Goal: Transaction & Acquisition: Book appointment/travel/reservation

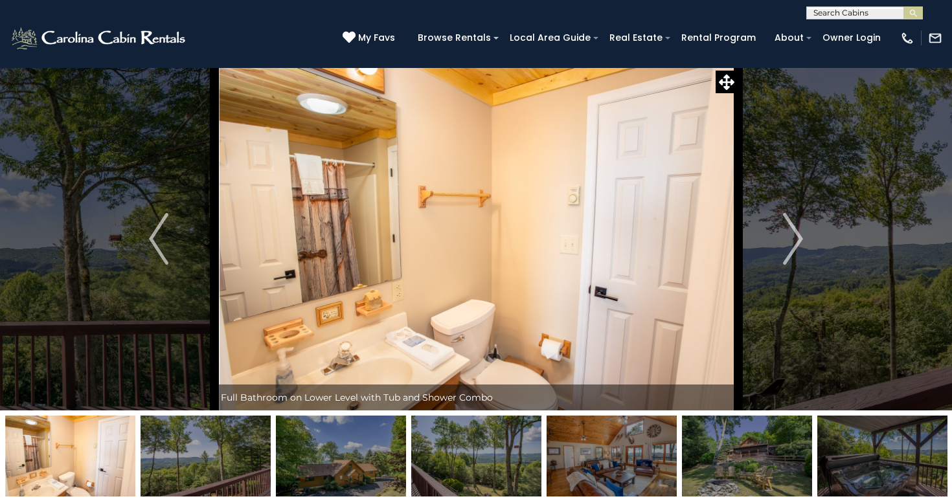
select select "*"
click at [797, 227] on img "Next" at bounding box center [793, 239] width 19 height 52
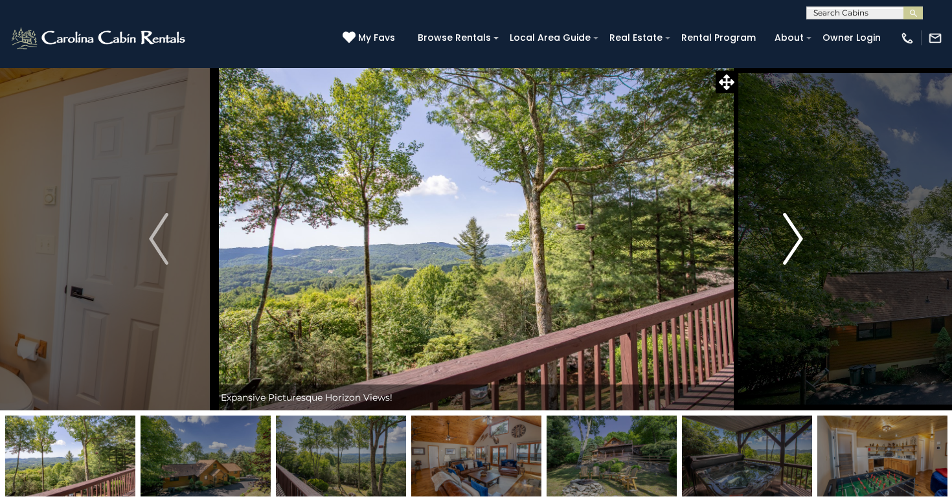
click at [797, 227] on img "Next" at bounding box center [793, 239] width 19 height 52
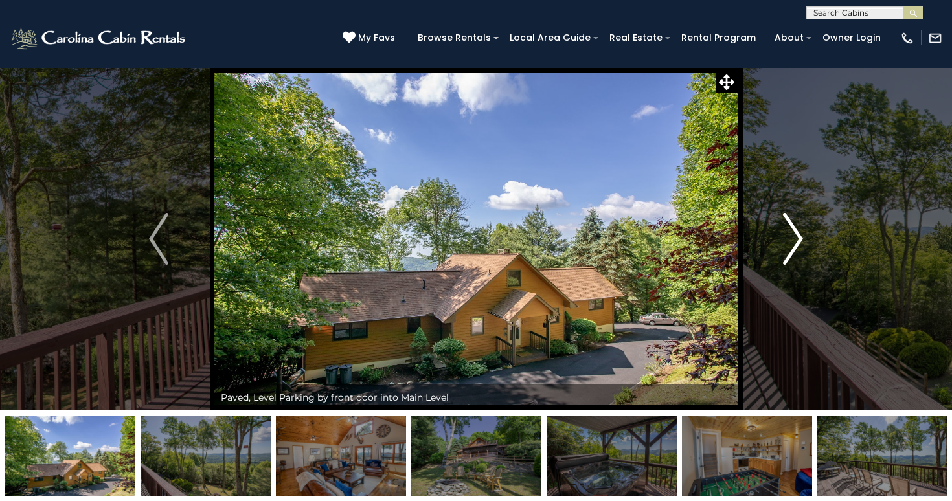
click at [797, 227] on img "Next" at bounding box center [793, 239] width 19 height 52
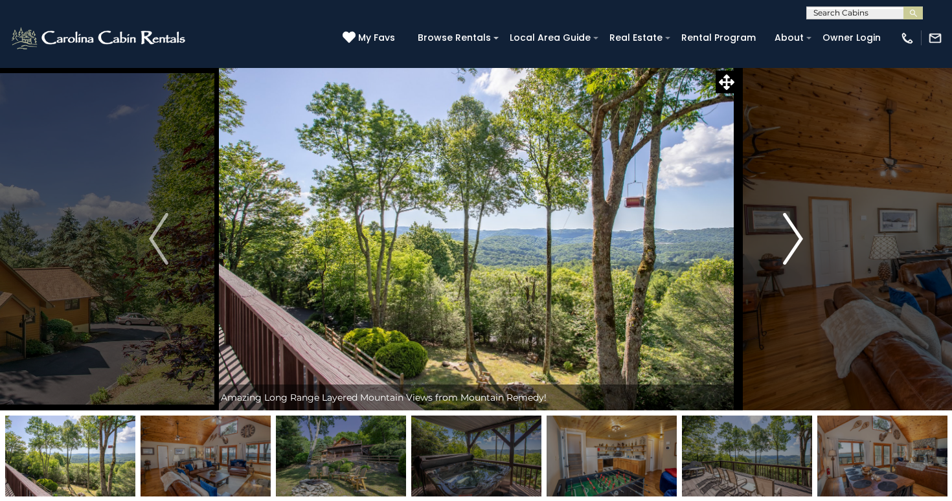
click at [797, 227] on img "Next" at bounding box center [793, 239] width 19 height 52
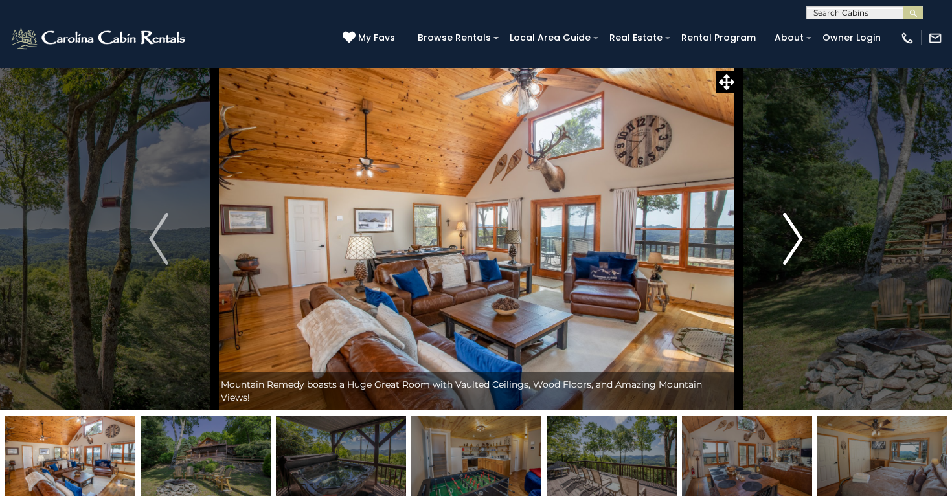
click at [797, 227] on img "Next" at bounding box center [793, 239] width 19 height 52
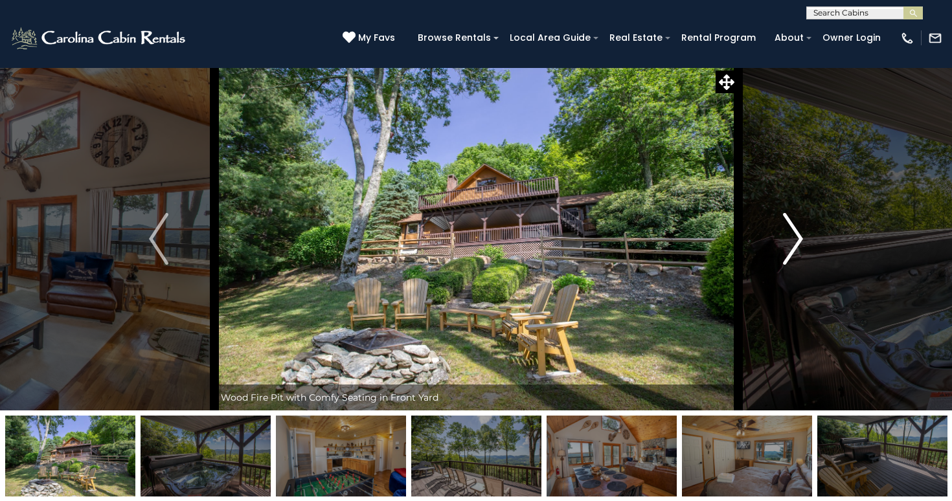
click at [797, 227] on img "Next" at bounding box center [793, 239] width 19 height 52
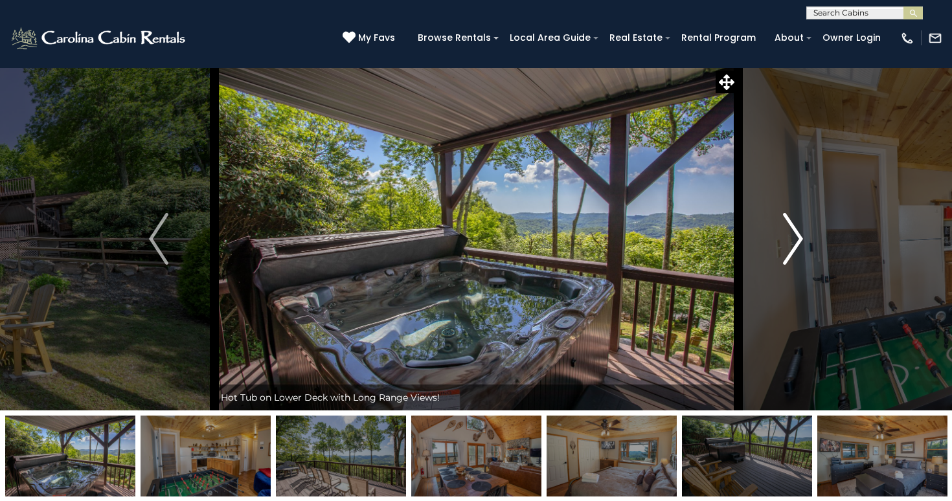
click at [797, 227] on img "Next" at bounding box center [793, 239] width 19 height 52
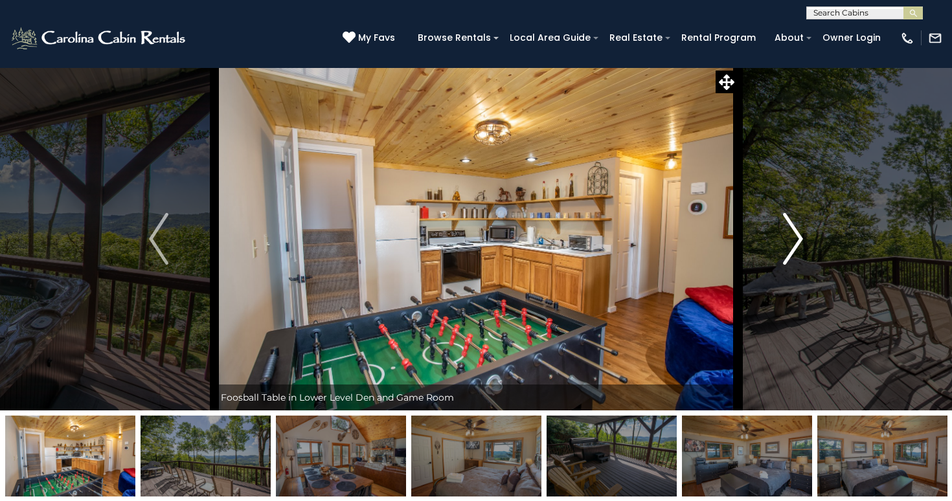
click at [797, 227] on img "Next" at bounding box center [793, 239] width 19 height 52
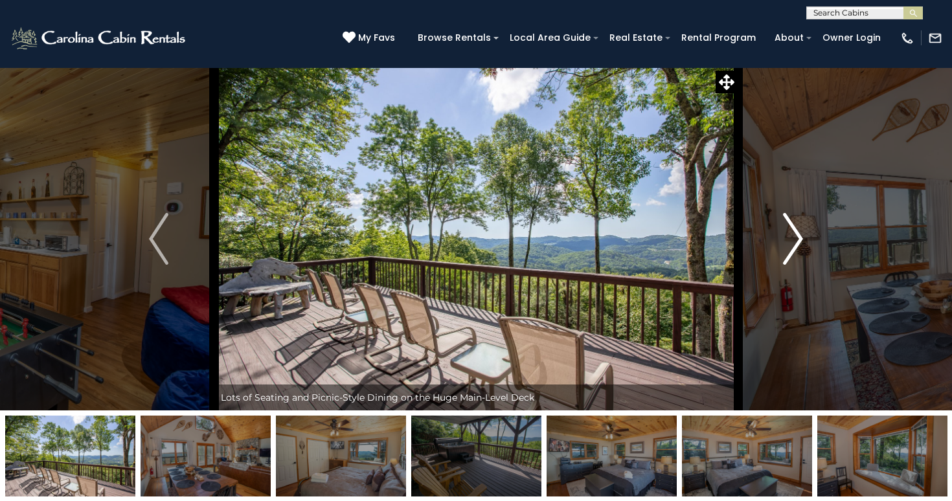
click at [797, 227] on img "Next" at bounding box center [793, 239] width 19 height 52
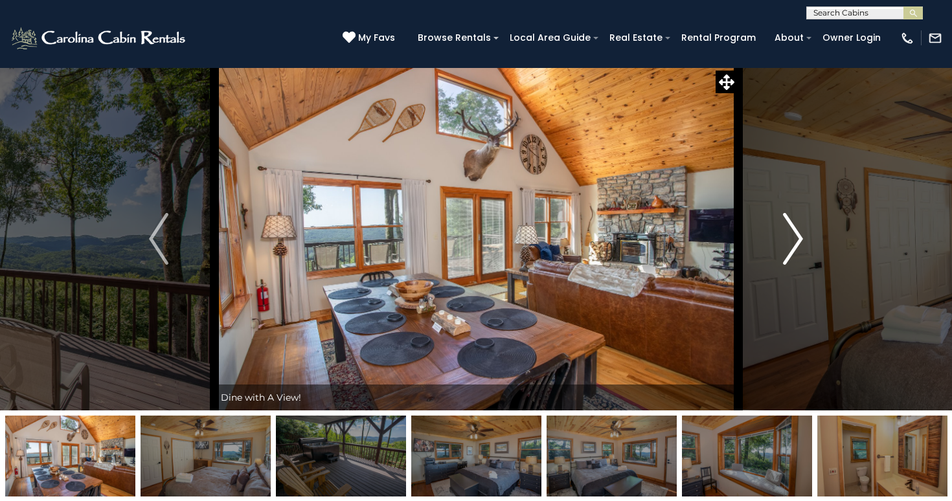
click at [797, 227] on img "Next" at bounding box center [793, 239] width 19 height 52
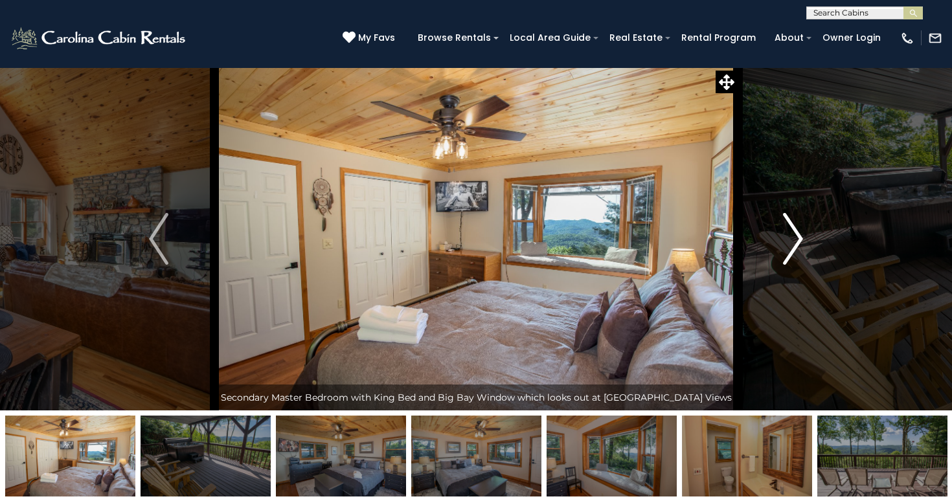
click at [797, 227] on img "Next" at bounding box center [793, 239] width 19 height 52
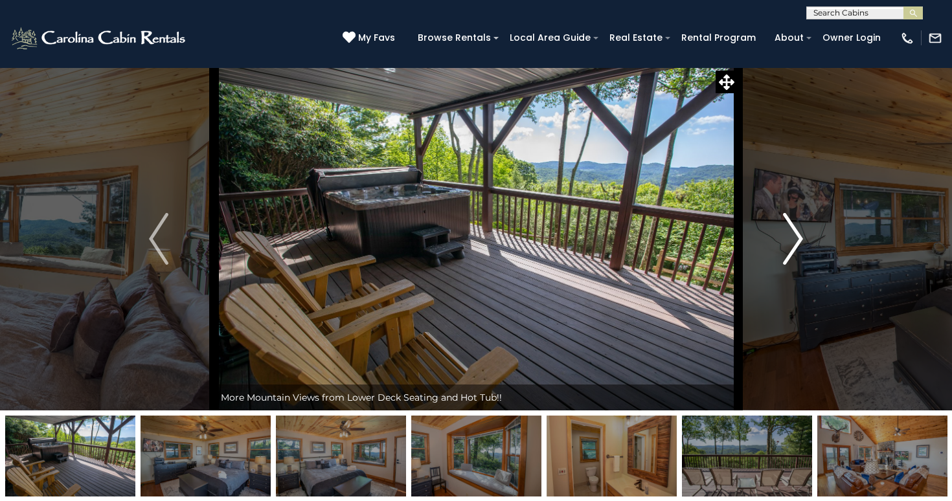
click at [797, 227] on img "Next" at bounding box center [793, 239] width 19 height 52
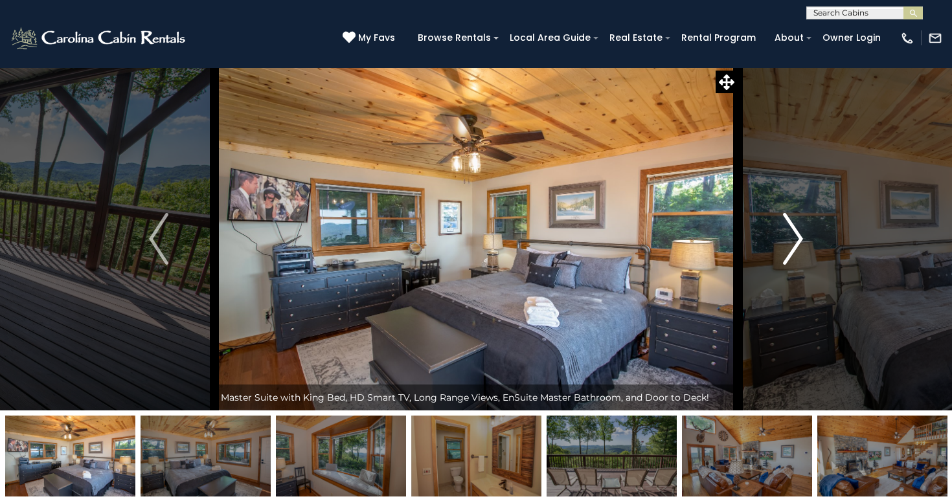
click at [797, 227] on img "Next" at bounding box center [793, 239] width 19 height 52
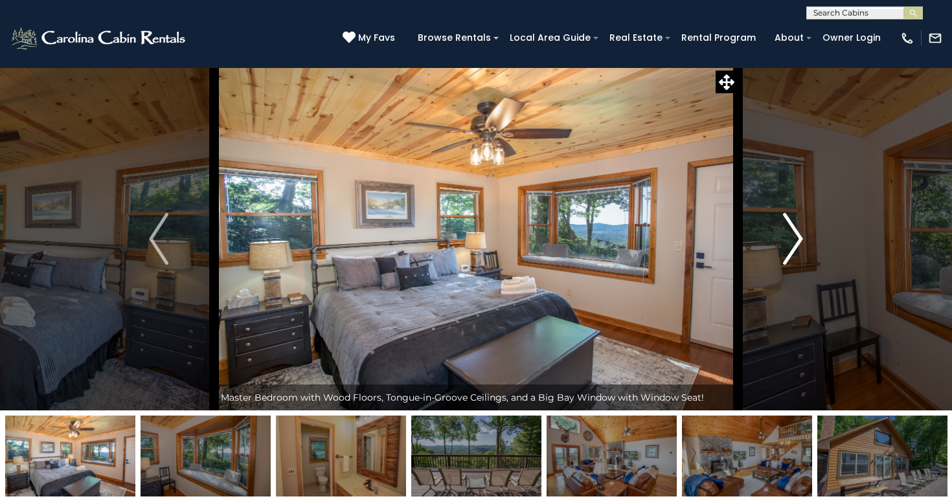
click at [797, 227] on img "Next" at bounding box center [793, 239] width 19 height 52
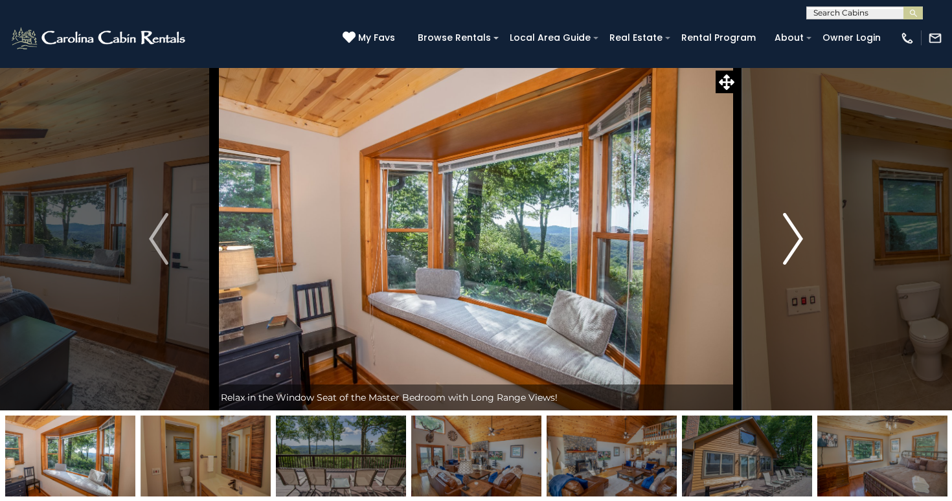
click at [797, 227] on img "Next" at bounding box center [793, 239] width 19 height 52
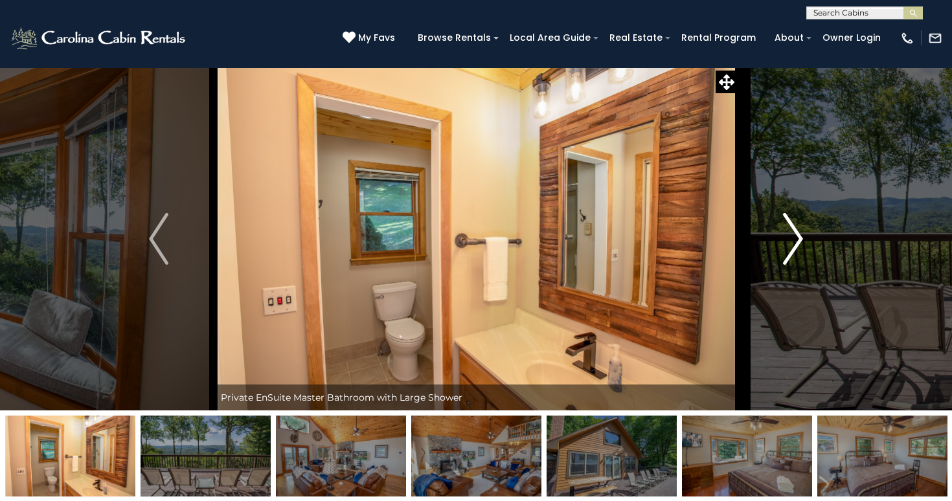
click at [797, 227] on img "Next" at bounding box center [793, 239] width 19 height 52
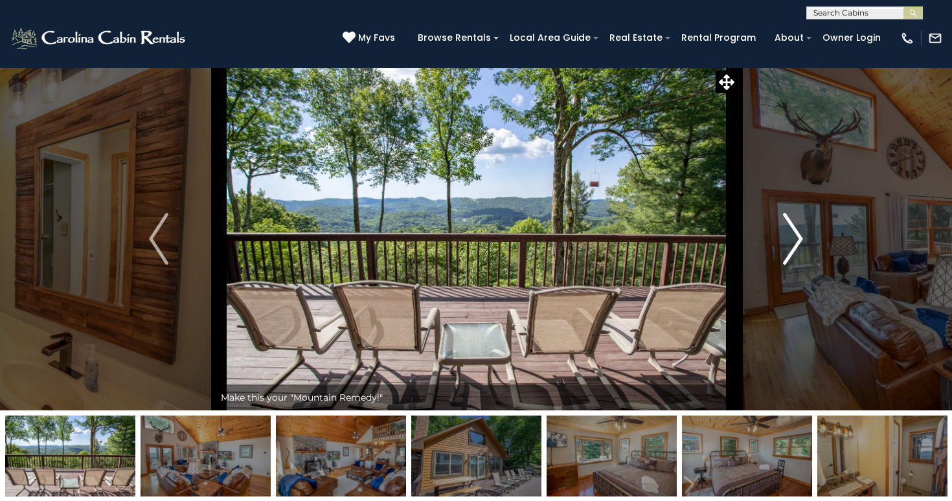
click at [797, 227] on img "Next" at bounding box center [793, 239] width 19 height 52
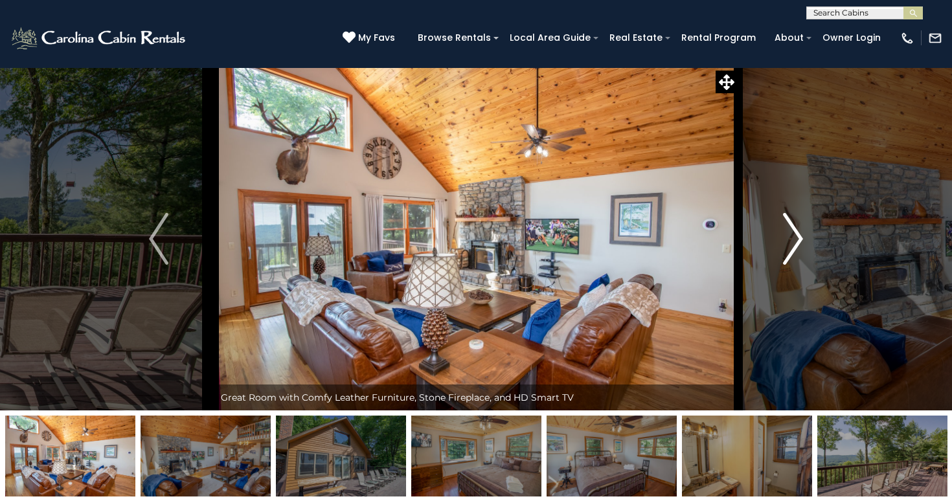
click at [797, 227] on img "Next" at bounding box center [793, 239] width 19 height 52
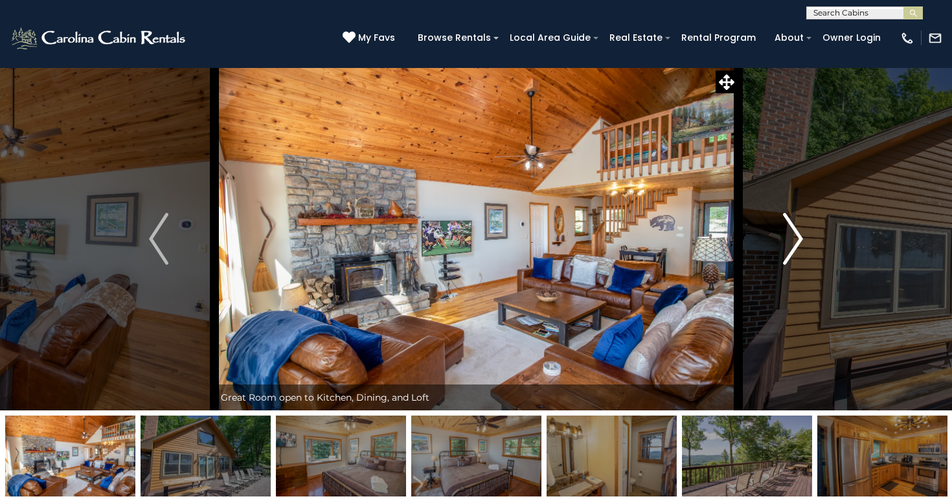
click at [797, 227] on img "Next" at bounding box center [793, 239] width 19 height 52
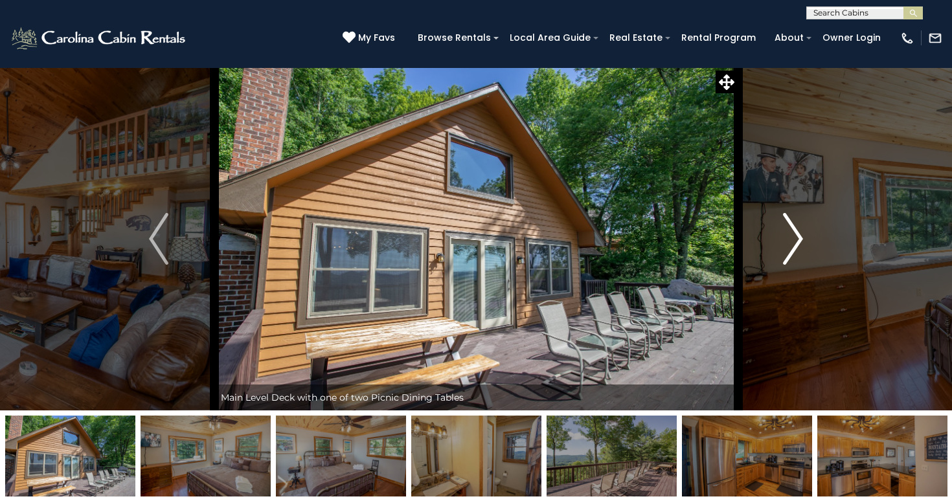
click at [797, 227] on img "Next" at bounding box center [793, 239] width 19 height 52
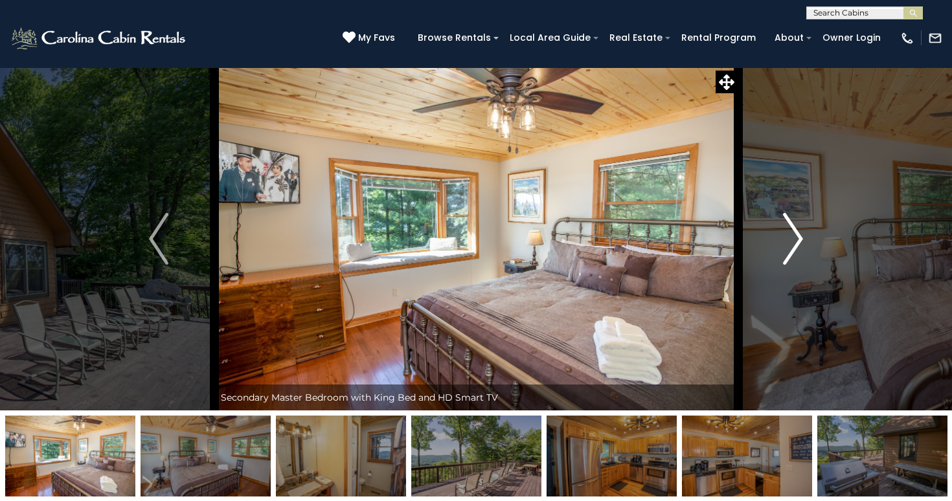
click at [797, 227] on img "Next" at bounding box center [793, 239] width 19 height 52
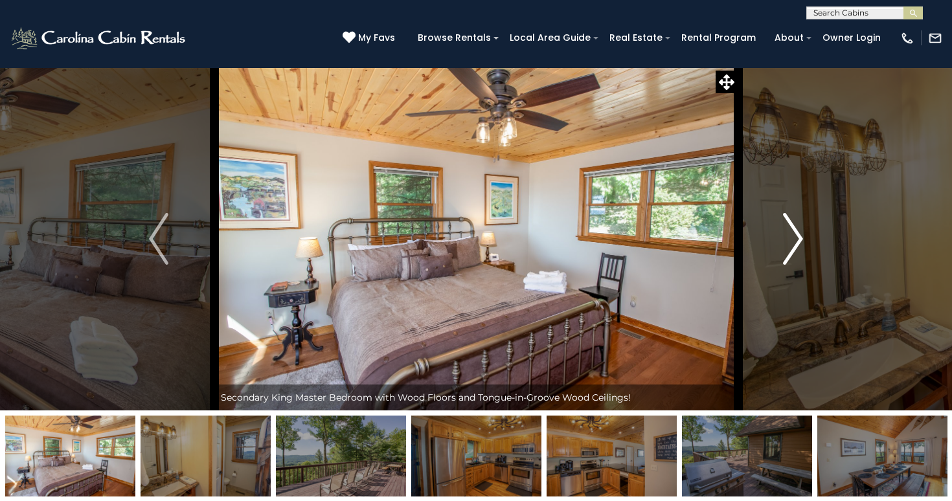
click at [797, 227] on img "Next" at bounding box center [793, 239] width 19 height 52
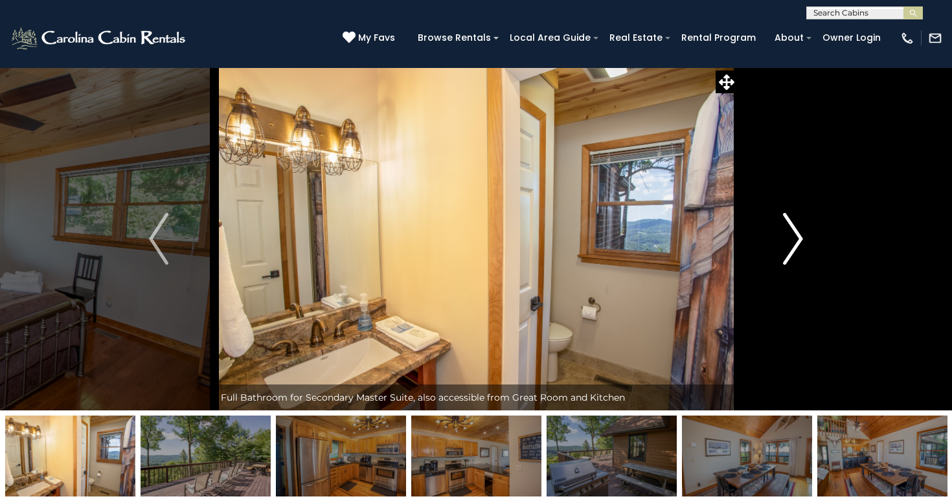
click at [797, 227] on img "Next" at bounding box center [793, 239] width 19 height 52
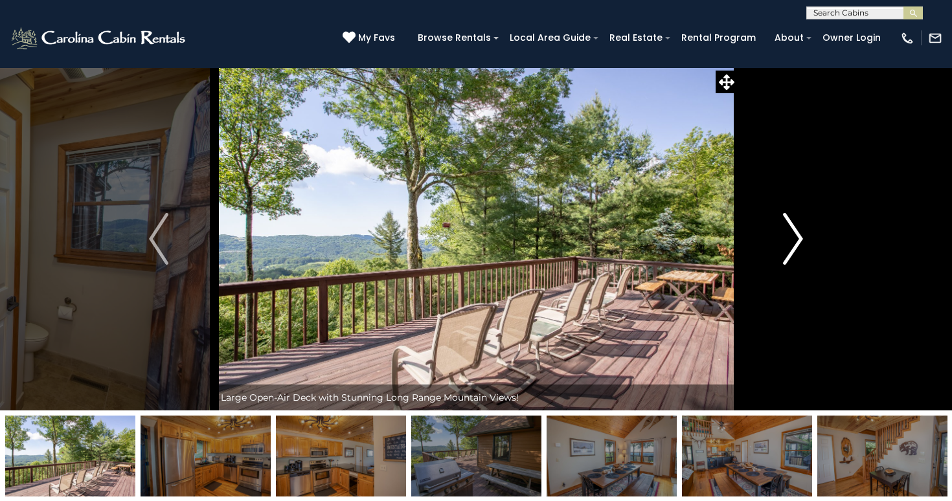
click at [797, 227] on img "Next" at bounding box center [793, 239] width 19 height 52
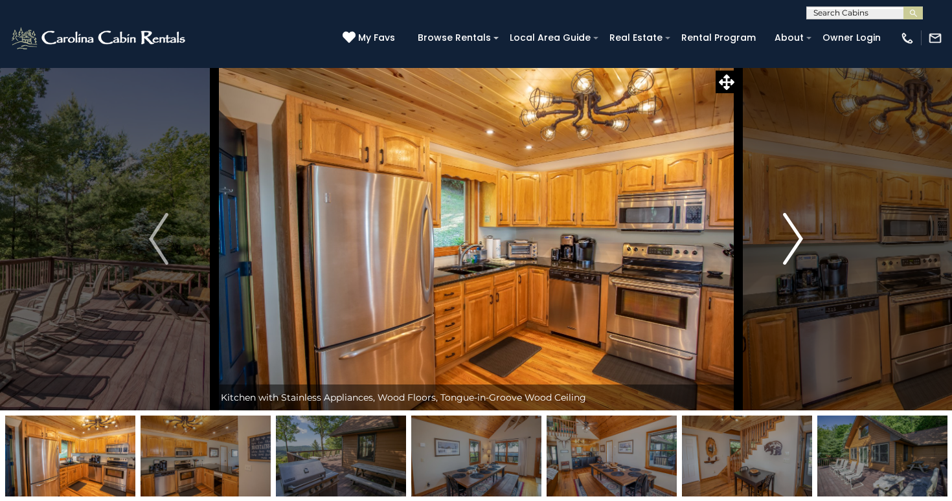
click at [797, 227] on img "Next" at bounding box center [793, 239] width 19 height 52
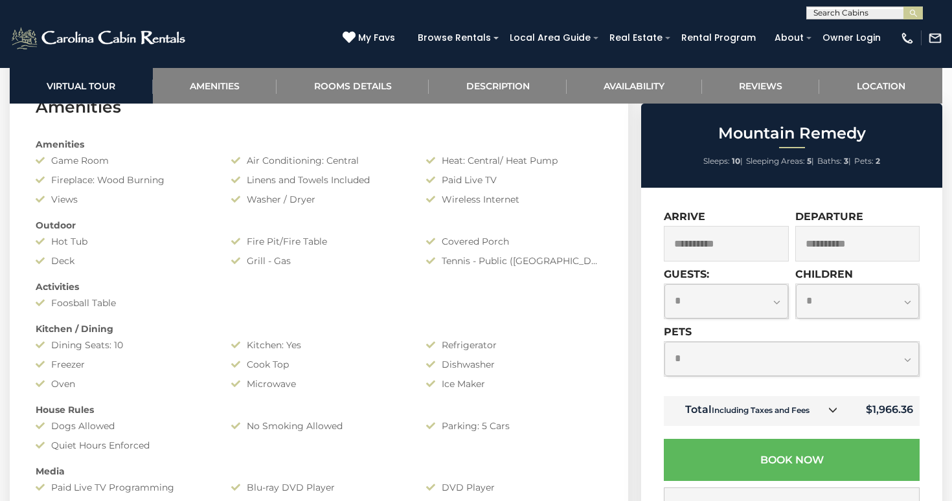
scroll to position [1091, 0]
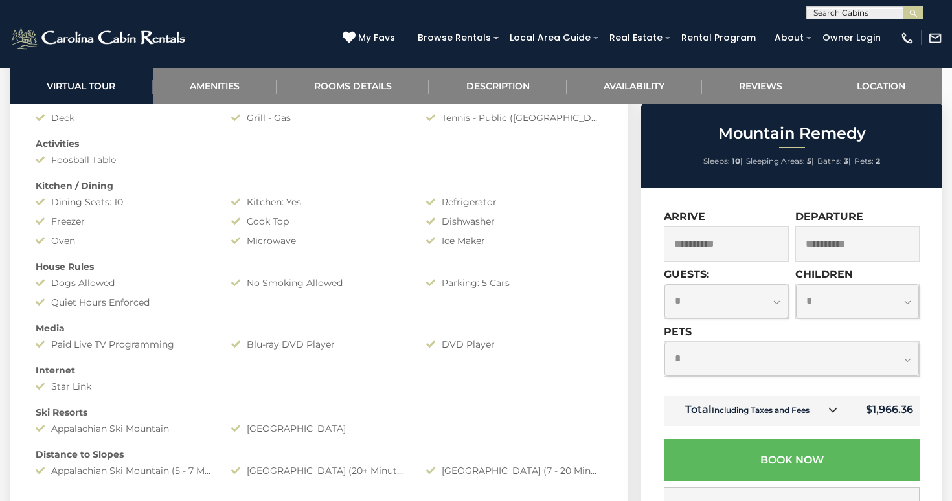
click at [778, 358] on select "**********" at bounding box center [792, 359] width 255 height 34
click at [665, 342] on select "**********" at bounding box center [792, 359] width 255 height 34
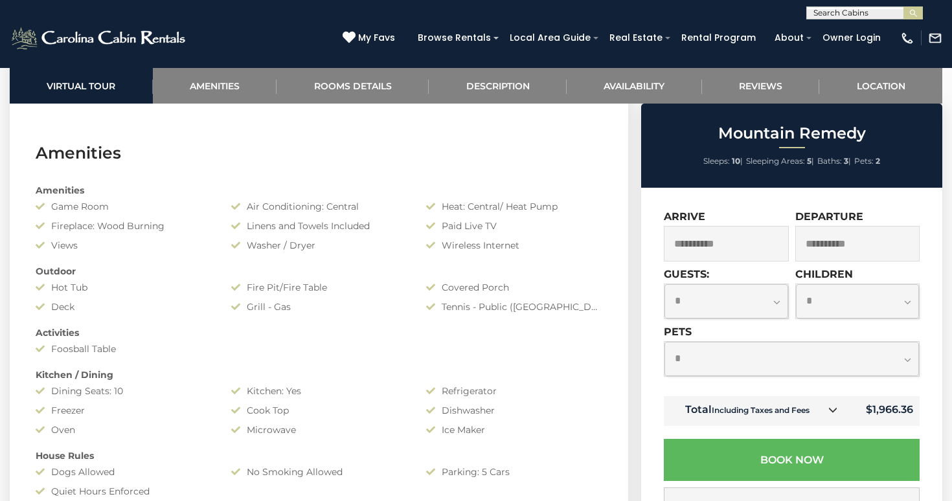
scroll to position [876, 0]
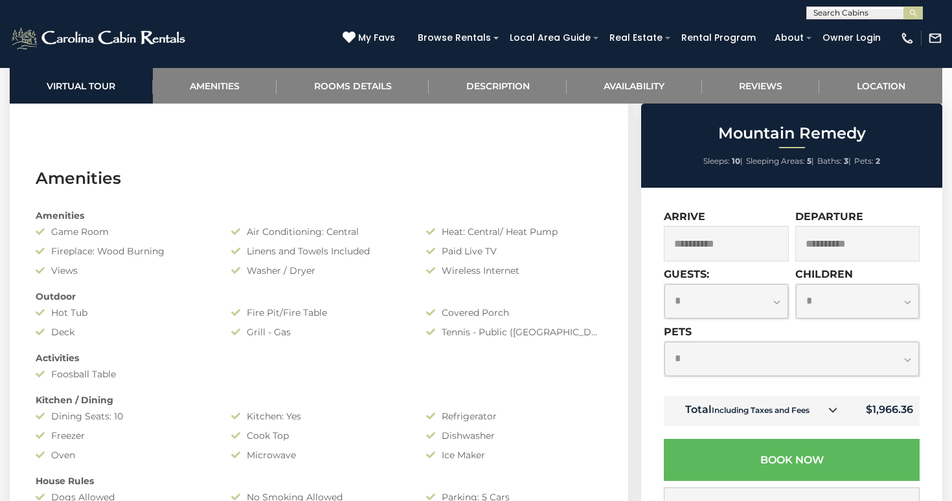
click at [769, 282] on div "**********" at bounding box center [726, 293] width 125 height 51
click at [769, 295] on select "**********" at bounding box center [727, 301] width 124 height 34
select select "*"
click at [665, 284] on select "**********" at bounding box center [727, 301] width 124 height 34
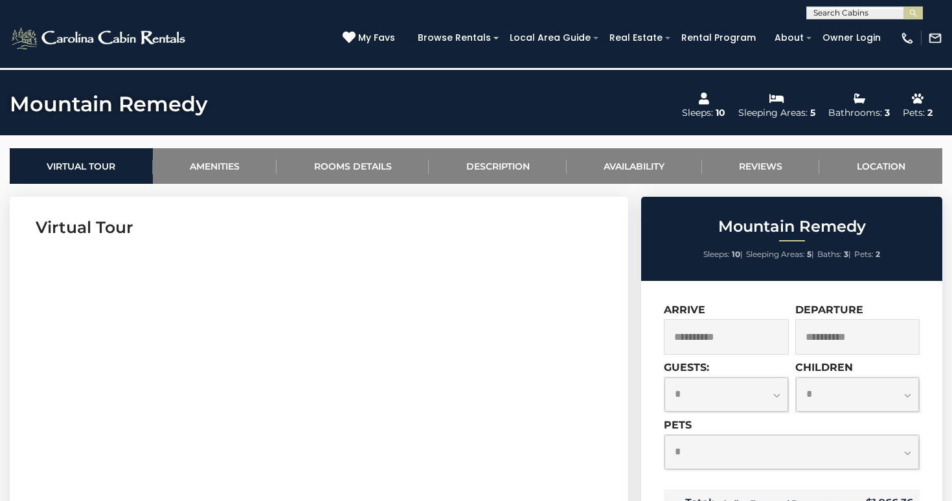
scroll to position [102, 0]
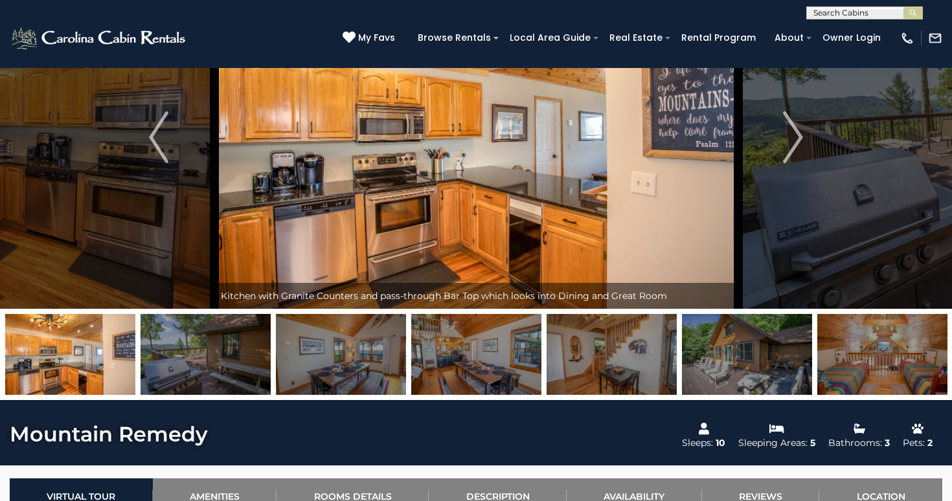
click at [83, 367] on img at bounding box center [70, 354] width 130 height 81
click at [214, 364] on img at bounding box center [206, 354] width 130 height 81
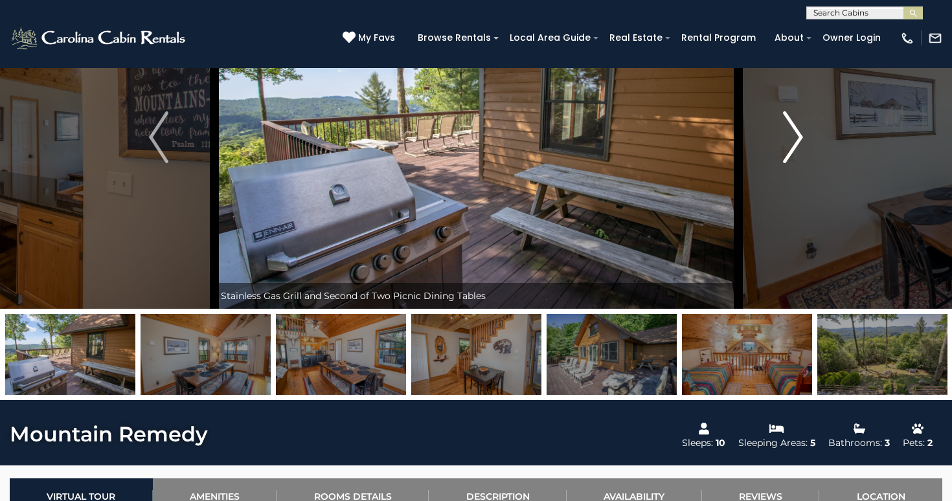
click at [791, 136] on img "Next" at bounding box center [793, 137] width 19 height 52
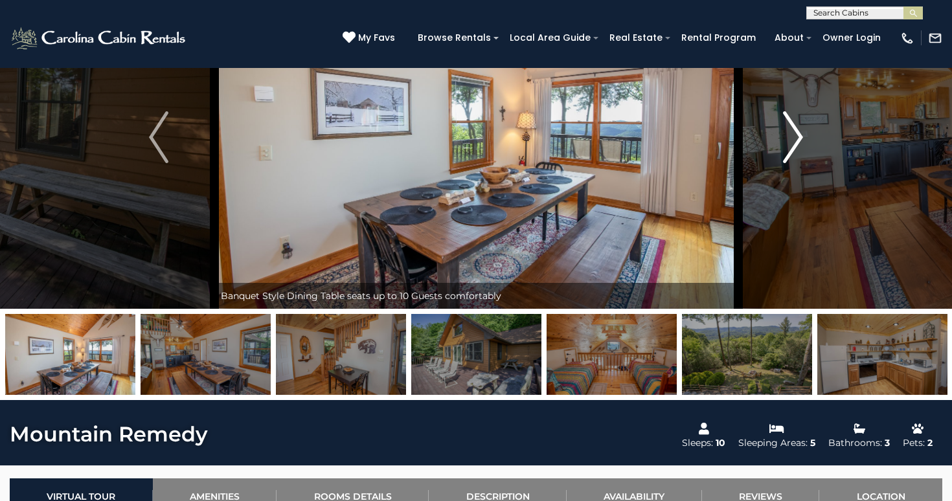
click at [791, 136] on img "Next" at bounding box center [793, 137] width 19 height 52
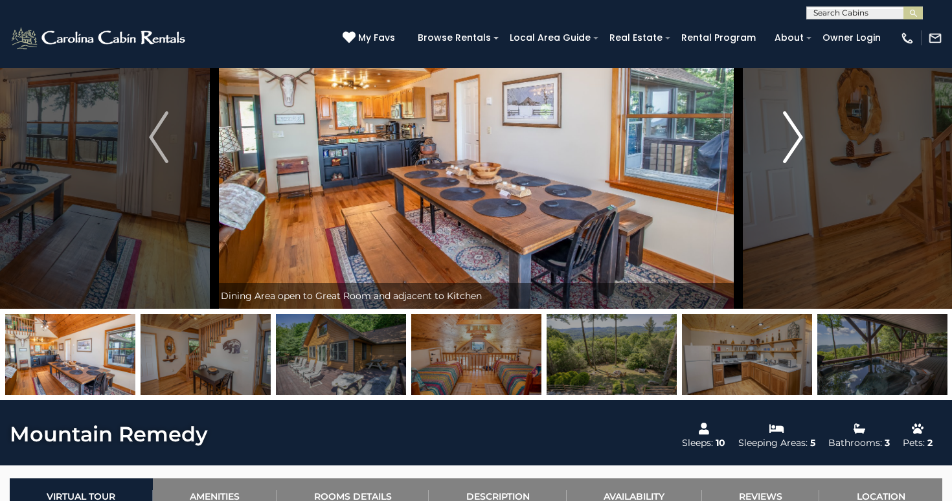
click at [791, 136] on img "Next" at bounding box center [793, 137] width 19 height 52
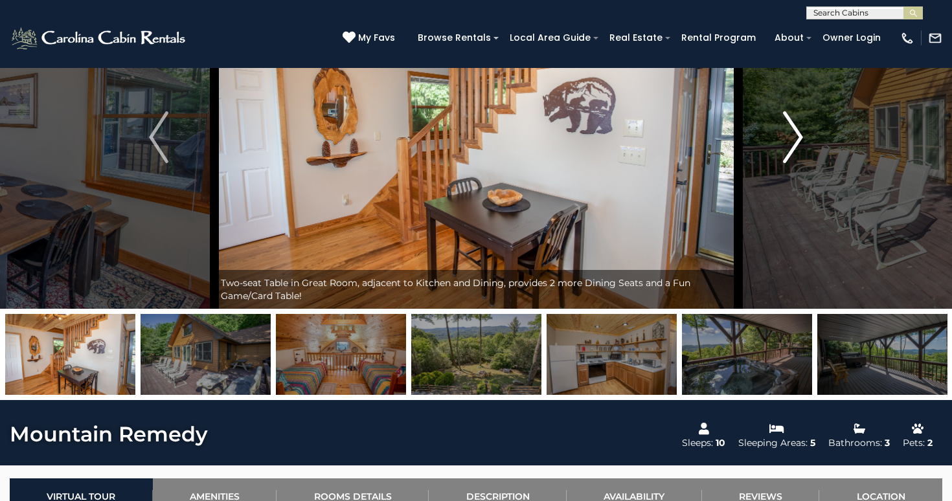
click at [791, 136] on img "Next" at bounding box center [793, 137] width 19 height 52
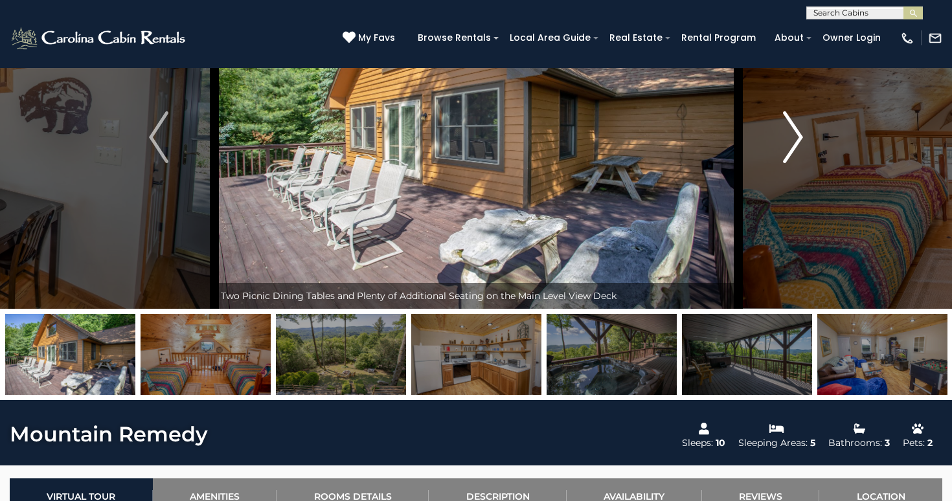
click at [791, 136] on img "Next" at bounding box center [793, 137] width 19 height 52
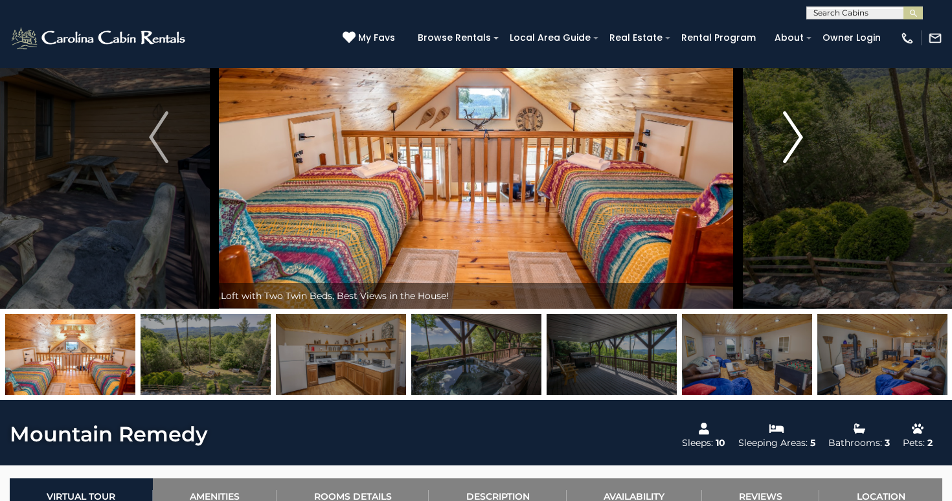
click at [791, 136] on img "Next" at bounding box center [793, 137] width 19 height 52
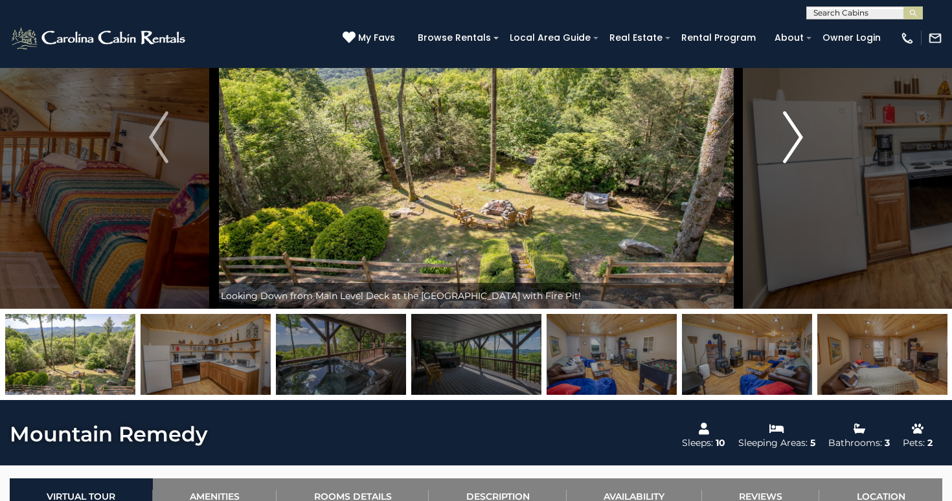
click at [791, 136] on img "Next" at bounding box center [793, 137] width 19 height 52
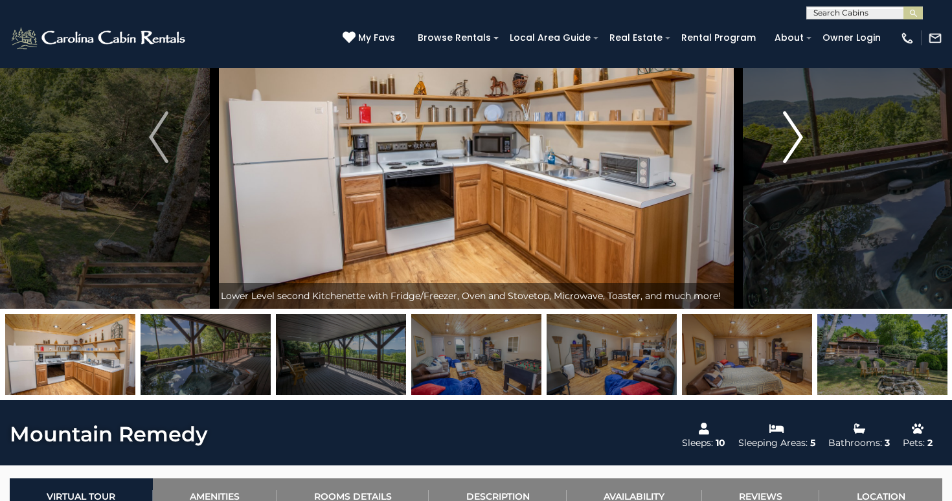
click at [791, 136] on img "Next" at bounding box center [793, 137] width 19 height 52
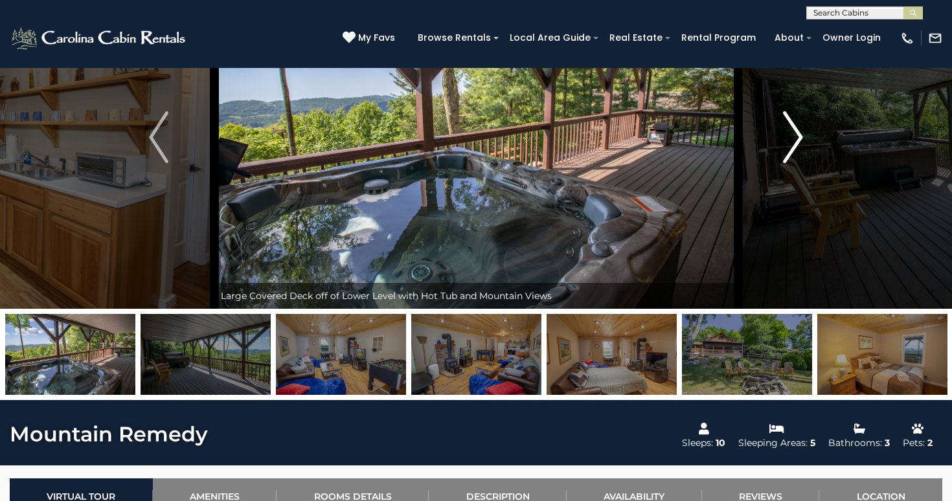
click at [791, 136] on img "Next" at bounding box center [793, 137] width 19 height 52
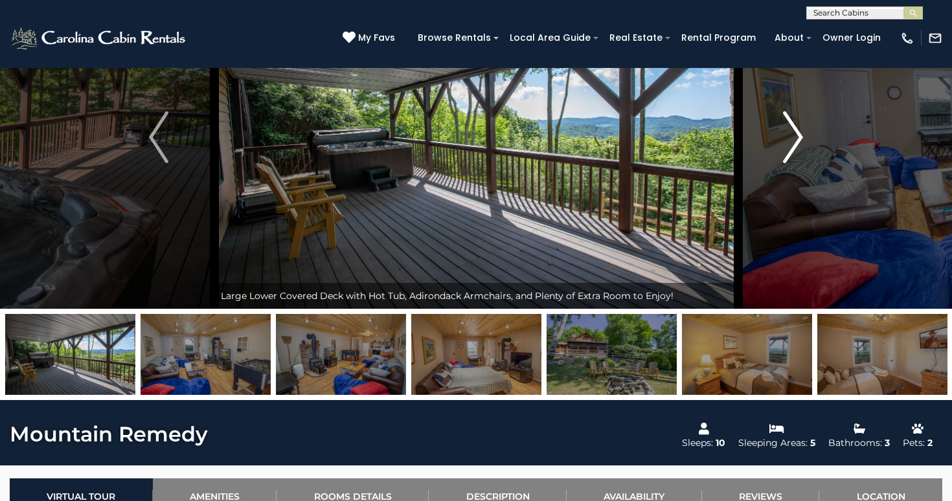
click at [791, 136] on img "Next" at bounding box center [793, 137] width 19 height 52
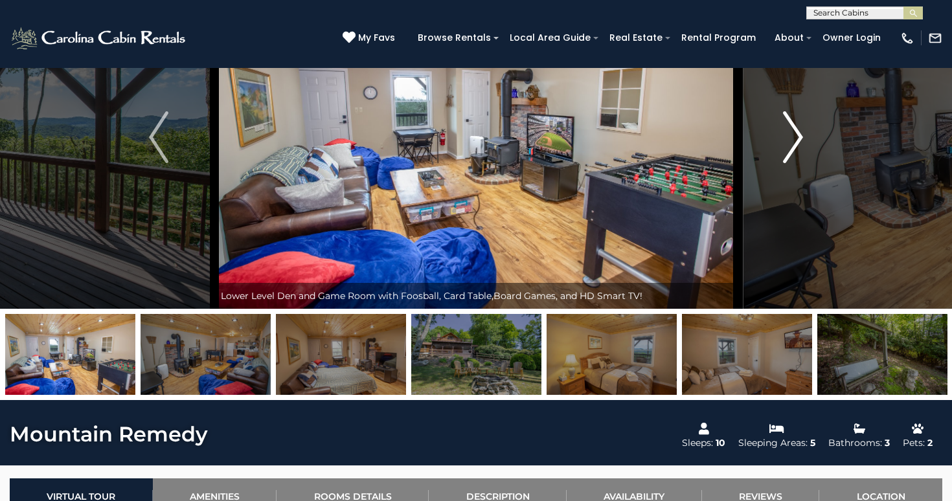
click at [791, 136] on img "Next" at bounding box center [793, 137] width 19 height 52
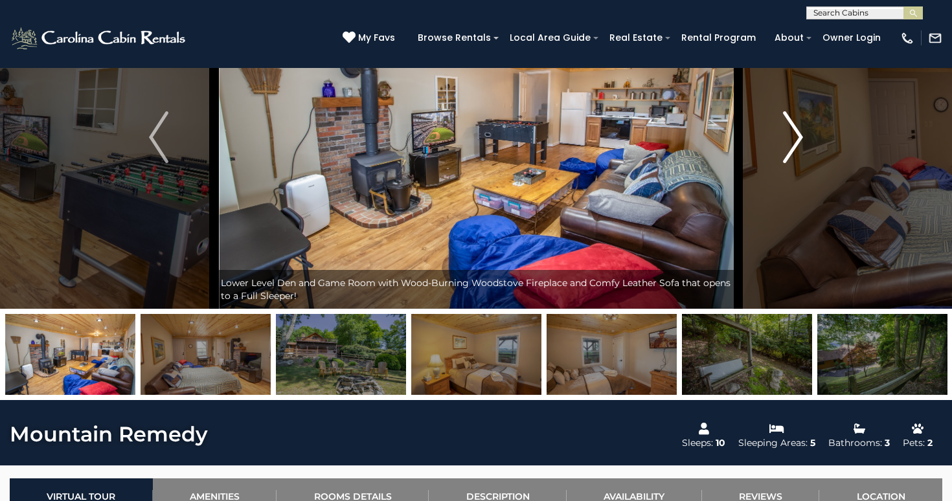
click at [791, 136] on img "Next" at bounding box center [793, 137] width 19 height 52
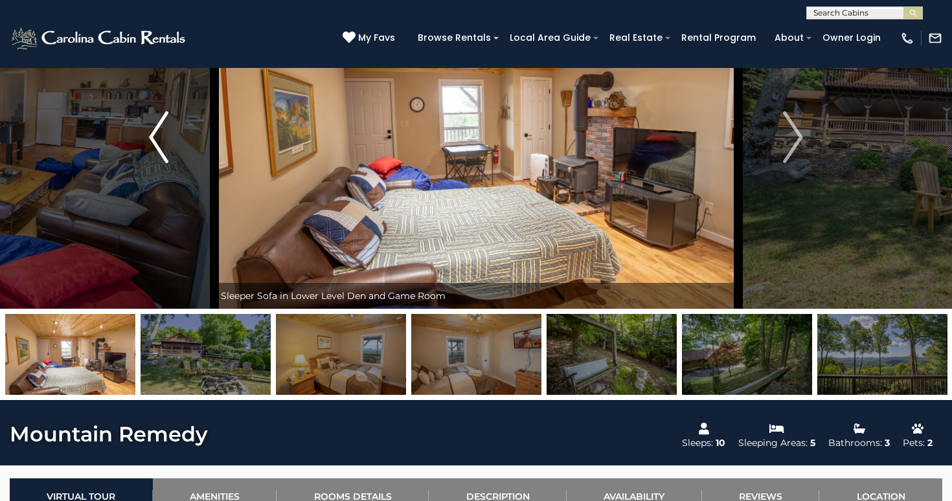
click at [153, 124] on img "Previous" at bounding box center [158, 137] width 19 height 52
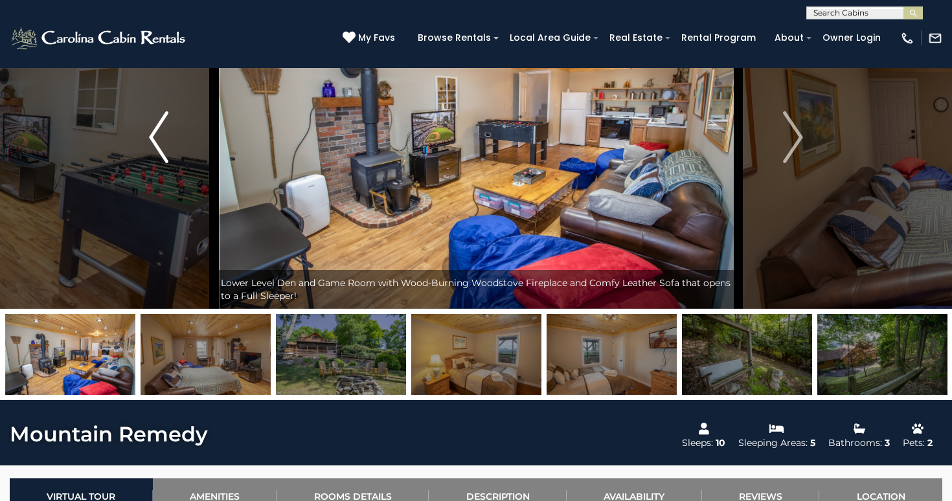
click at [153, 124] on img "Previous" at bounding box center [158, 137] width 19 height 52
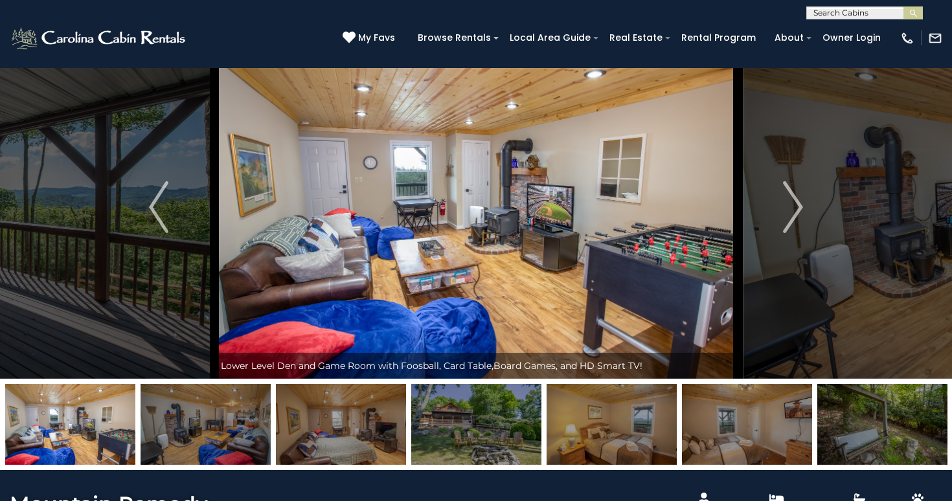
scroll to position [9, 0]
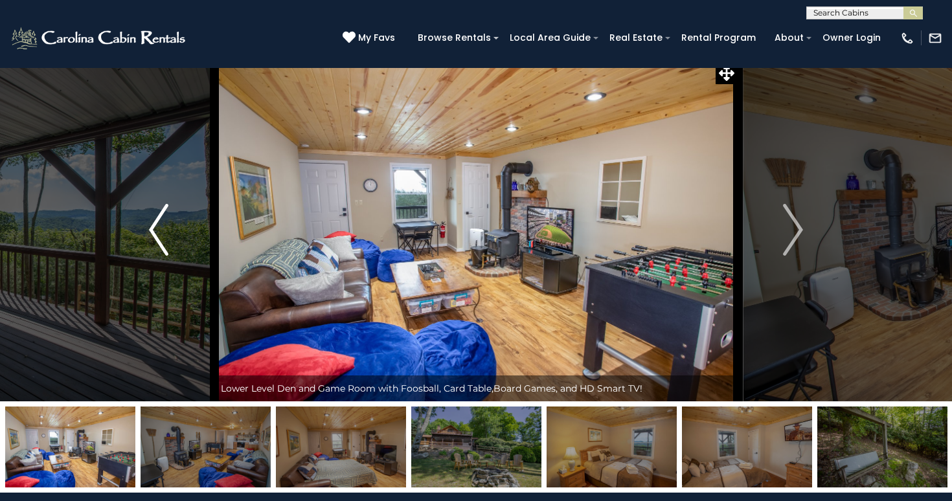
click at [173, 245] on button "Previous" at bounding box center [159, 229] width 111 height 343
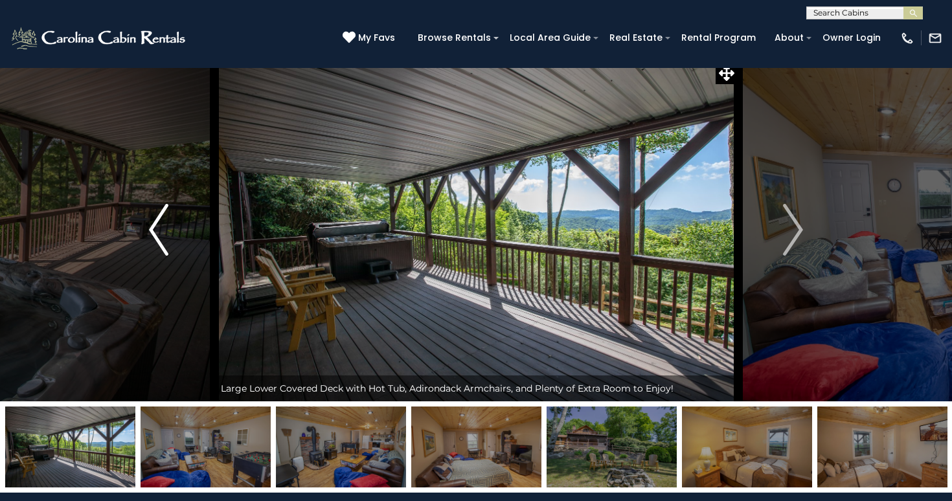
click at [143, 238] on button "Previous" at bounding box center [159, 229] width 111 height 343
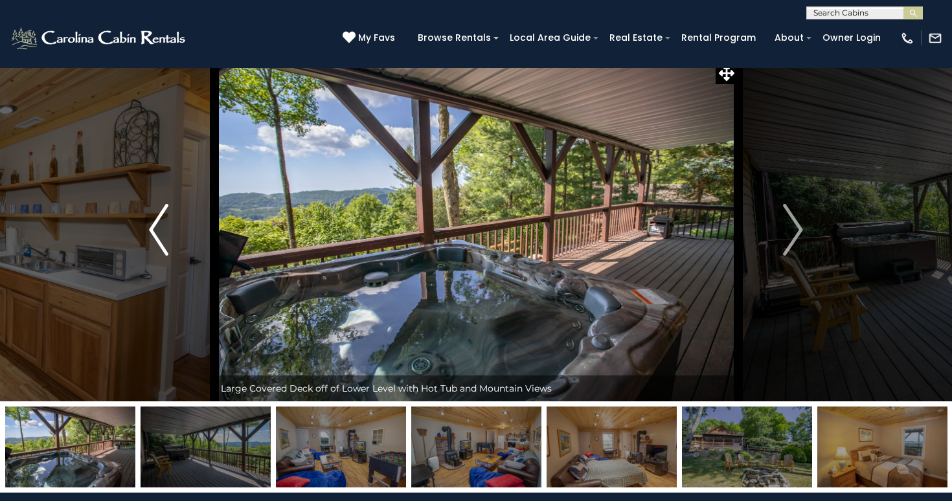
click at [143, 238] on button "Previous" at bounding box center [159, 229] width 111 height 343
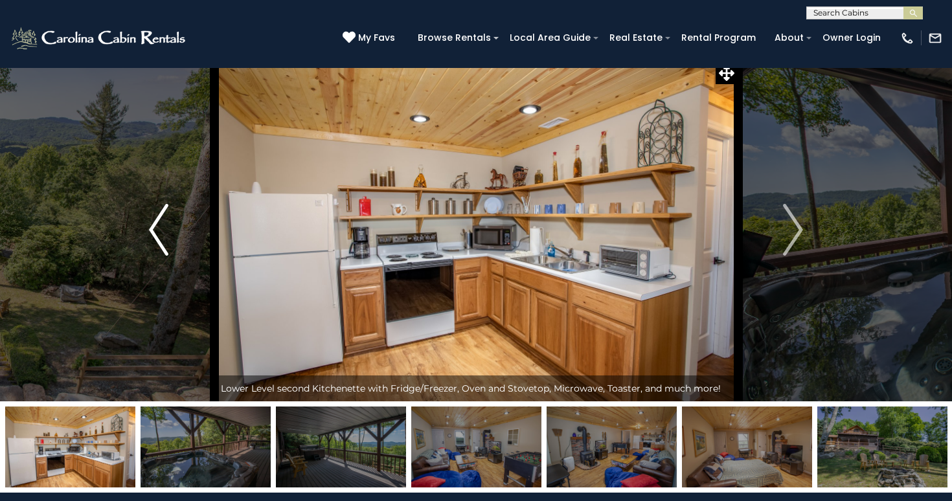
click at [143, 238] on button "Previous" at bounding box center [159, 229] width 111 height 343
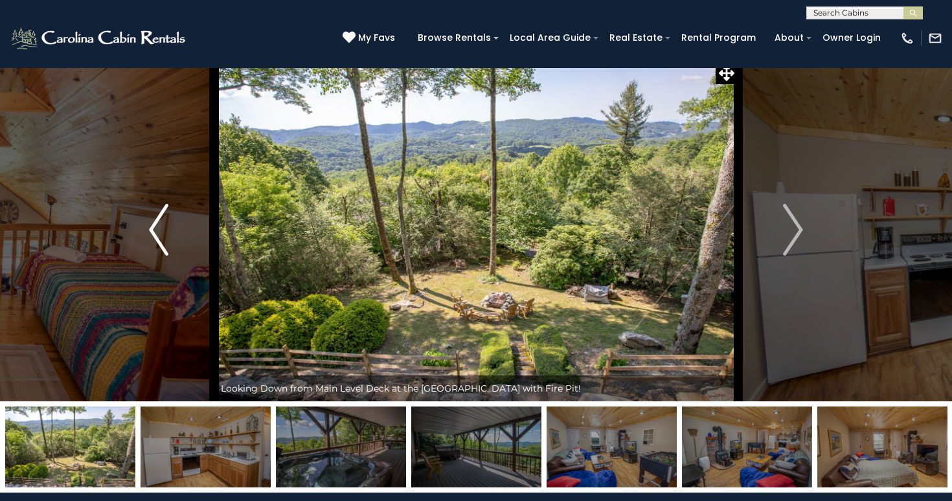
click at [143, 238] on button "Previous" at bounding box center [159, 229] width 111 height 343
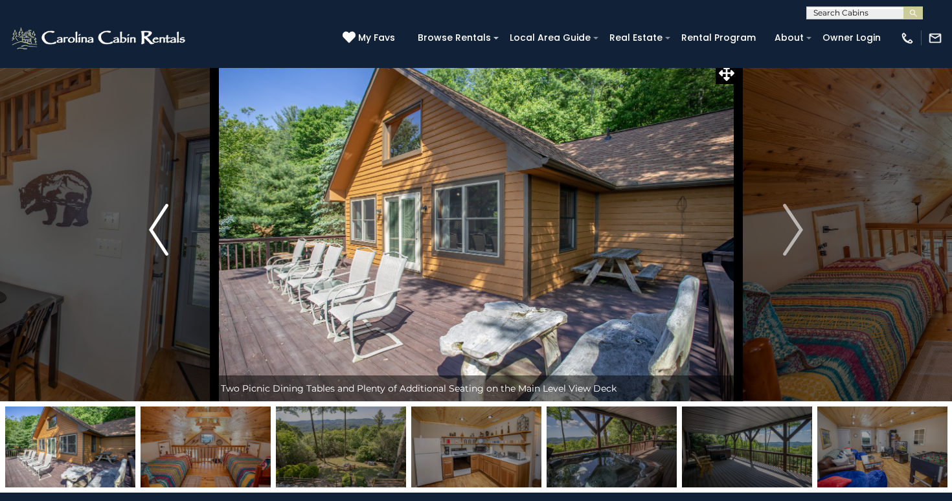
click at [143, 238] on button "Previous" at bounding box center [159, 229] width 111 height 343
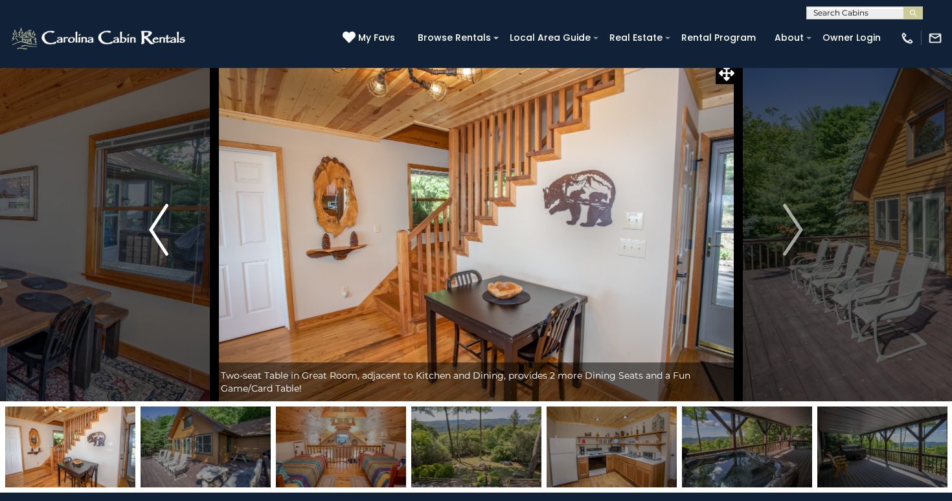
click at [143, 238] on button "Previous" at bounding box center [159, 229] width 111 height 343
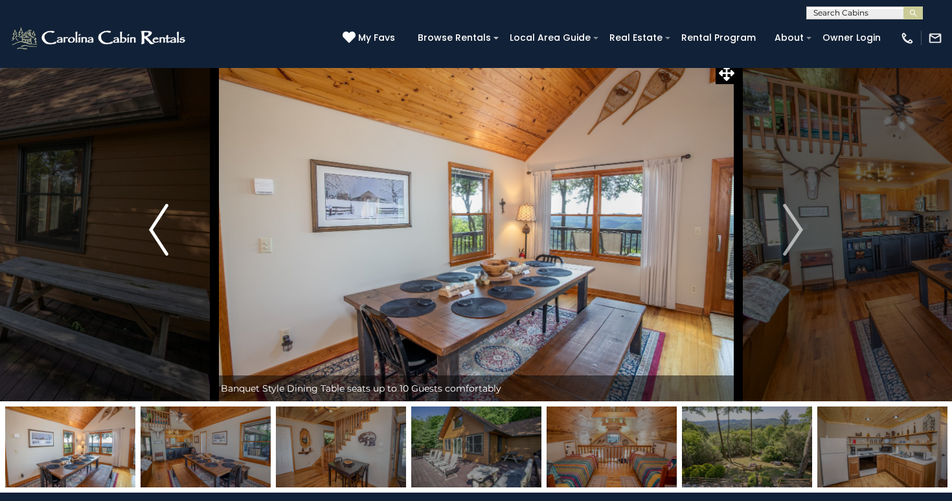
click at [143, 238] on button "Previous" at bounding box center [159, 229] width 111 height 343
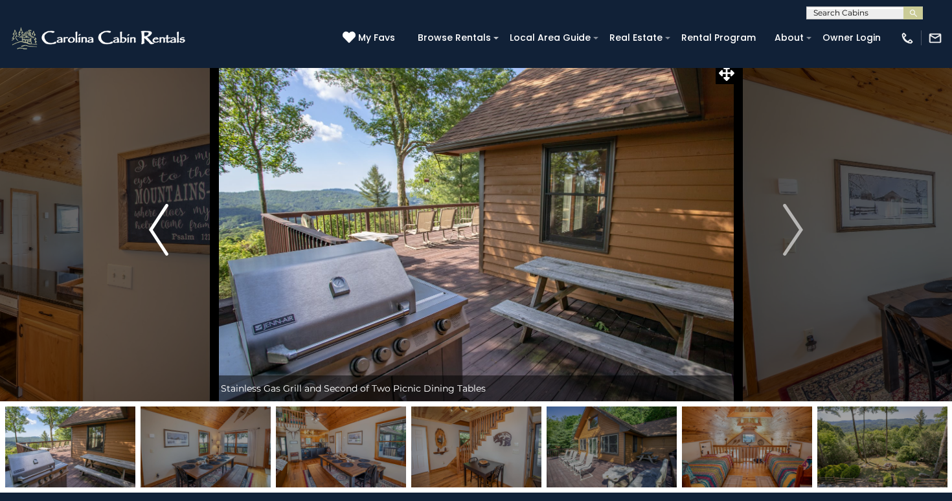
click at [143, 238] on button "Previous" at bounding box center [159, 229] width 111 height 343
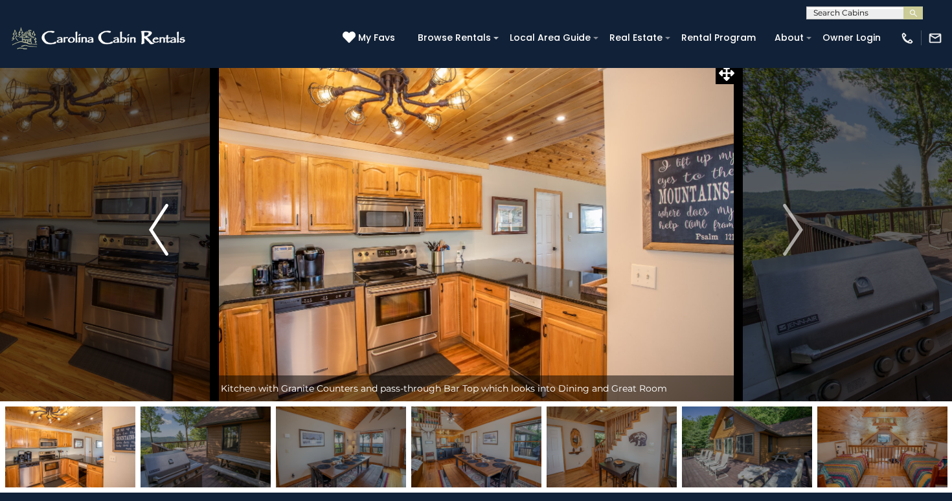
click at [143, 238] on button "Previous" at bounding box center [159, 229] width 111 height 343
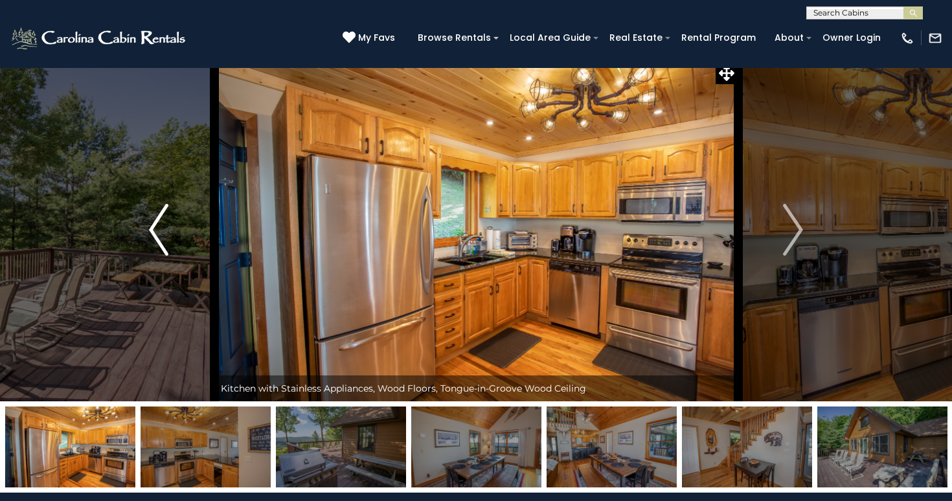
click at [143, 238] on button "Previous" at bounding box center [159, 229] width 111 height 343
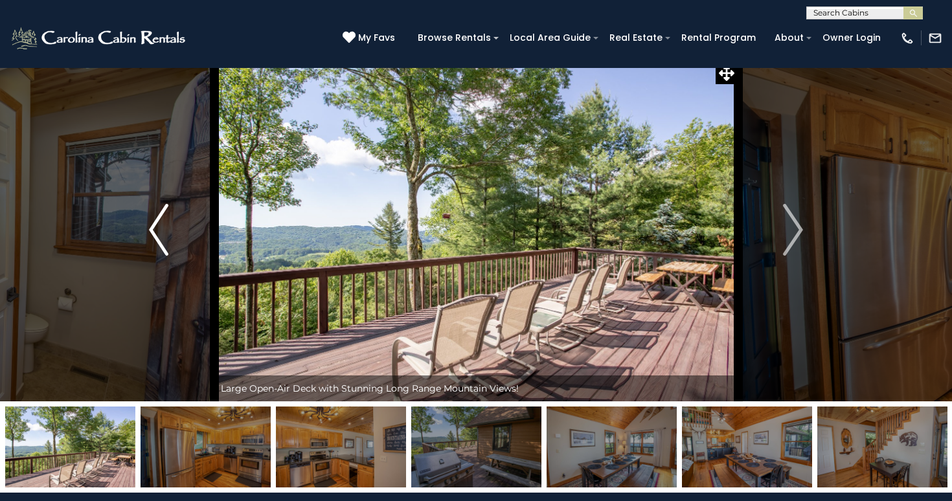
click at [143, 238] on button "Previous" at bounding box center [159, 229] width 111 height 343
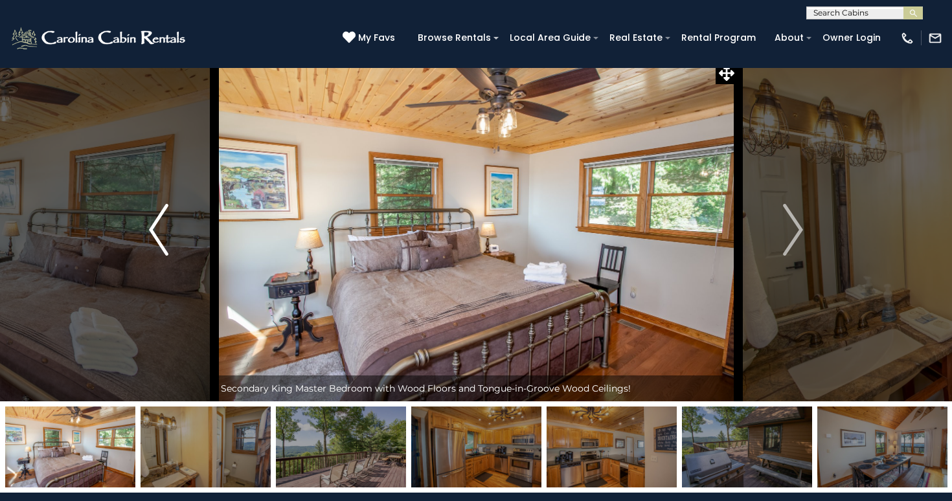
click at [143, 238] on button "Previous" at bounding box center [159, 229] width 111 height 343
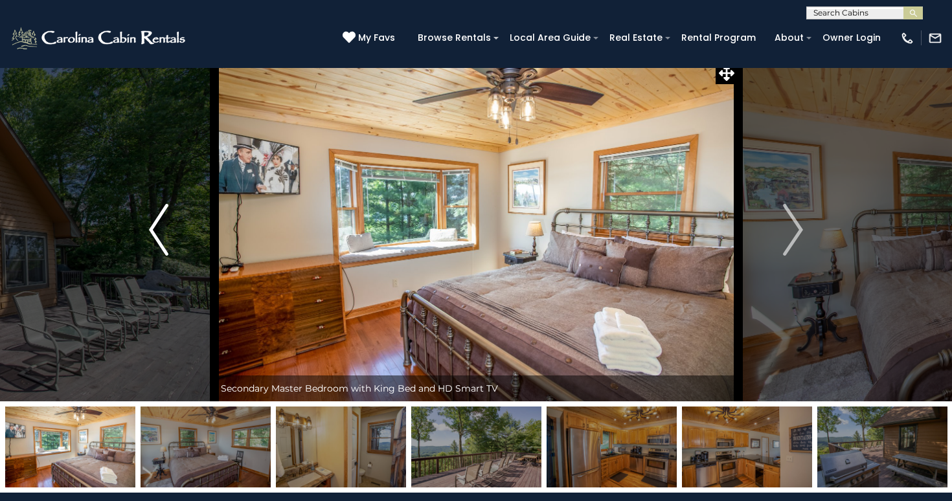
click at [143, 238] on button "Previous" at bounding box center [159, 229] width 111 height 343
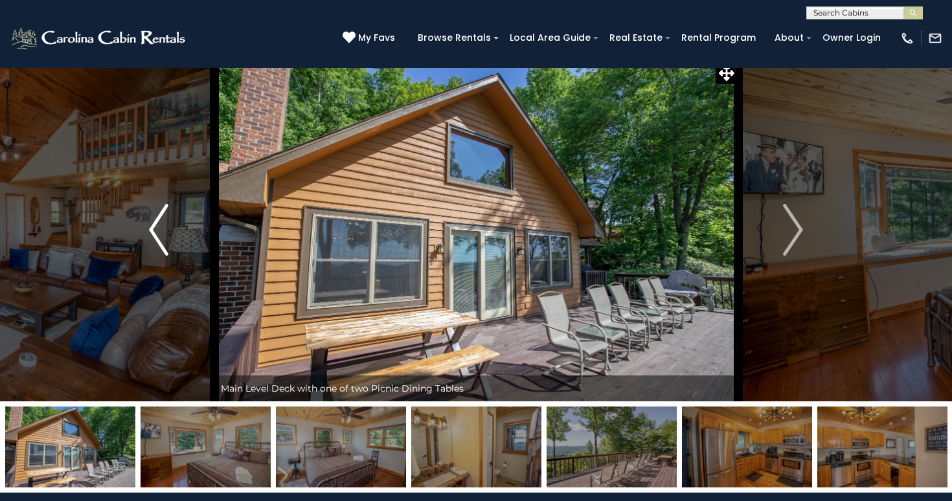
click at [143, 238] on button "Previous" at bounding box center [159, 229] width 111 height 343
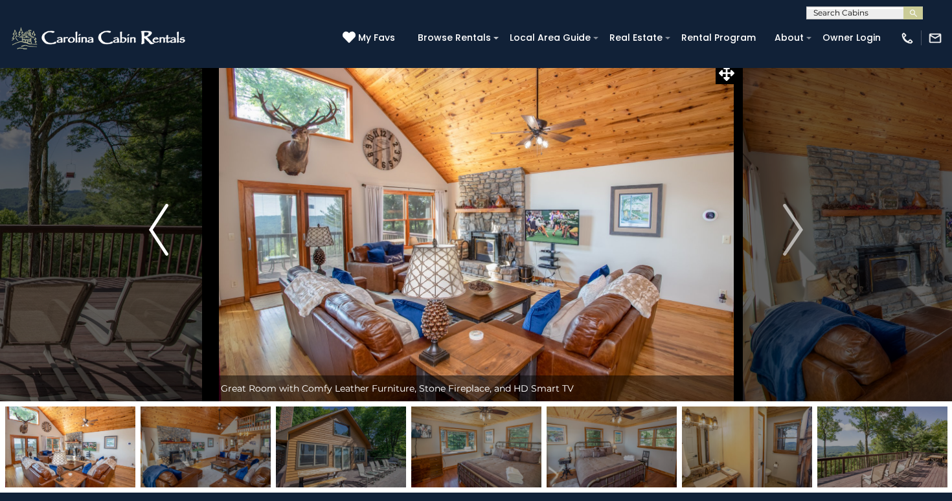
click at [143, 238] on button "Previous" at bounding box center [159, 229] width 111 height 343
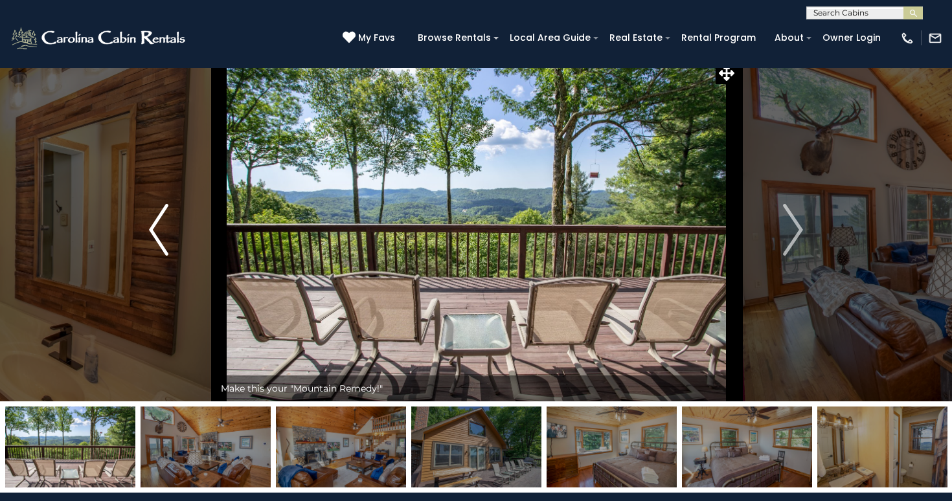
click at [143, 238] on button "Previous" at bounding box center [159, 229] width 111 height 343
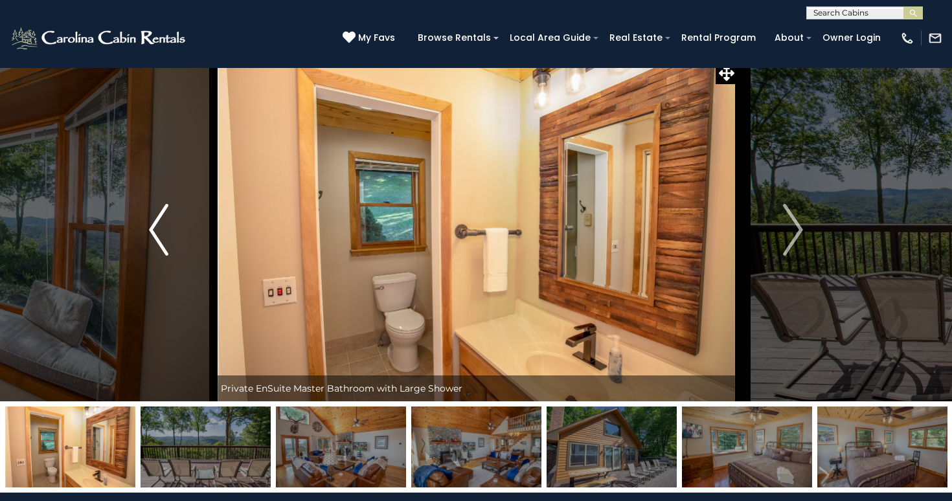
click at [143, 238] on button "Previous" at bounding box center [159, 229] width 111 height 343
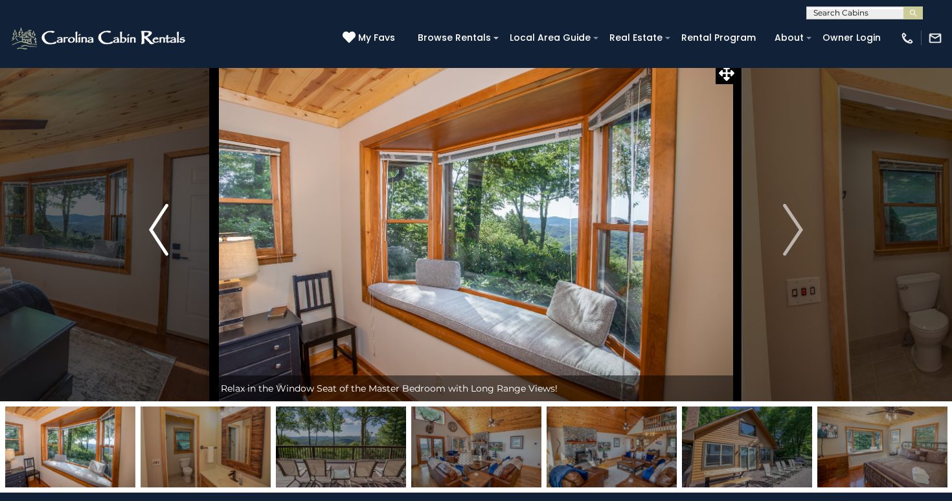
click at [143, 238] on button "Previous" at bounding box center [159, 229] width 111 height 343
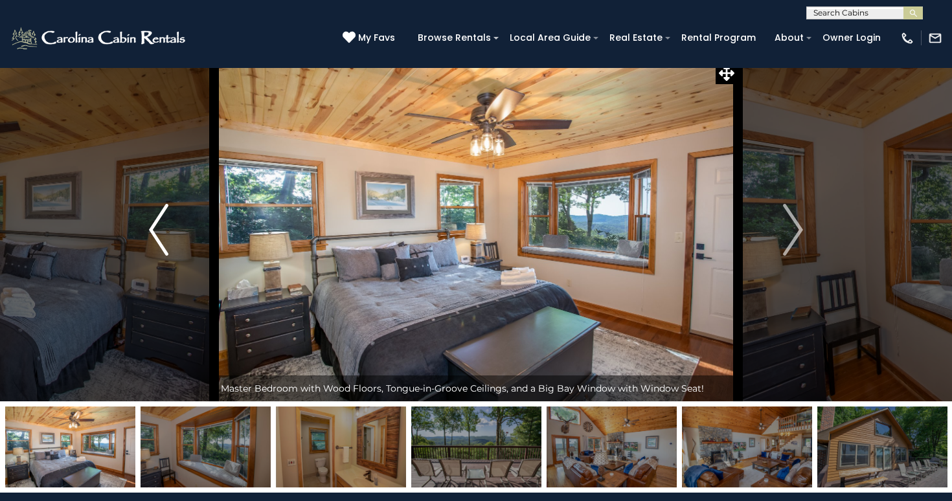
click at [143, 238] on button "Previous" at bounding box center [159, 229] width 111 height 343
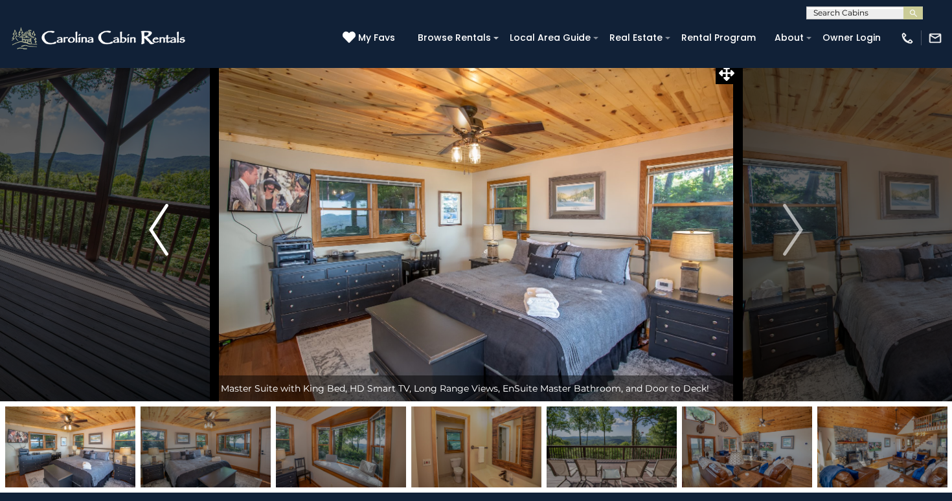
click at [143, 238] on button "Previous" at bounding box center [159, 229] width 111 height 343
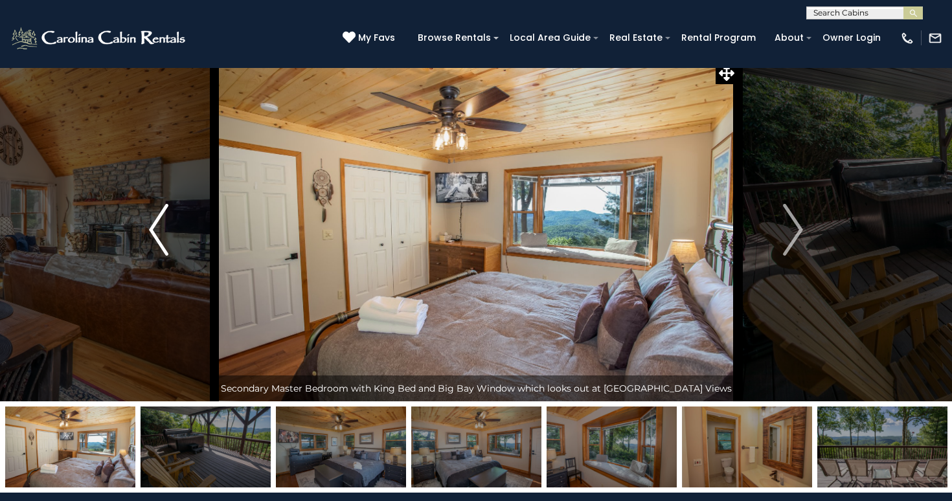
click at [143, 238] on button "Previous" at bounding box center [159, 229] width 111 height 343
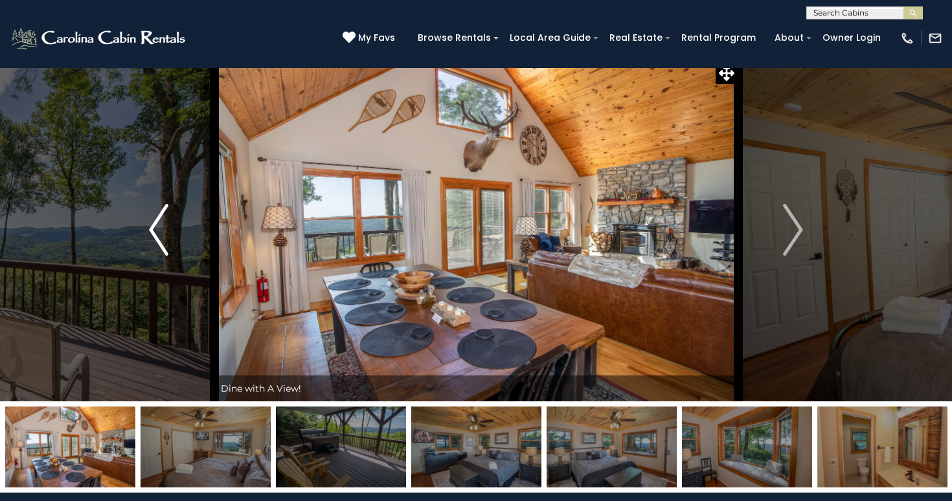
click at [143, 238] on button "Previous" at bounding box center [159, 229] width 111 height 343
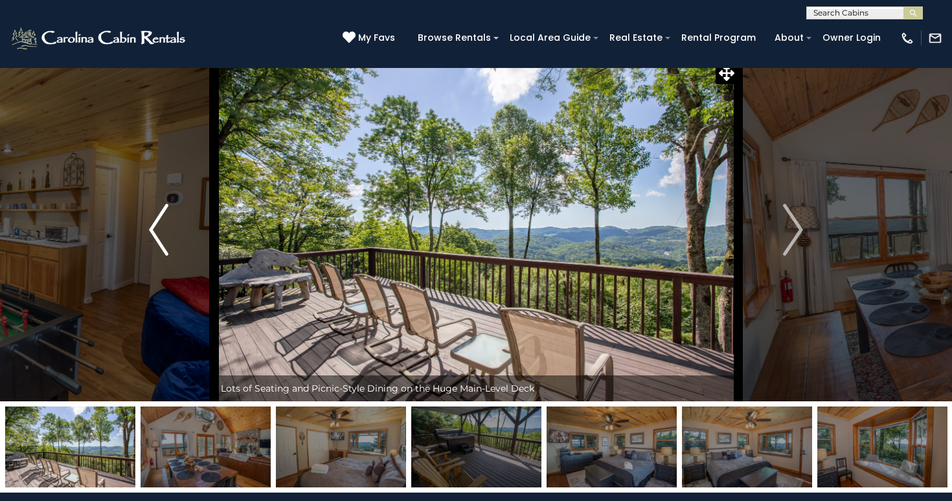
click at [143, 238] on button "Previous" at bounding box center [159, 229] width 111 height 343
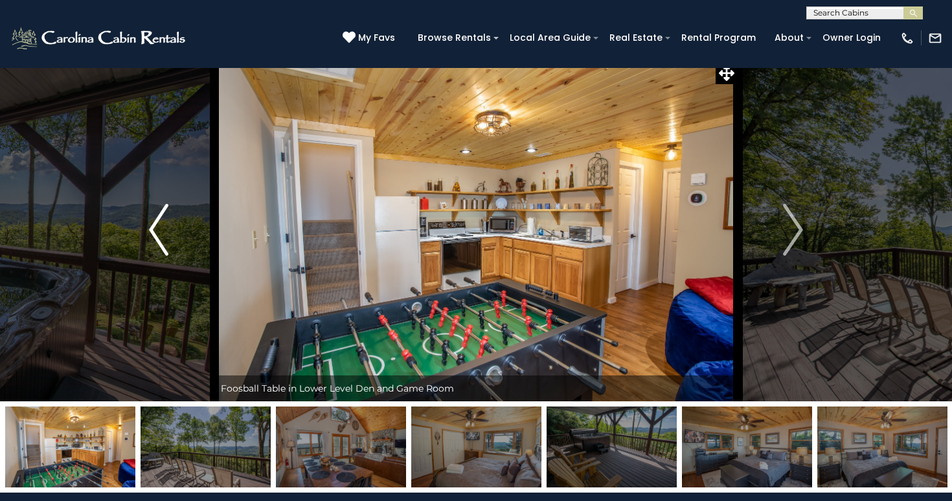
click at [143, 238] on button "Previous" at bounding box center [159, 229] width 111 height 343
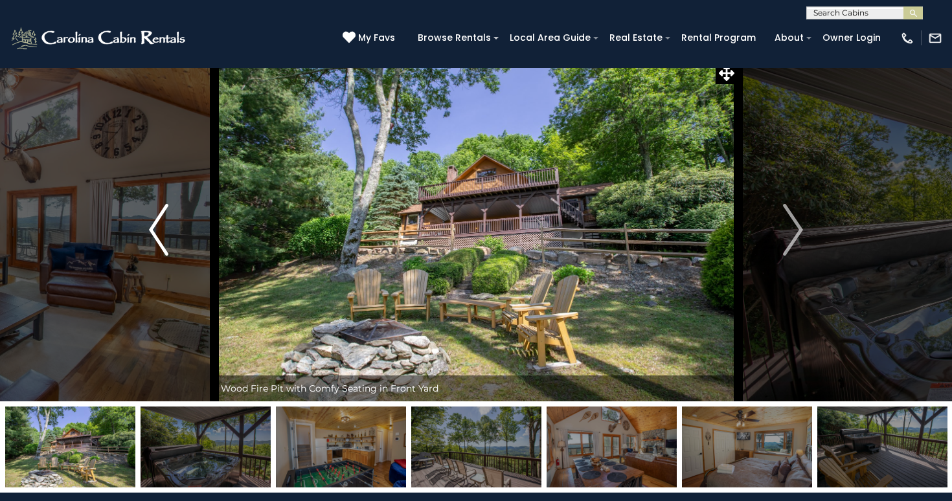
click at [143, 238] on button "Previous" at bounding box center [159, 229] width 111 height 343
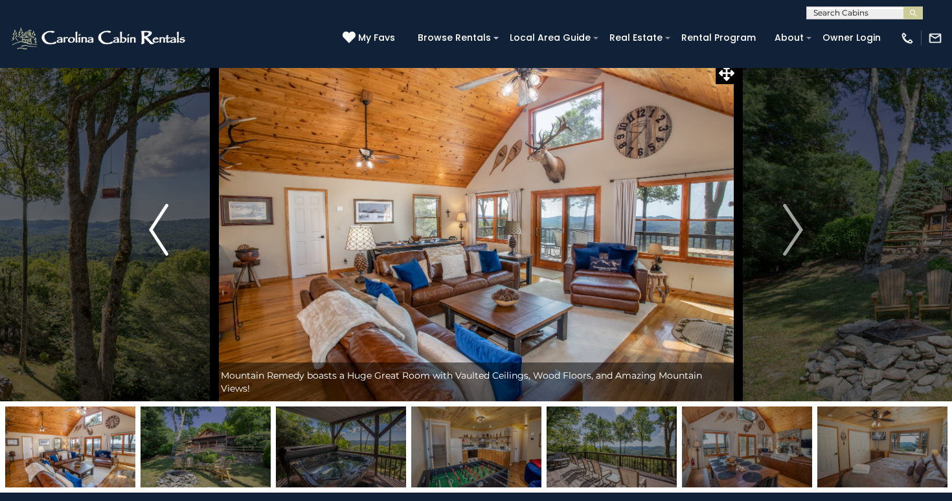
click at [143, 238] on button "Previous" at bounding box center [159, 229] width 111 height 343
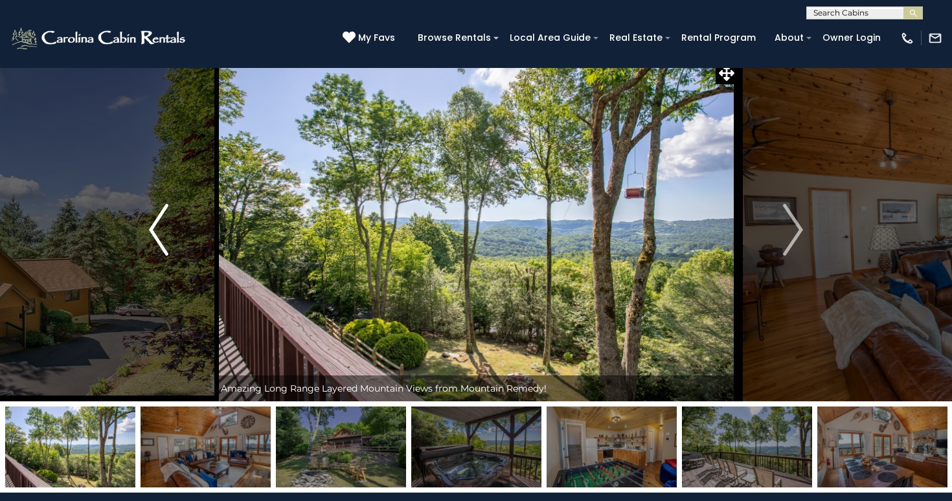
click at [143, 238] on button "Previous" at bounding box center [159, 229] width 111 height 343
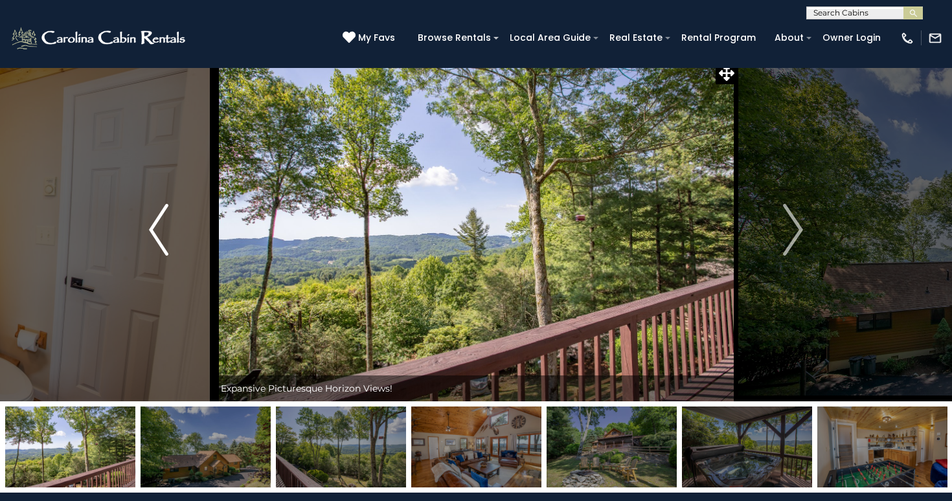
click at [143, 238] on button "Previous" at bounding box center [159, 229] width 111 height 343
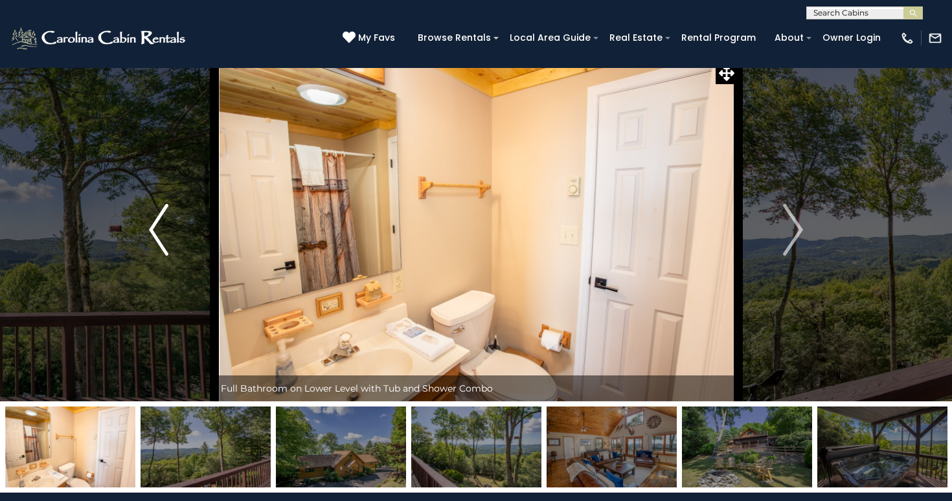
click at [143, 238] on button "Previous" at bounding box center [159, 229] width 111 height 343
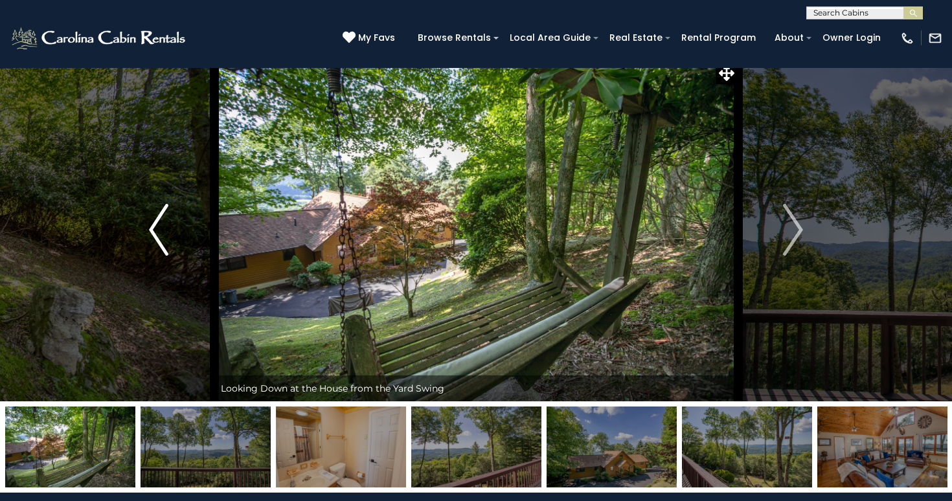
click at [143, 238] on button "Previous" at bounding box center [159, 229] width 111 height 343
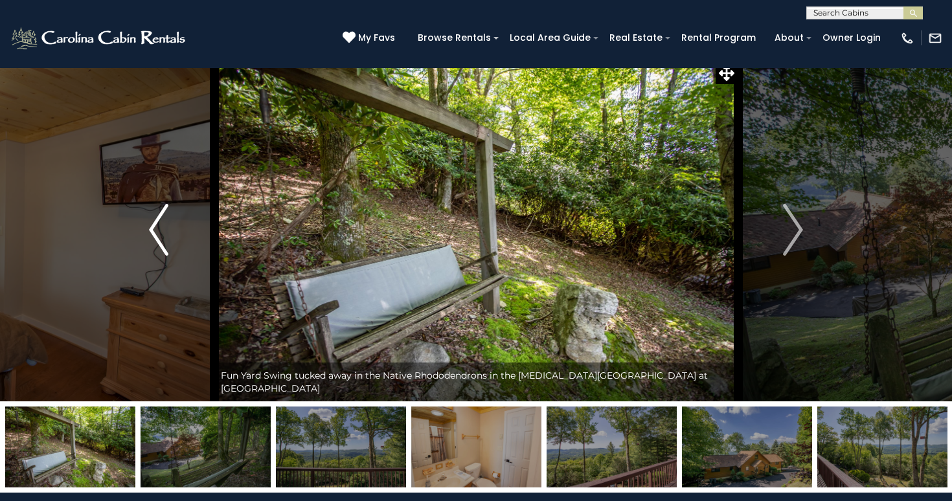
click at [143, 238] on button "Previous" at bounding box center [159, 229] width 111 height 343
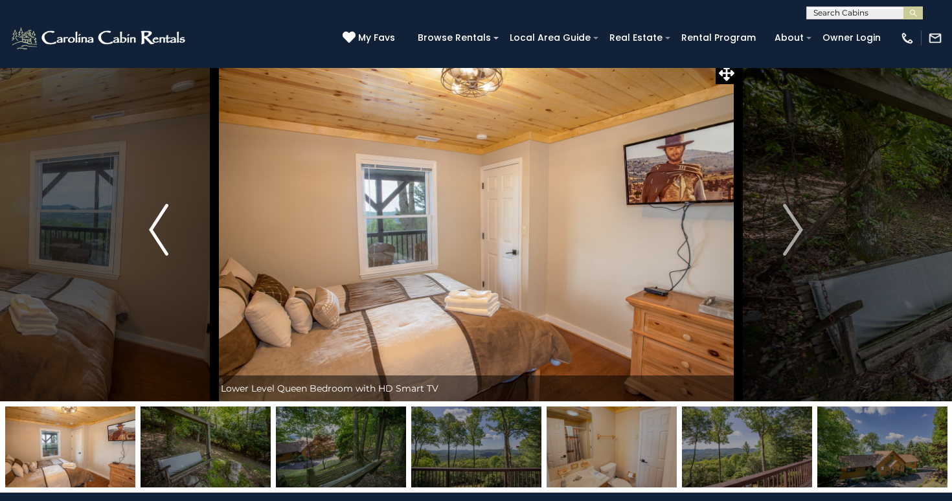
click at [143, 238] on button "Previous" at bounding box center [159, 229] width 111 height 343
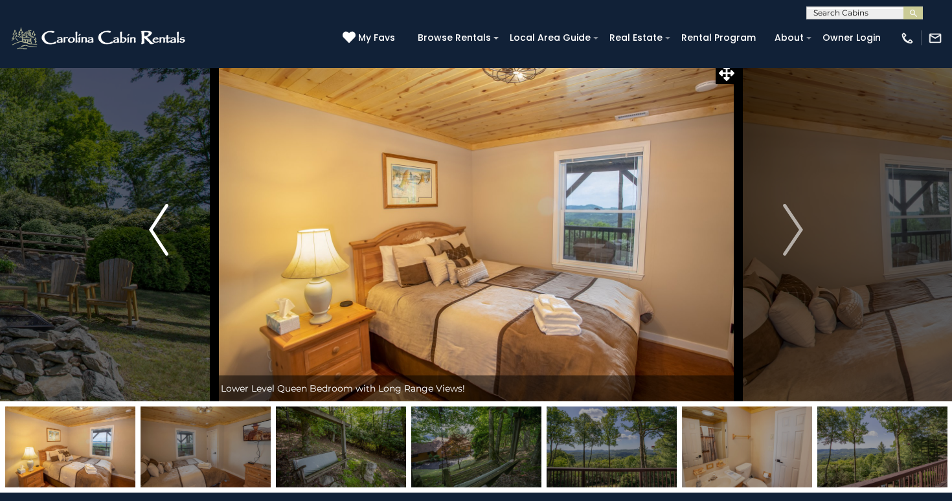
click at [143, 238] on button "Previous" at bounding box center [159, 229] width 111 height 343
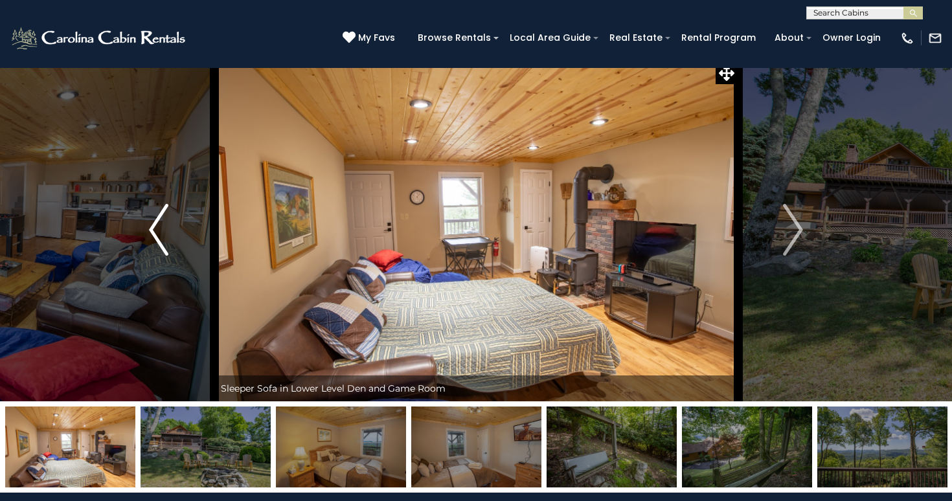
click at [143, 238] on button "Previous" at bounding box center [159, 229] width 111 height 343
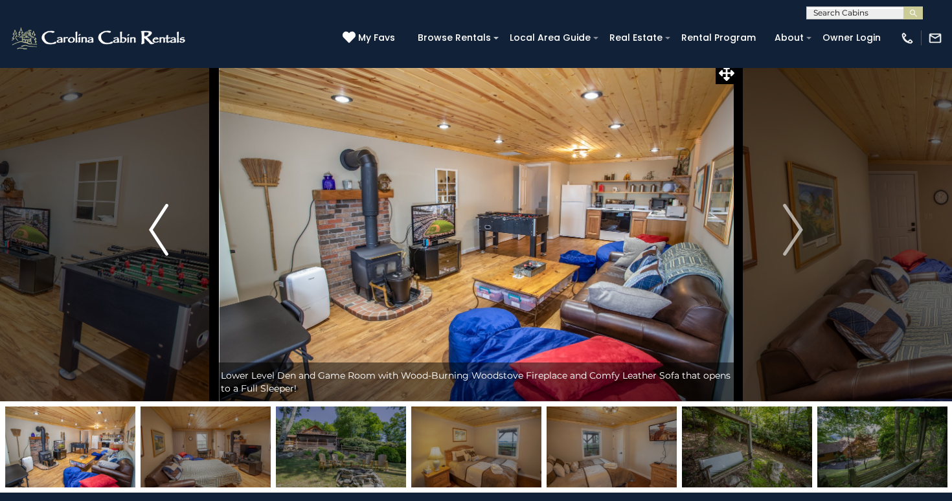
click at [143, 238] on button "Previous" at bounding box center [159, 229] width 111 height 343
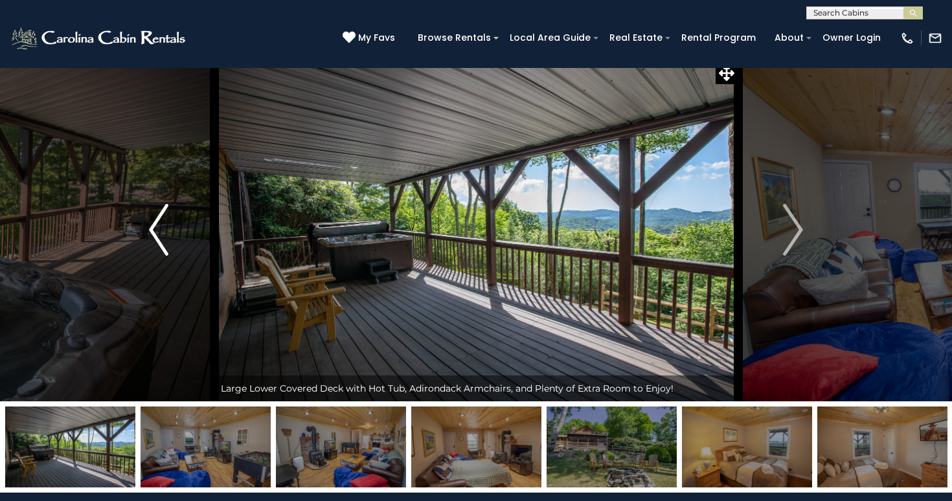
click at [143, 238] on button "Previous" at bounding box center [159, 229] width 111 height 343
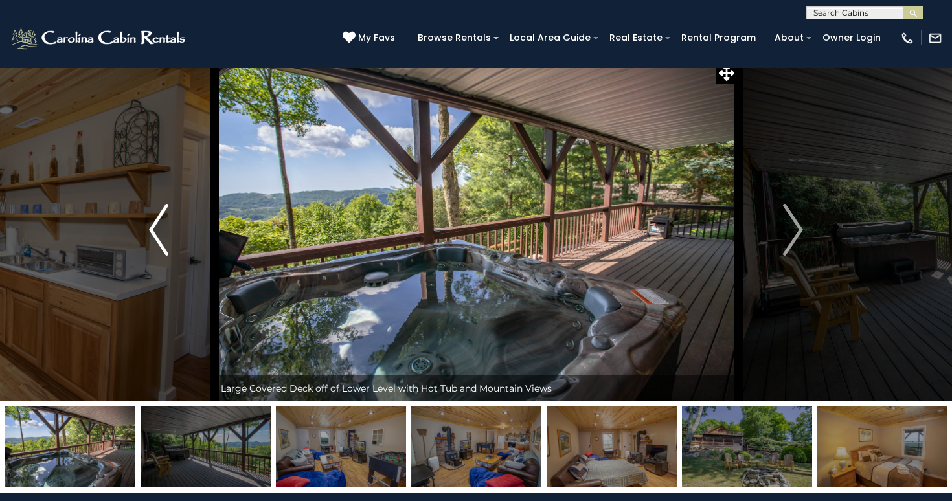
click at [143, 238] on button "Previous" at bounding box center [159, 229] width 111 height 343
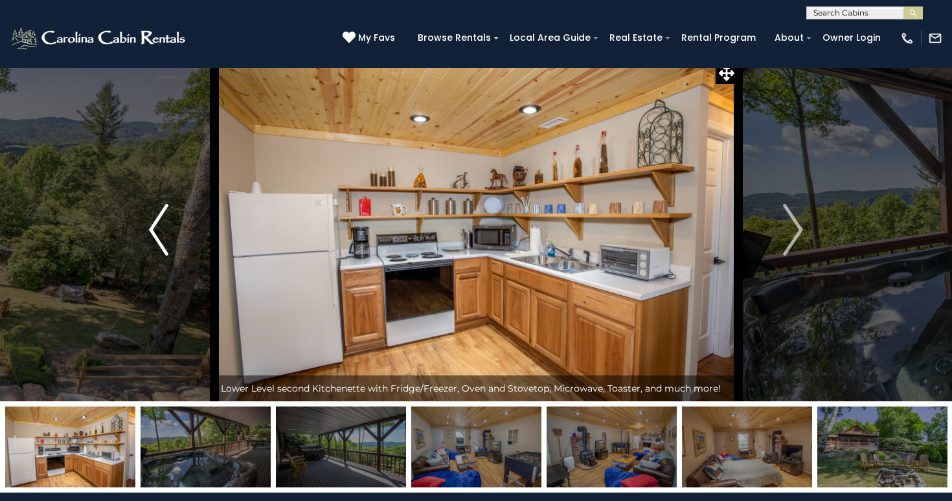
click at [143, 238] on button "Previous" at bounding box center [159, 229] width 111 height 343
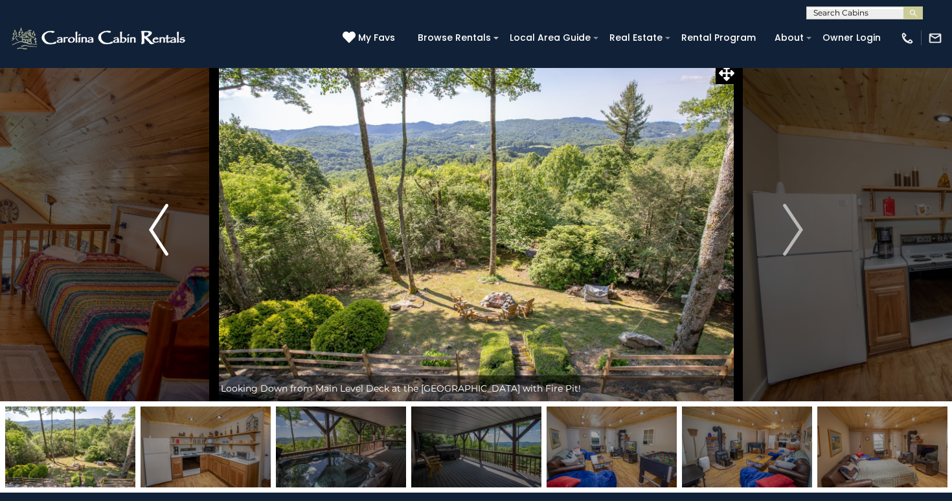
click at [143, 238] on button "Previous" at bounding box center [159, 229] width 111 height 343
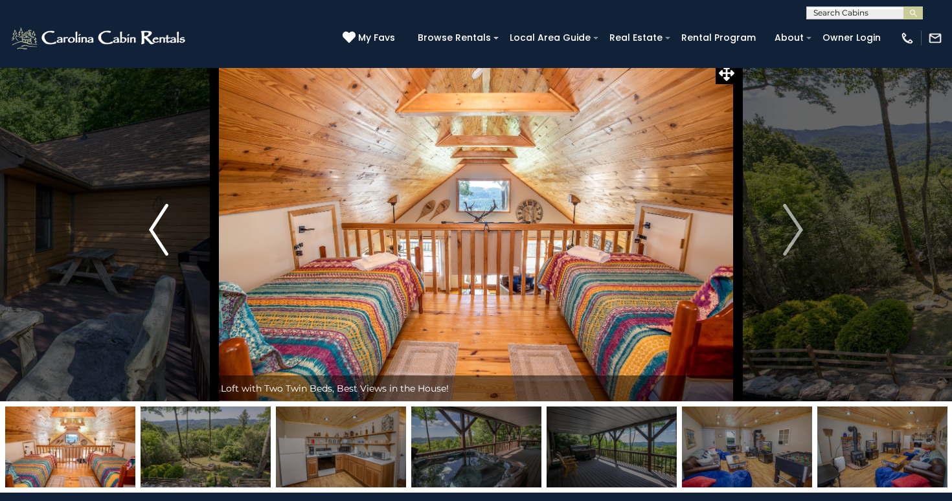
click at [143, 238] on button "Previous" at bounding box center [159, 229] width 111 height 343
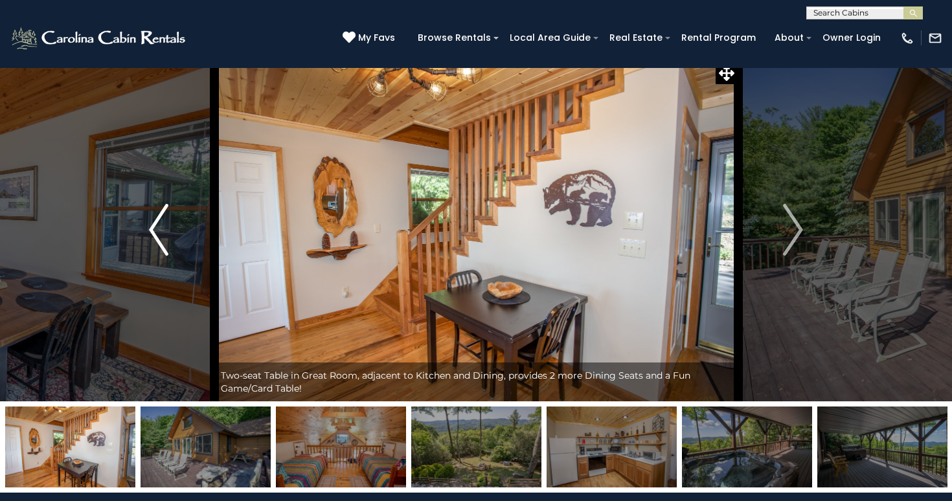
click at [143, 238] on button "Previous" at bounding box center [159, 229] width 111 height 343
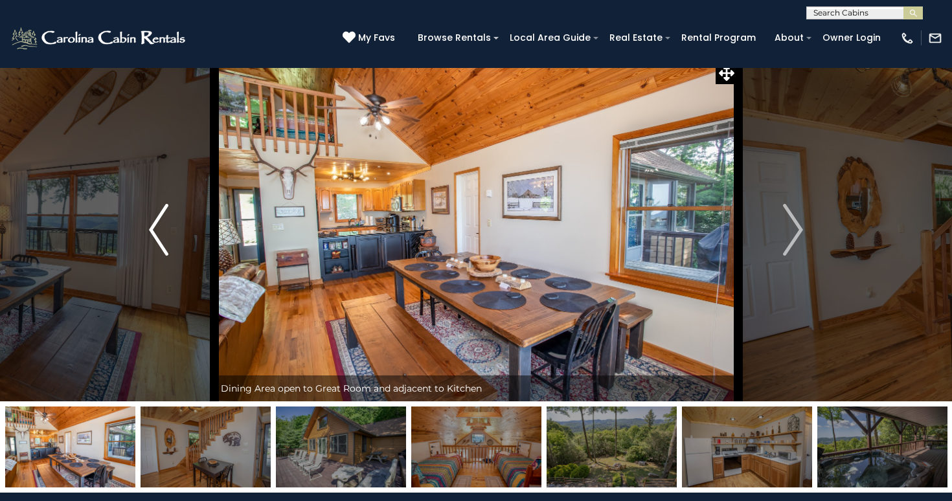
click at [143, 238] on button "Previous" at bounding box center [159, 229] width 111 height 343
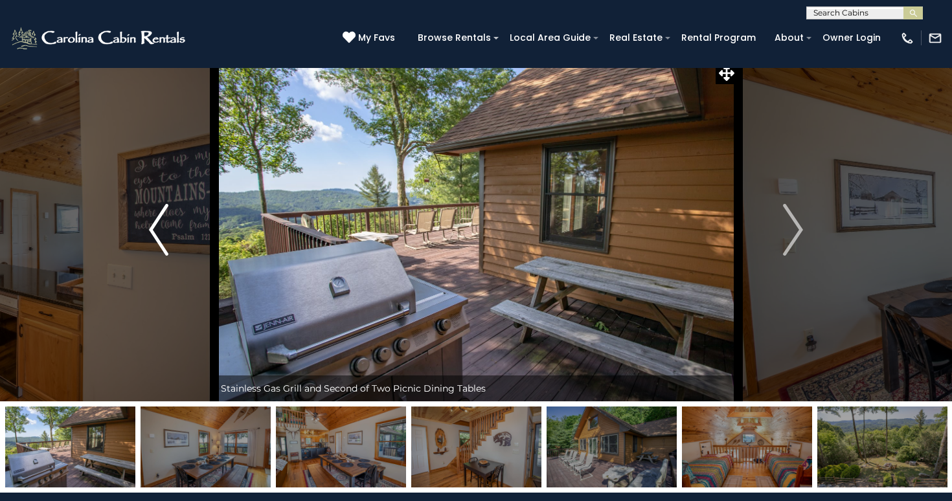
click at [143, 238] on button "Previous" at bounding box center [159, 229] width 111 height 343
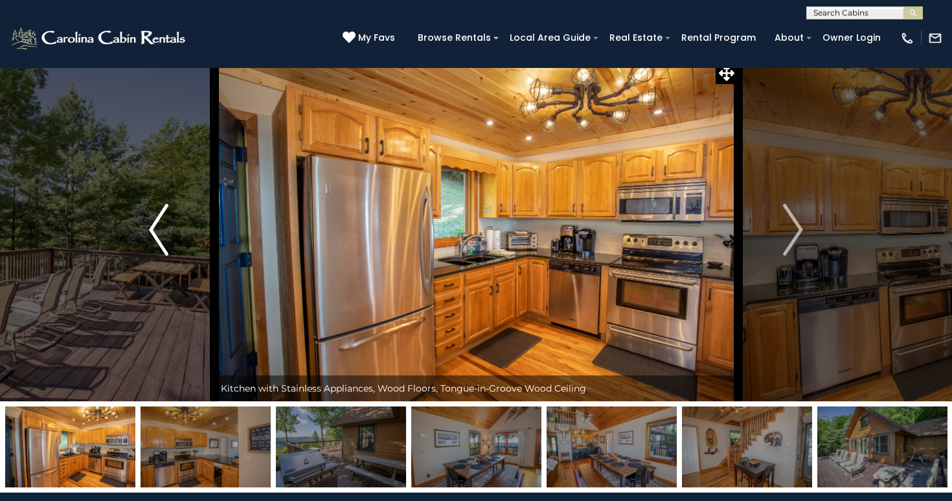
click at [143, 238] on button "Previous" at bounding box center [159, 229] width 111 height 343
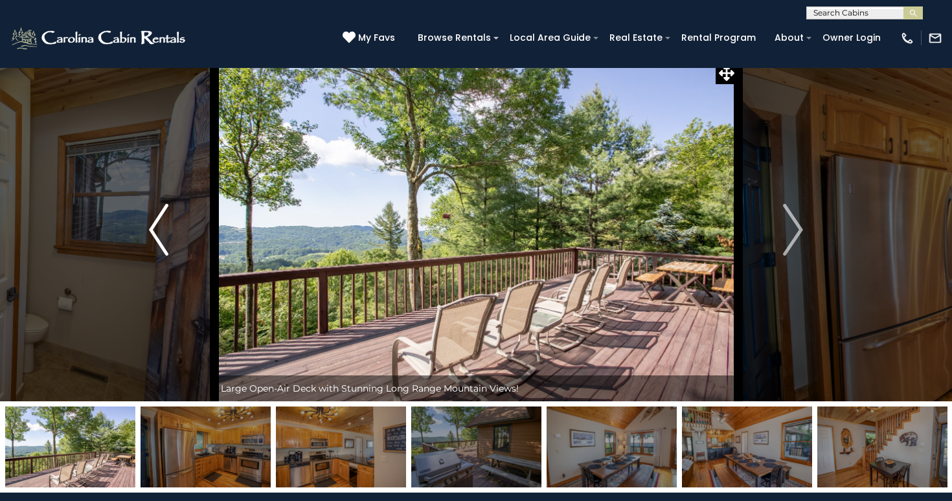
click at [143, 238] on button "Previous" at bounding box center [159, 229] width 111 height 343
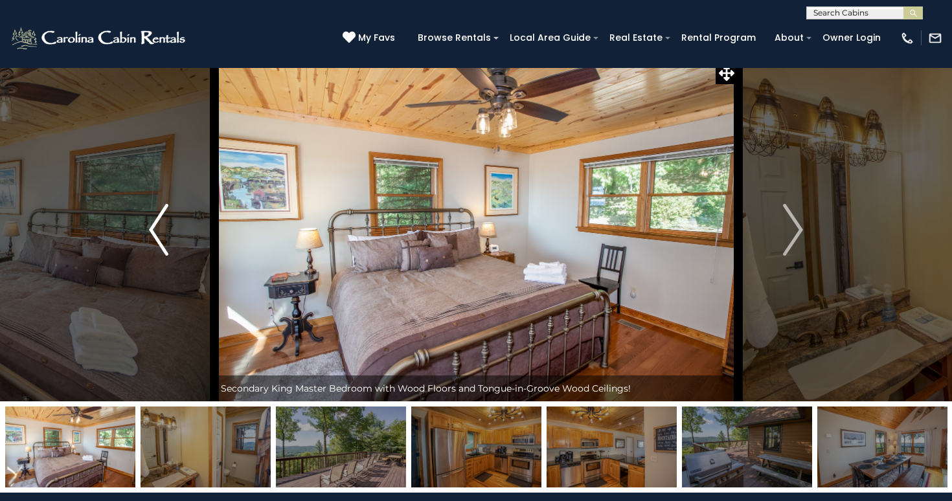
click at [143, 238] on button "Previous" at bounding box center [159, 229] width 111 height 343
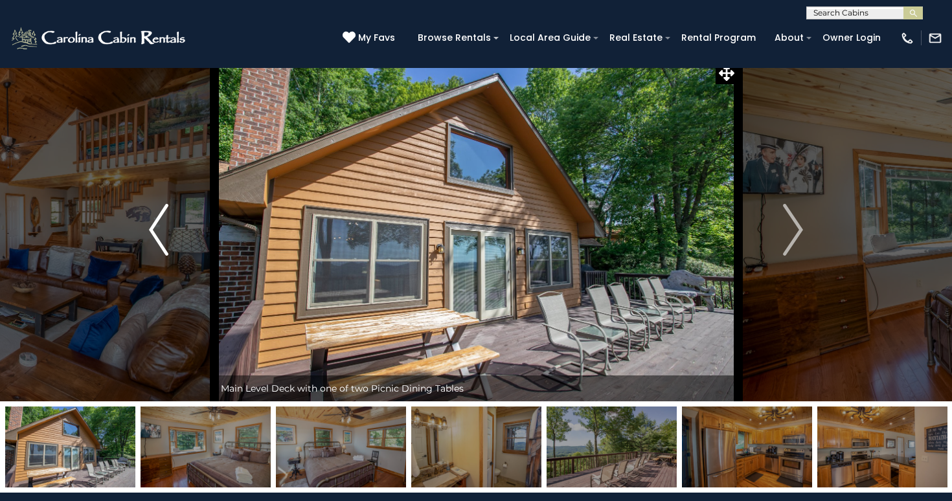
click at [143, 238] on button "Previous" at bounding box center [159, 229] width 111 height 343
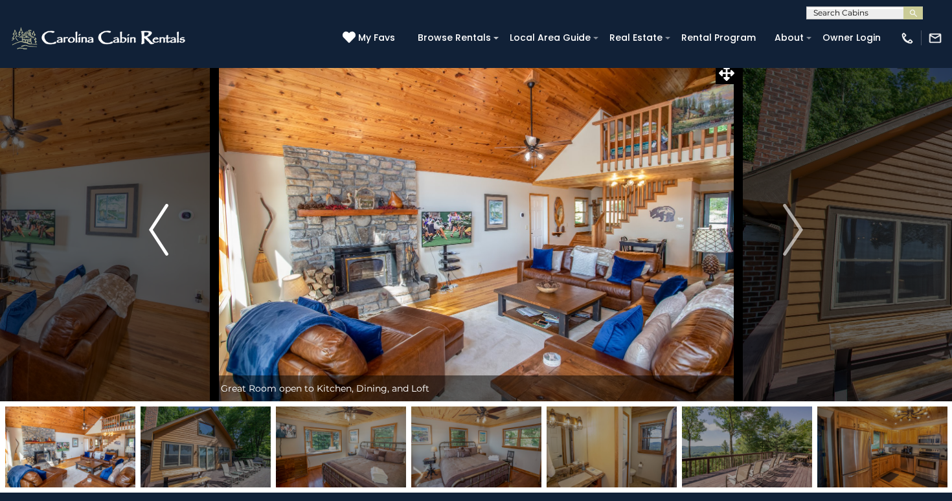
click at [143, 238] on button "Previous" at bounding box center [159, 229] width 111 height 343
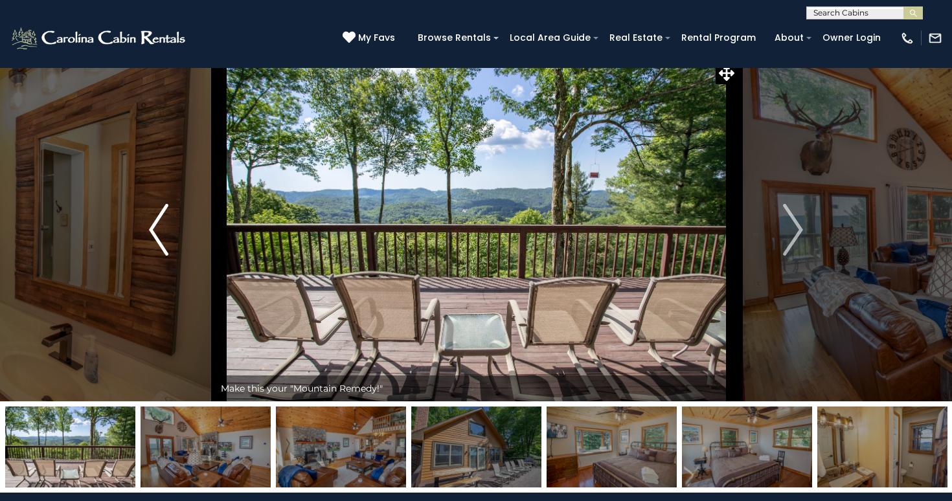
click at [143, 238] on button "Previous" at bounding box center [159, 229] width 111 height 343
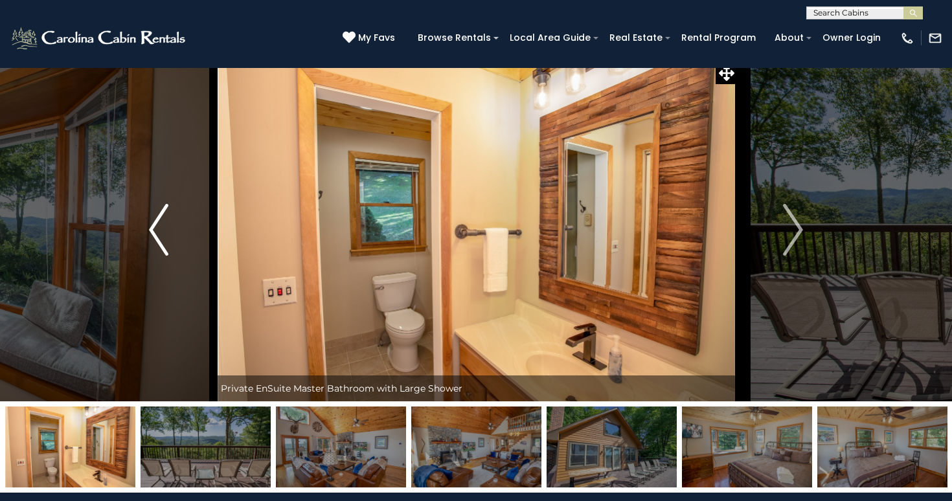
click at [143, 238] on button "Previous" at bounding box center [159, 229] width 111 height 343
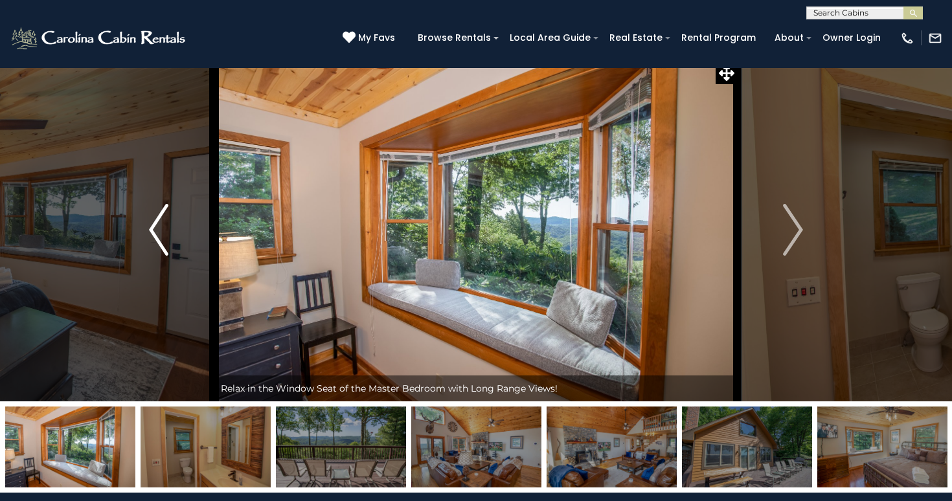
click at [143, 238] on button "Previous" at bounding box center [159, 229] width 111 height 343
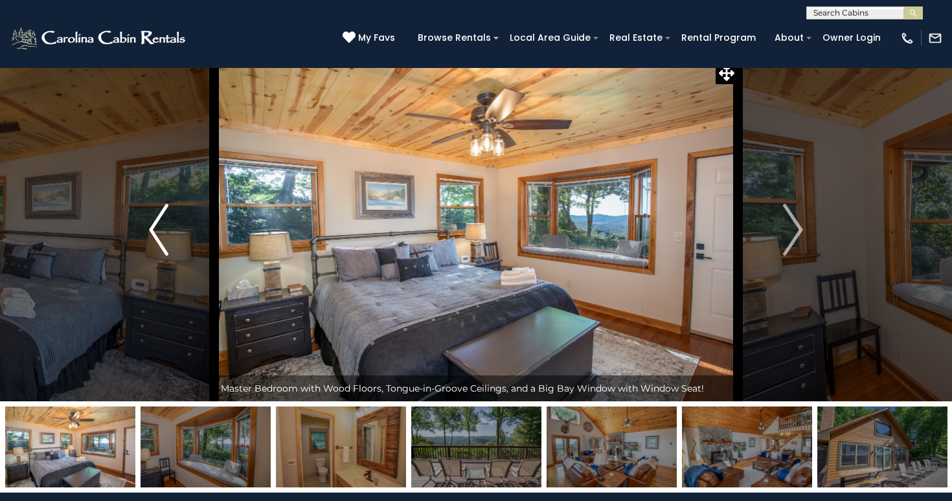
click at [143, 238] on button "Previous" at bounding box center [159, 229] width 111 height 343
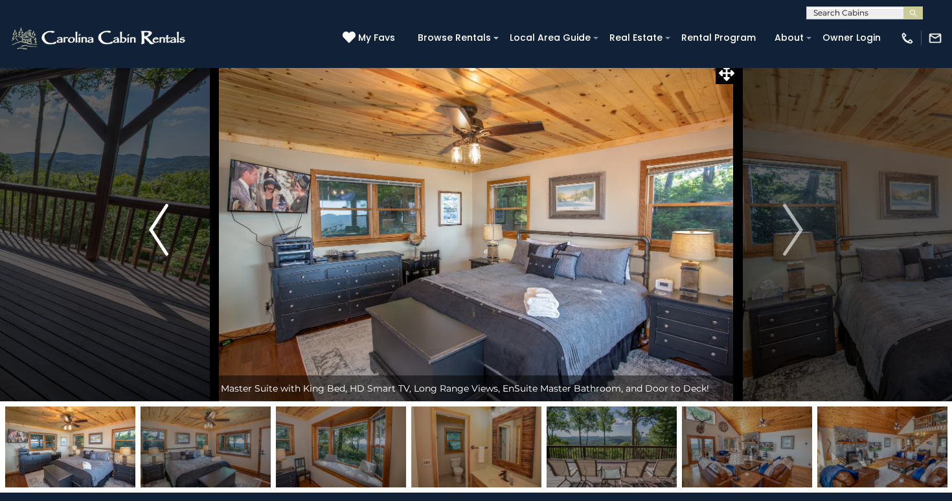
click at [143, 238] on button "Previous" at bounding box center [159, 229] width 111 height 343
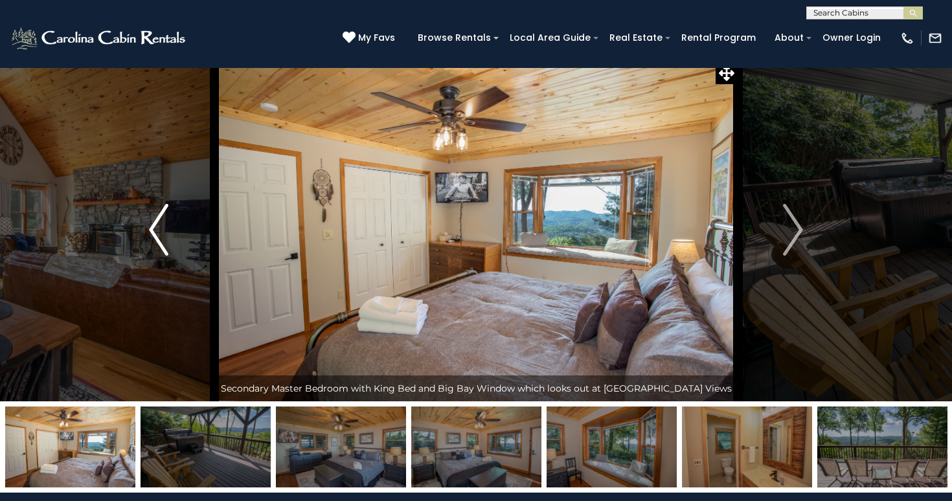
click at [143, 238] on button "Previous" at bounding box center [159, 229] width 111 height 343
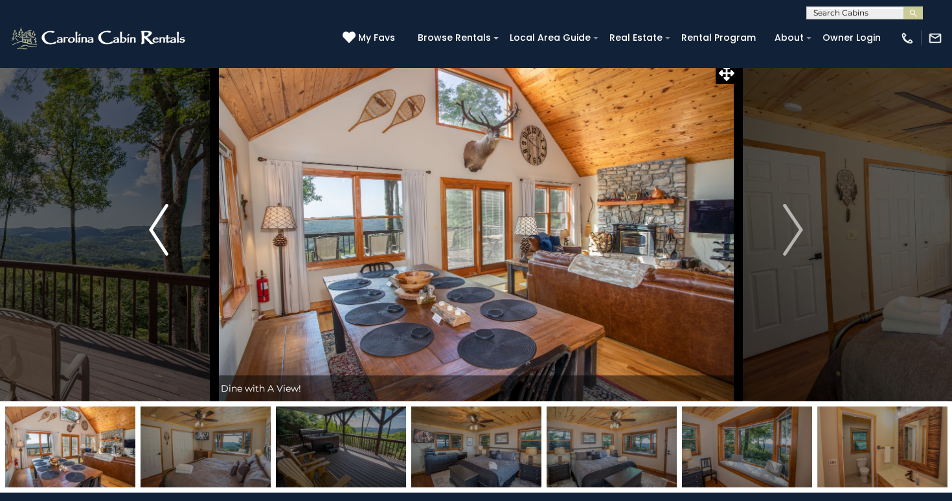
click at [143, 238] on button "Previous" at bounding box center [159, 229] width 111 height 343
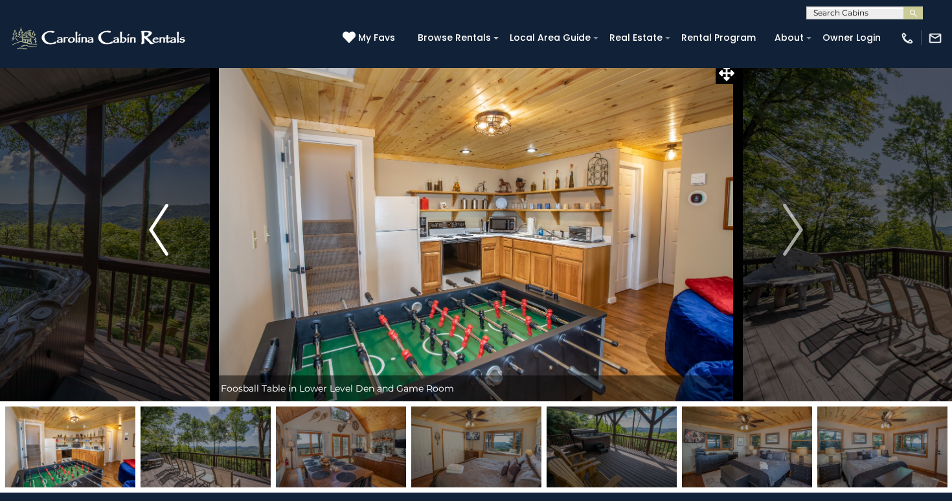
click at [143, 238] on button "Previous" at bounding box center [159, 229] width 111 height 343
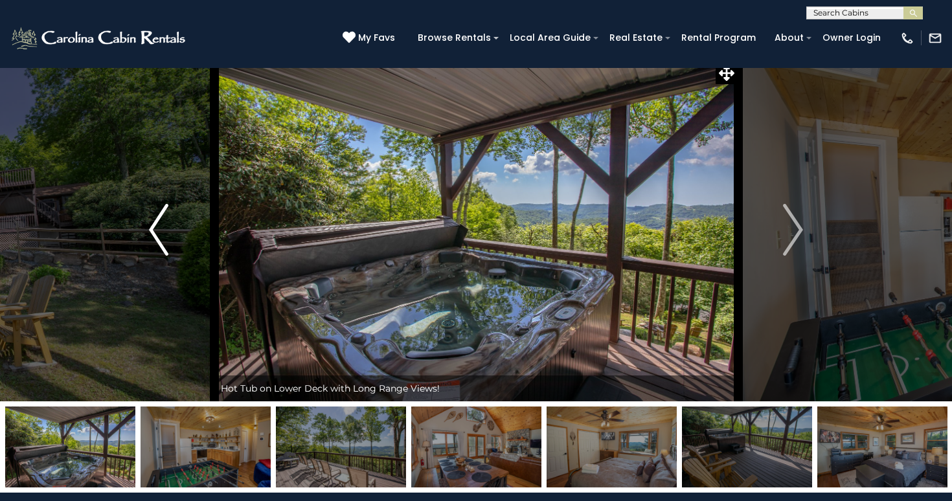
click at [143, 238] on button "Previous" at bounding box center [159, 229] width 111 height 343
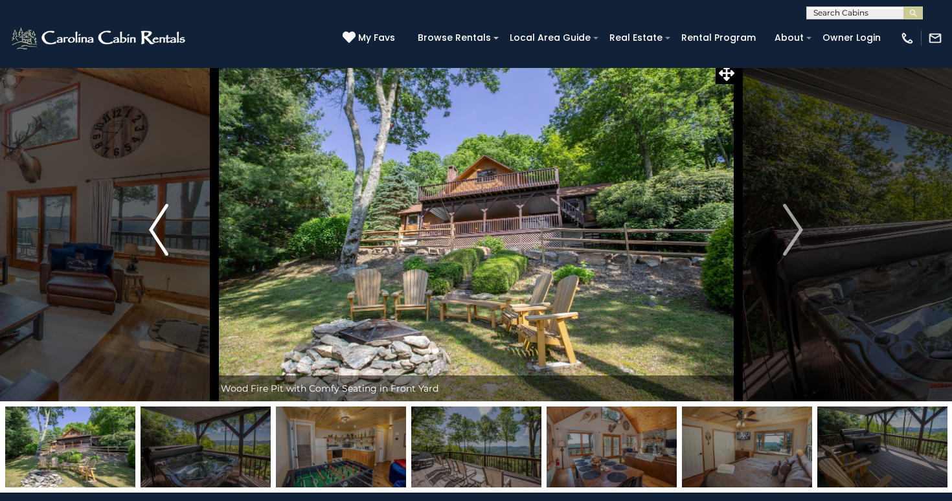
click at [143, 238] on button "Previous" at bounding box center [159, 229] width 111 height 343
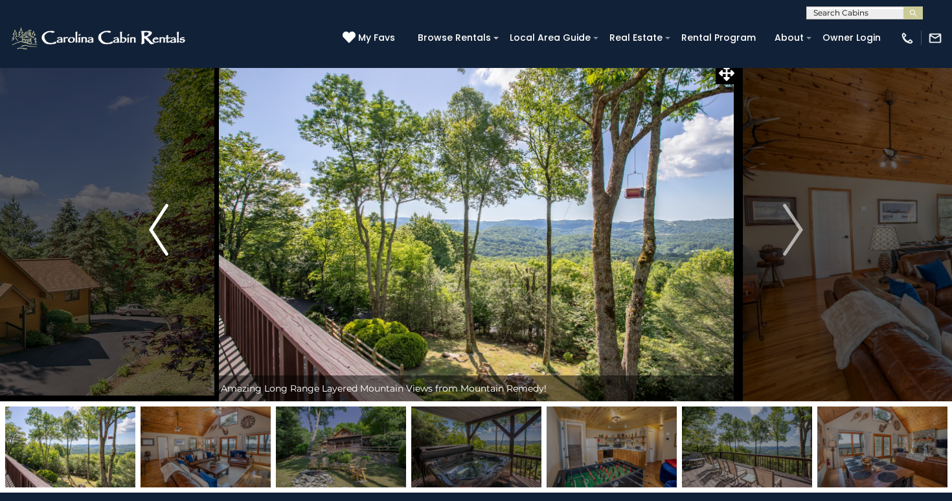
click at [143, 238] on button "Previous" at bounding box center [159, 229] width 111 height 343
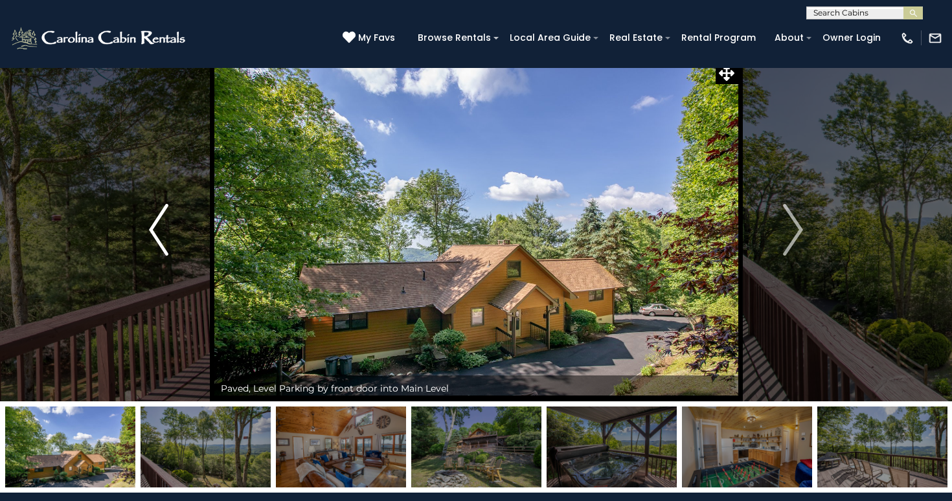
click at [143, 238] on button "Previous" at bounding box center [159, 229] width 111 height 343
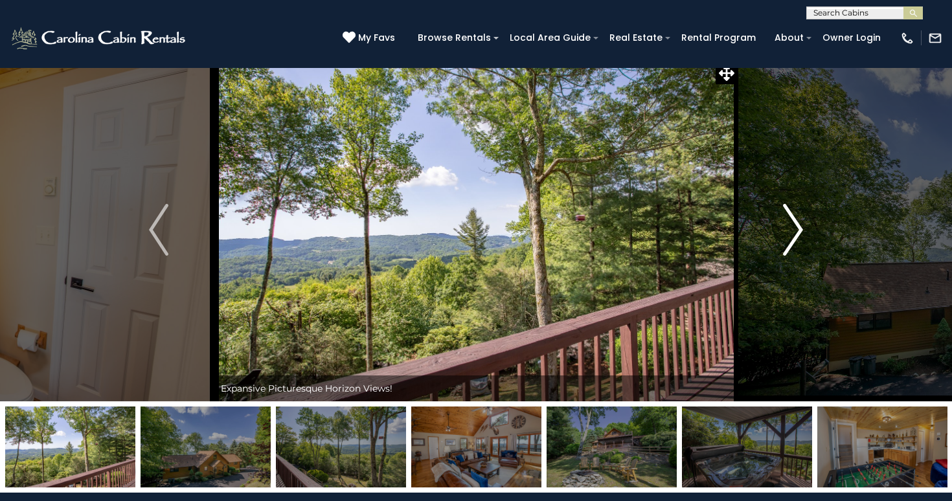
click at [789, 220] on img "Next" at bounding box center [793, 230] width 19 height 52
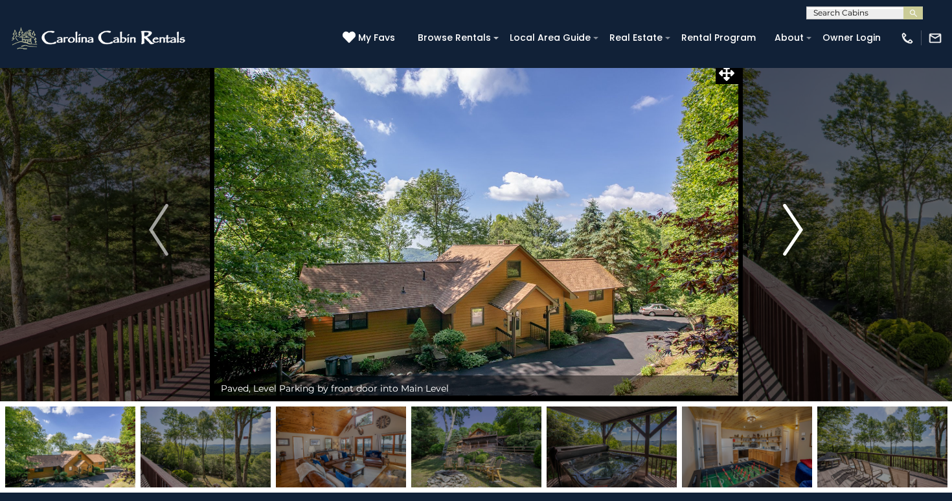
click at [789, 220] on img "Next" at bounding box center [793, 230] width 19 height 52
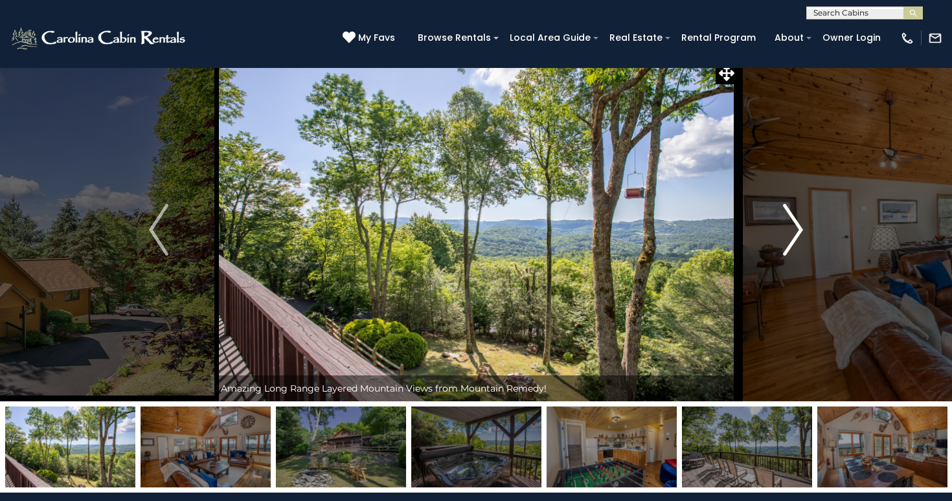
click at [789, 220] on img "Next" at bounding box center [793, 230] width 19 height 52
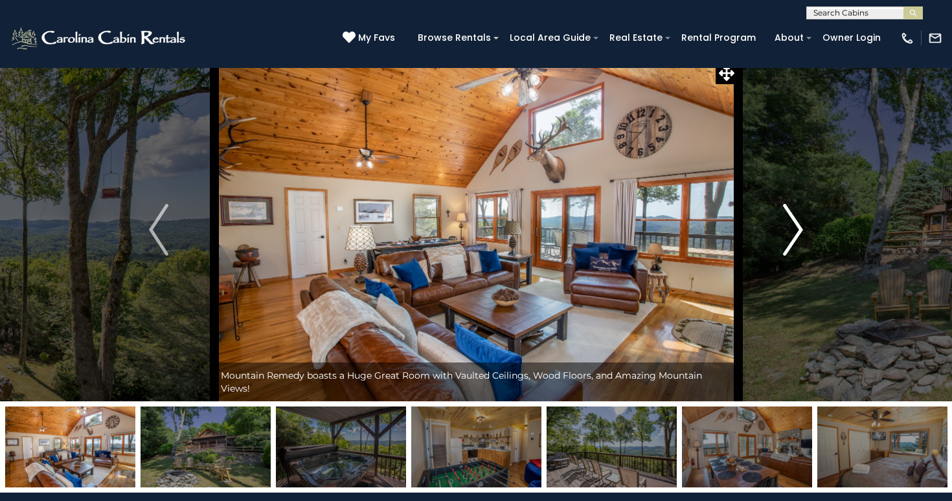
click at [789, 220] on img "Next" at bounding box center [793, 230] width 19 height 52
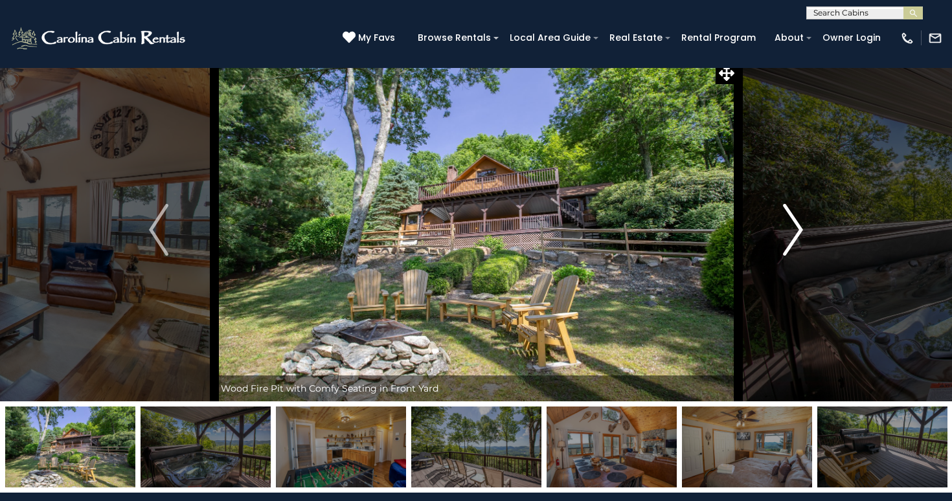
click at [789, 220] on img "Next" at bounding box center [793, 230] width 19 height 52
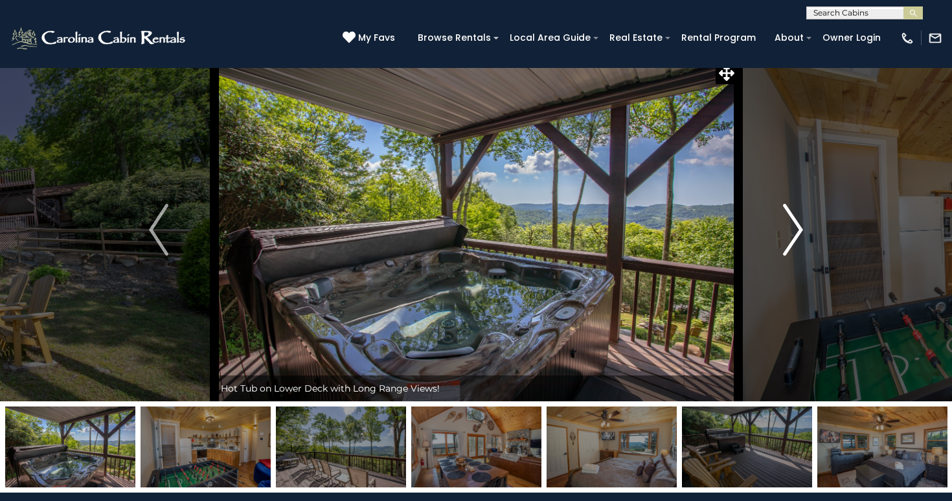
click at [789, 220] on img "Next" at bounding box center [793, 230] width 19 height 52
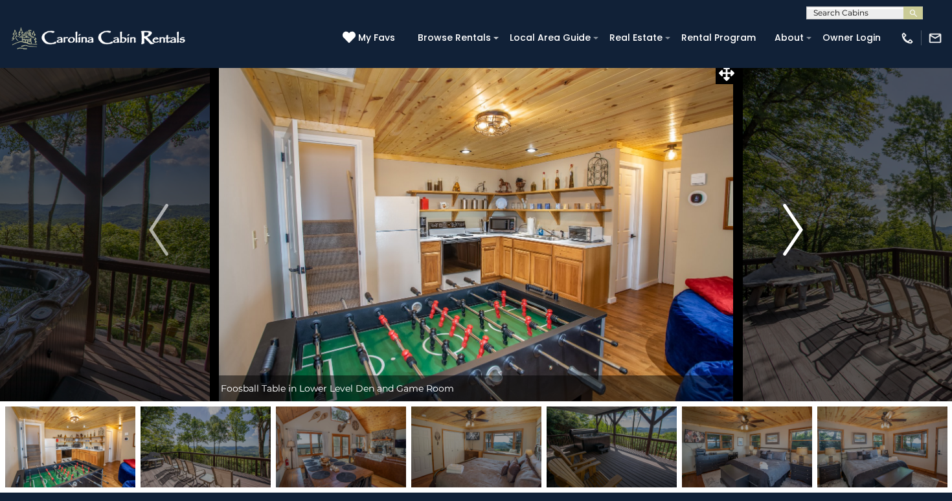
click at [789, 220] on img "Next" at bounding box center [793, 230] width 19 height 52
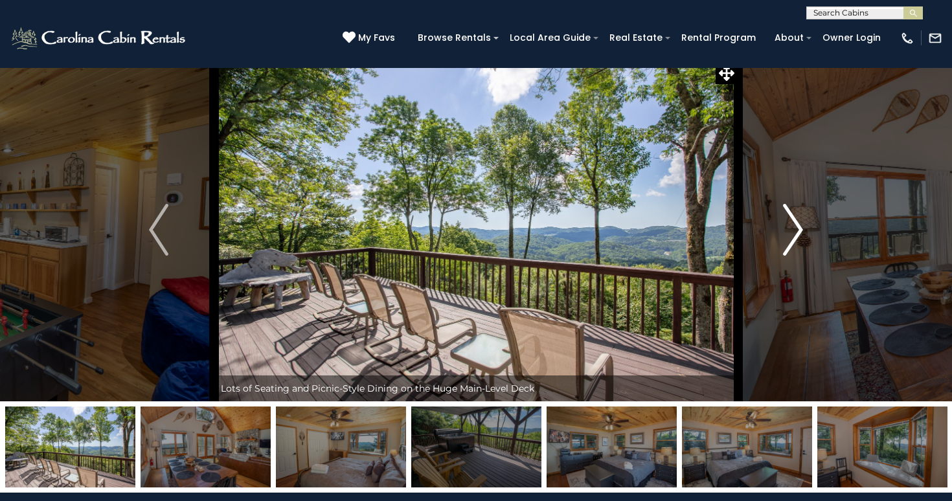
click at [789, 220] on img "Next" at bounding box center [793, 230] width 19 height 52
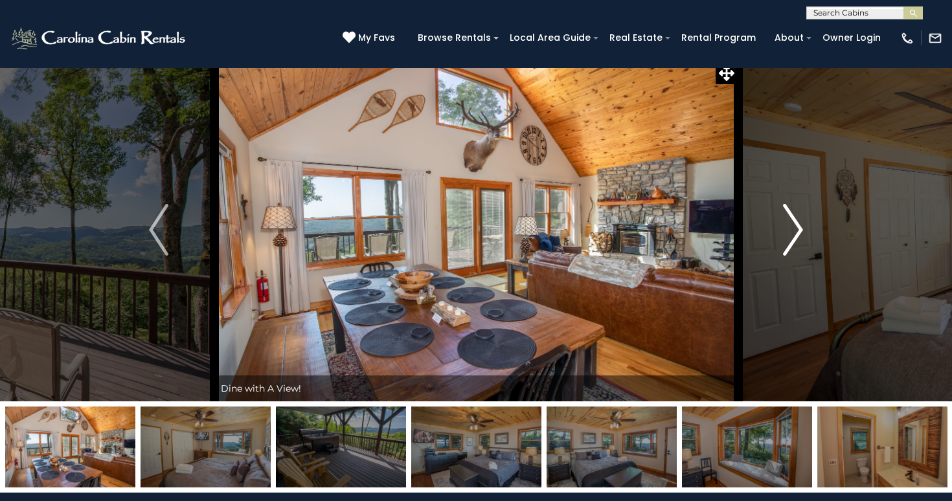
click at [789, 220] on img "Next" at bounding box center [793, 230] width 19 height 52
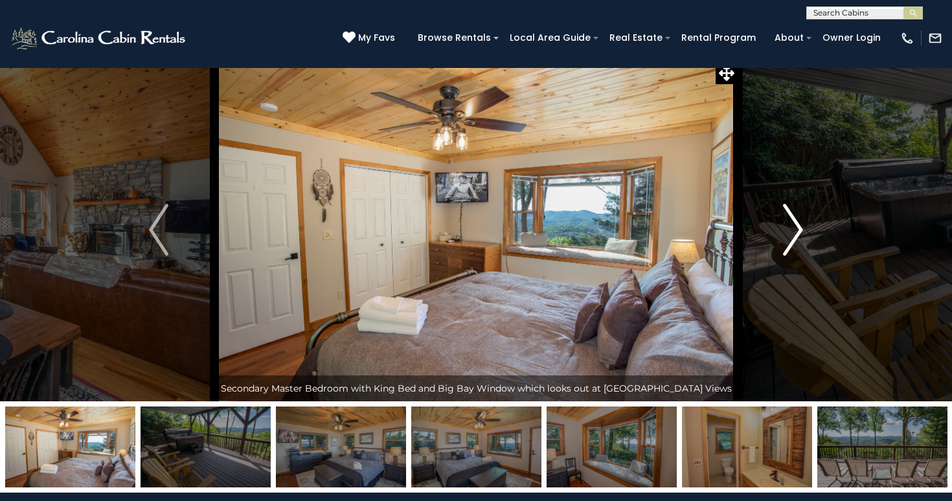
click at [789, 220] on img "Next" at bounding box center [793, 230] width 19 height 52
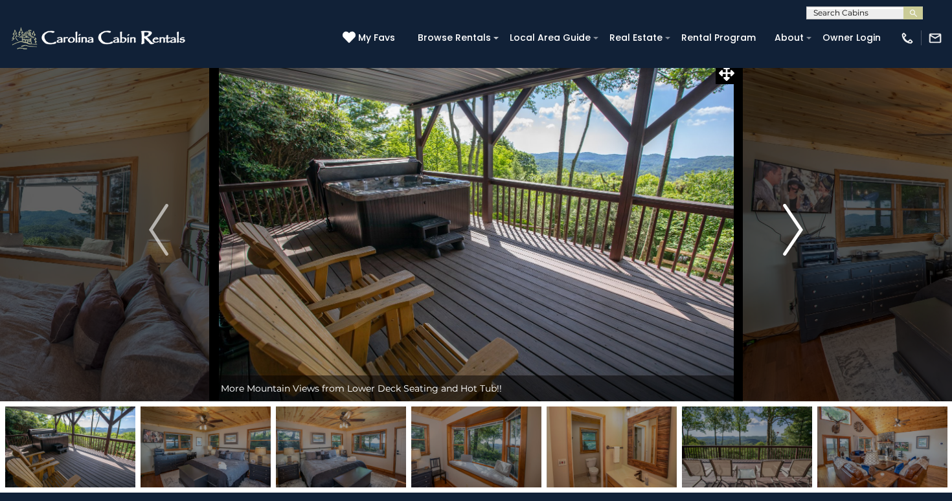
click at [789, 220] on img "Next" at bounding box center [793, 230] width 19 height 52
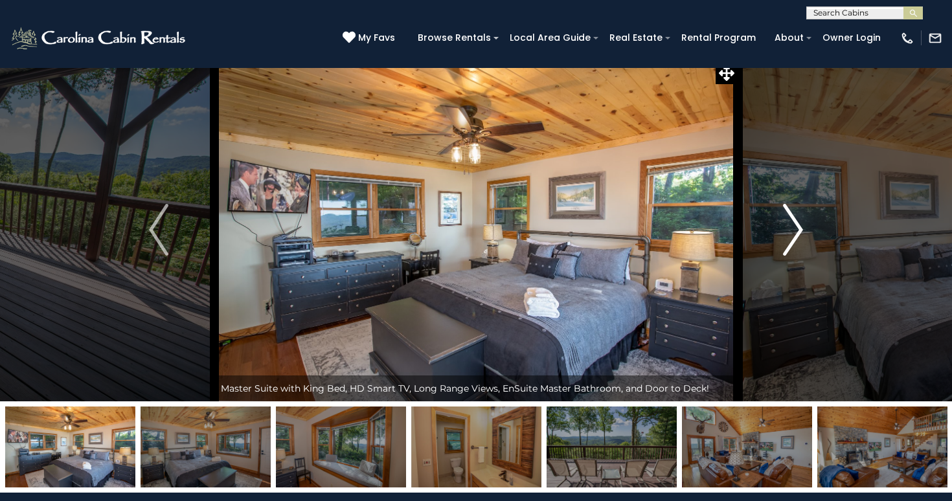
click at [789, 220] on img "Next" at bounding box center [793, 230] width 19 height 52
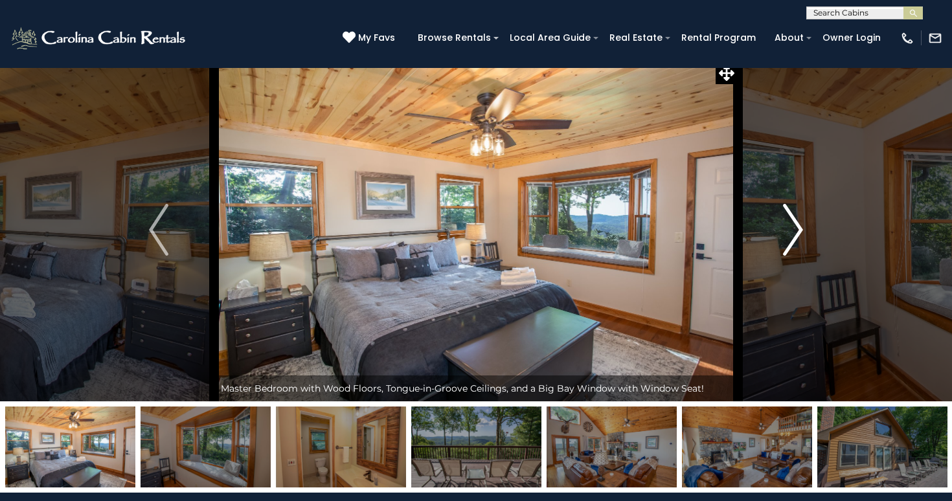
click at [789, 220] on img "Next" at bounding box center [793, 230] width 19 height 52
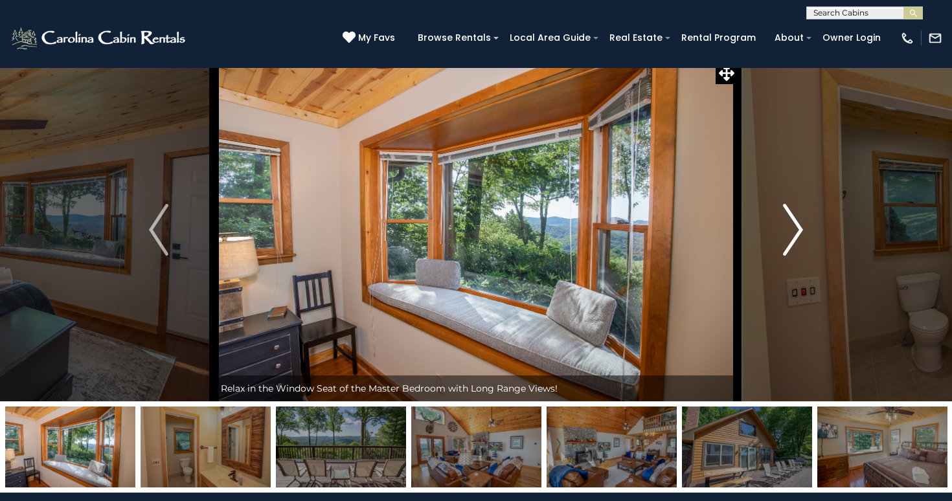
click at [789, 220] on img "Next" at bounding box center [793, 230] width 19 height 52
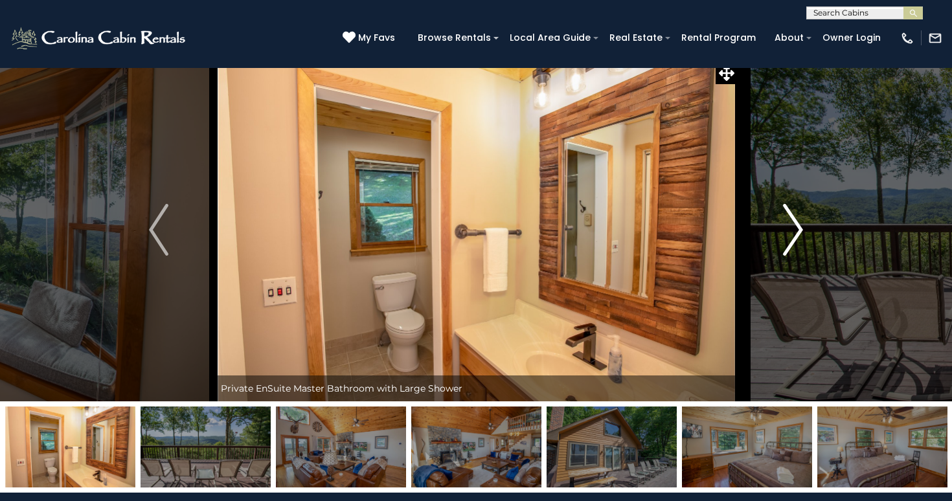
click at [789, 220] on img "Next" at bounding box center [793, 230] width 19 height 52
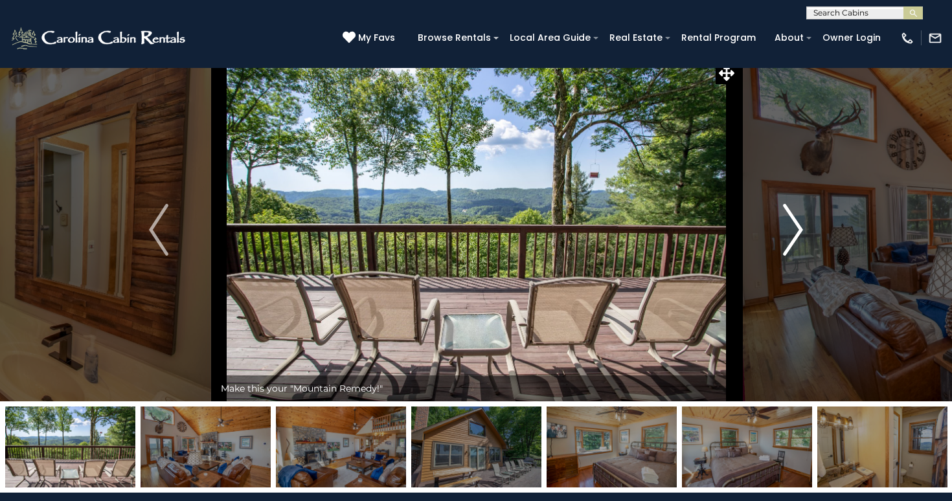
click at [795, 229] on img "Next" at bounding box center [793, 230] width 19 height 52
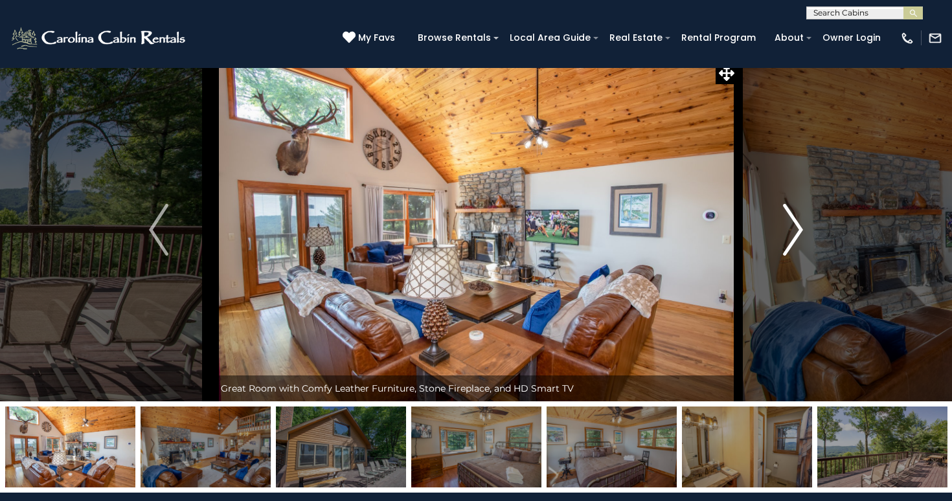
click at [795, 229] on img "Next" at bounding box center [793, 230] width 19 height 52
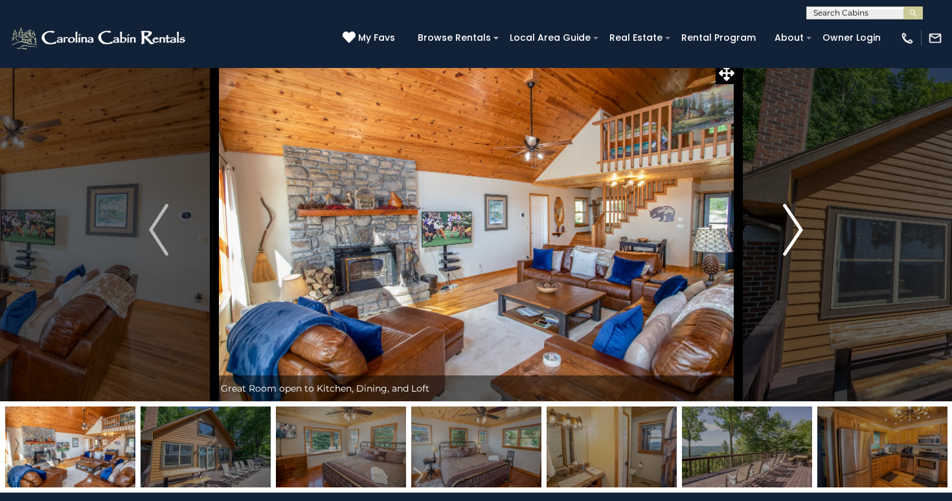
click at [795, 229] on img "Next" at bounding box center [793, 230] width 19 height 52
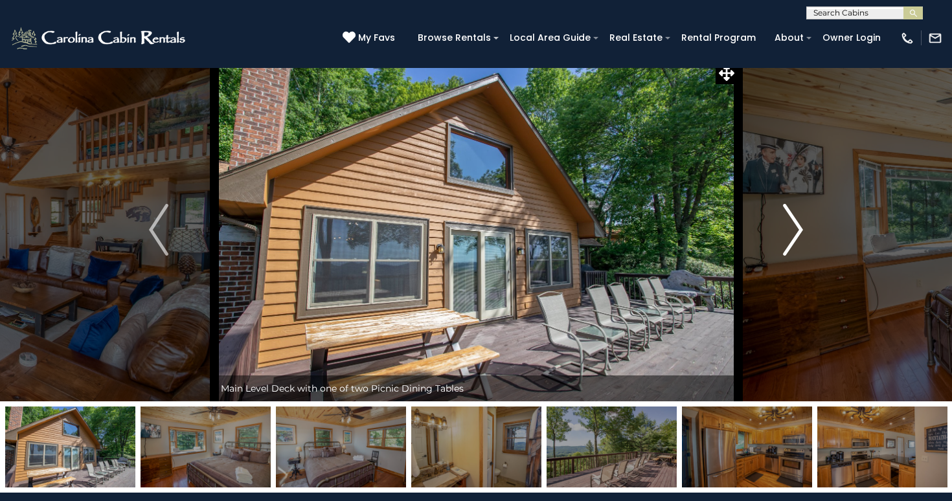
click at [795, 229] on img "Next" at bounding box center [793, 230] width 19 height 52
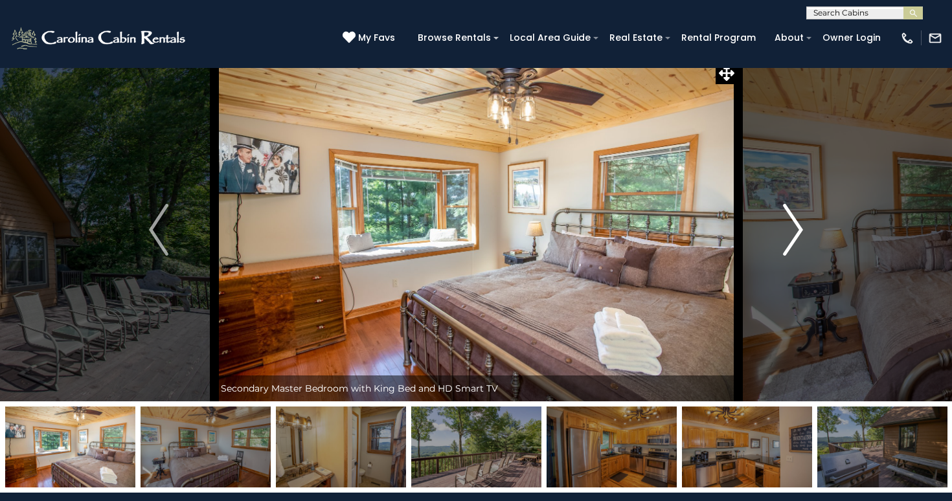
click at [795, 229] on img "Next" at bounding box center [793, 230] width 19 height 52
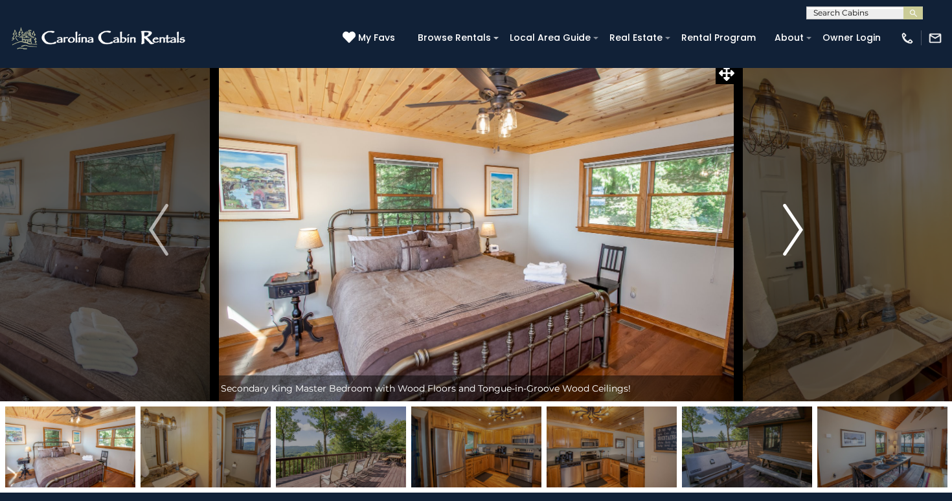
click at [795, 229] on img "Next" at bounding box center [793, 230] width 19 height 52
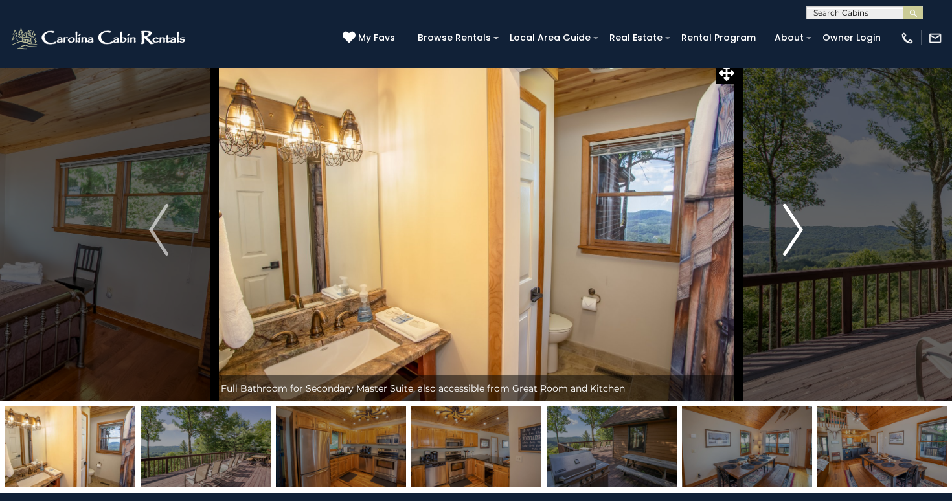
click at [795, 229] on img "Next" at bounding box center [793, 230] width 19 height 52
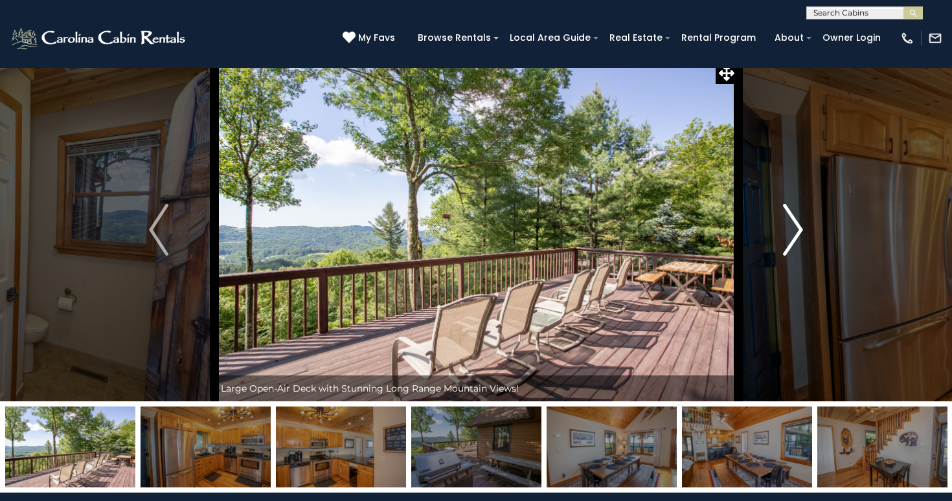
click at [795, 229] on img "Next" at bounding box center [793, 230] width 19 height 52
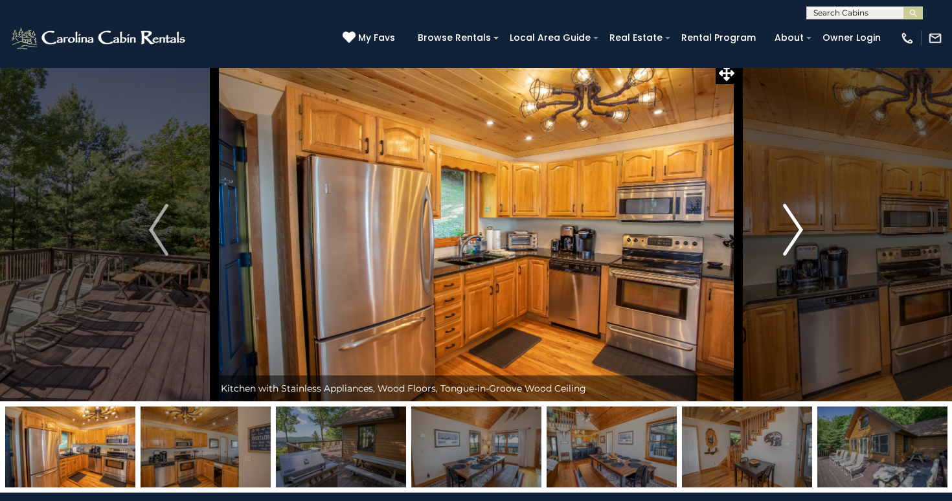
click at [795, 229] on img "Next" at bounding box center [793, 230] width 19 height 52
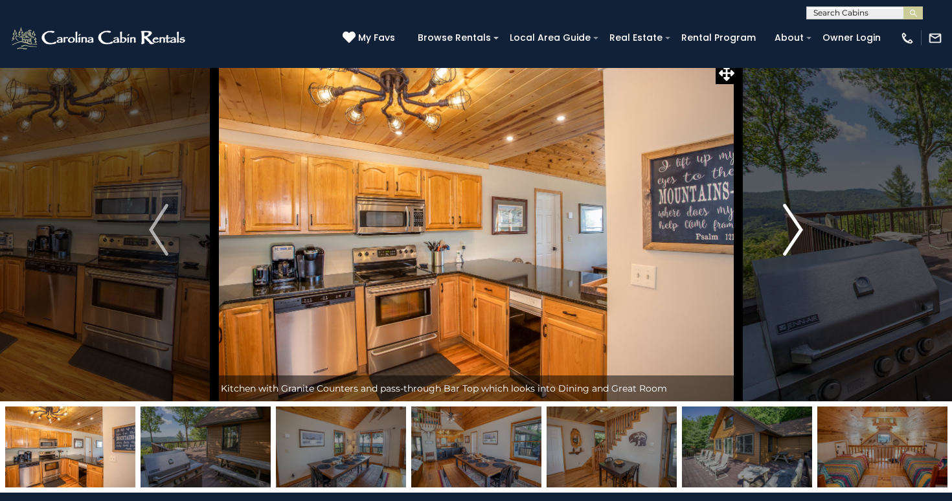
click at [795, 229] on img "Next" at bounding box center [793, 230] width 19 height 52
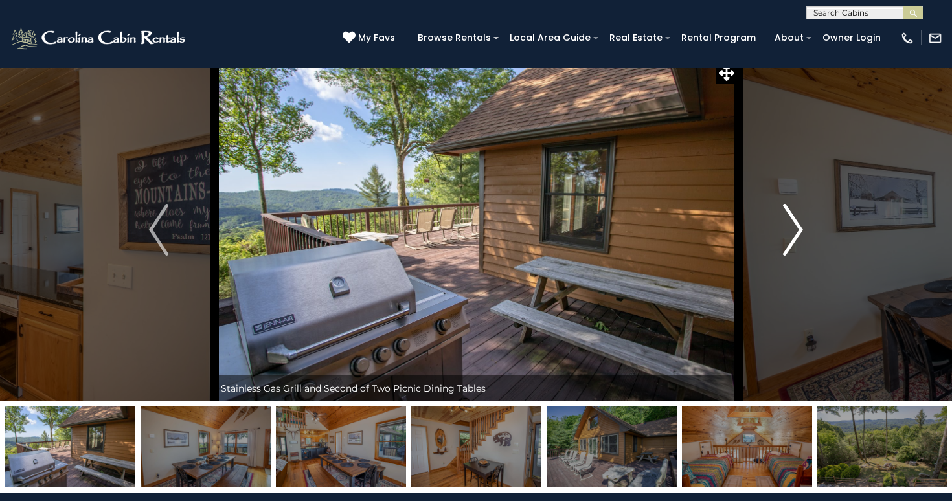
click at [795, 229] on img "Next" at bounding box center [793, 230] width 19 height 52
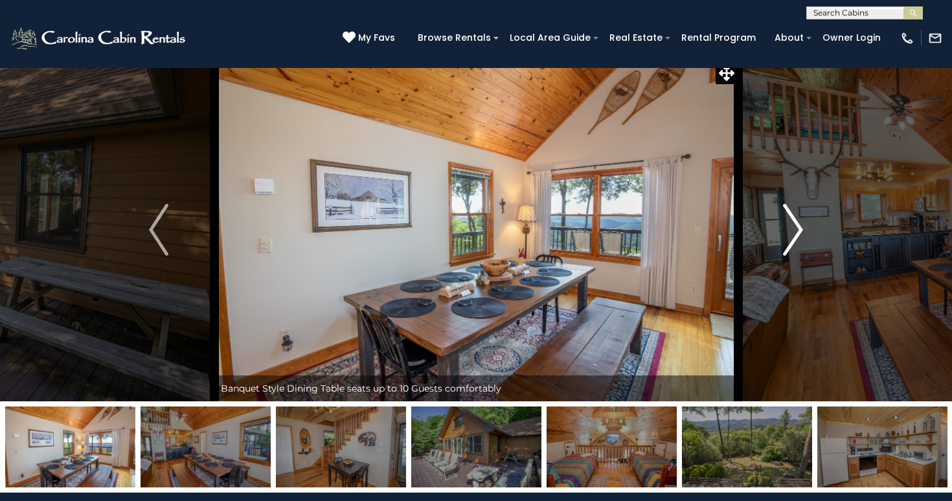
click at [795, 229] on img "Next" at bounding box center [793, 230] width 19 height 52
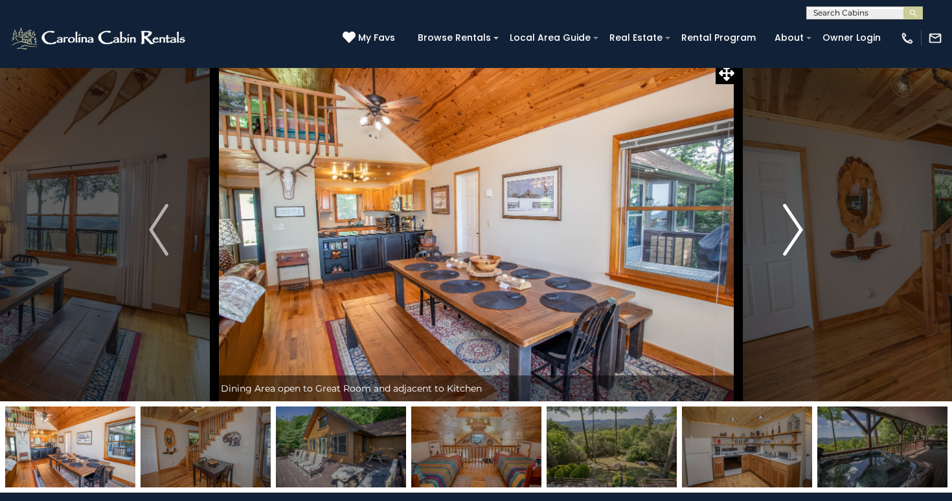
click at [795, 229] on img "Next" at bounding box center [793, 230] width 19 height 52
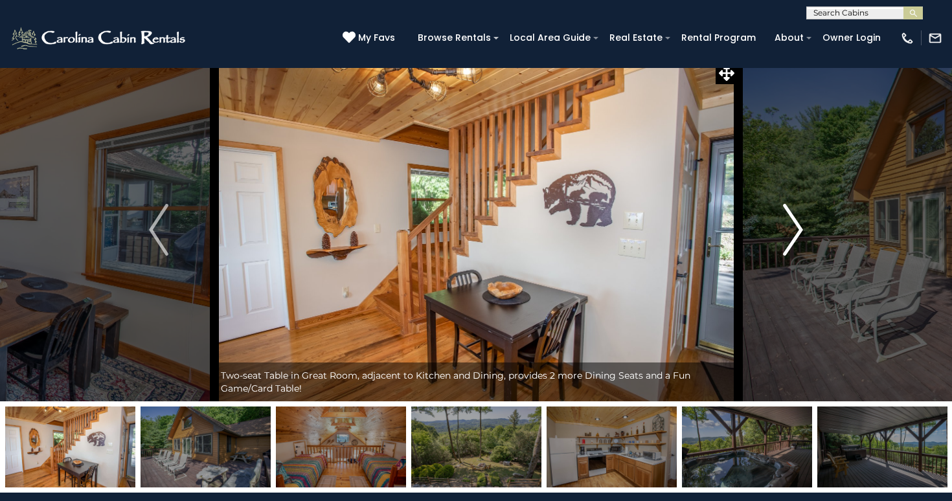
click at [795, 229] on img "Next" at bounding box center [793, 230] width 19 height 52
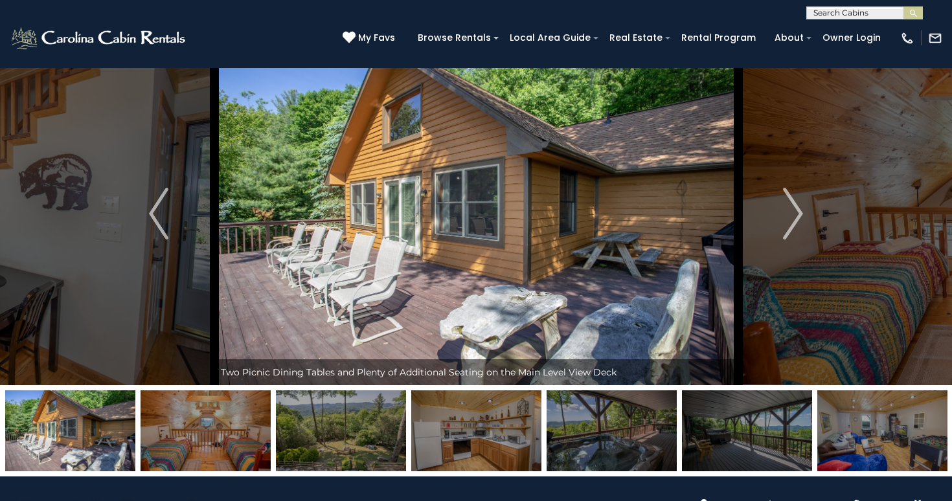
scroll to position [0, 0]
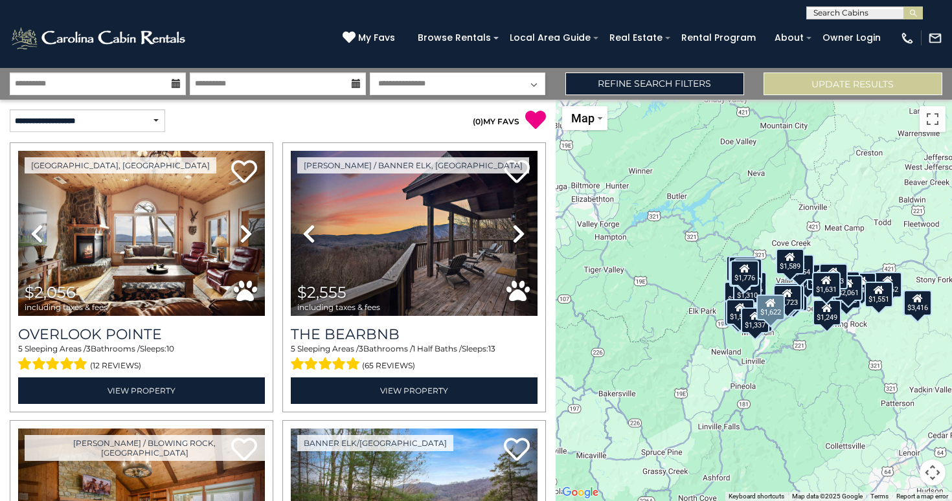
select select "*********"
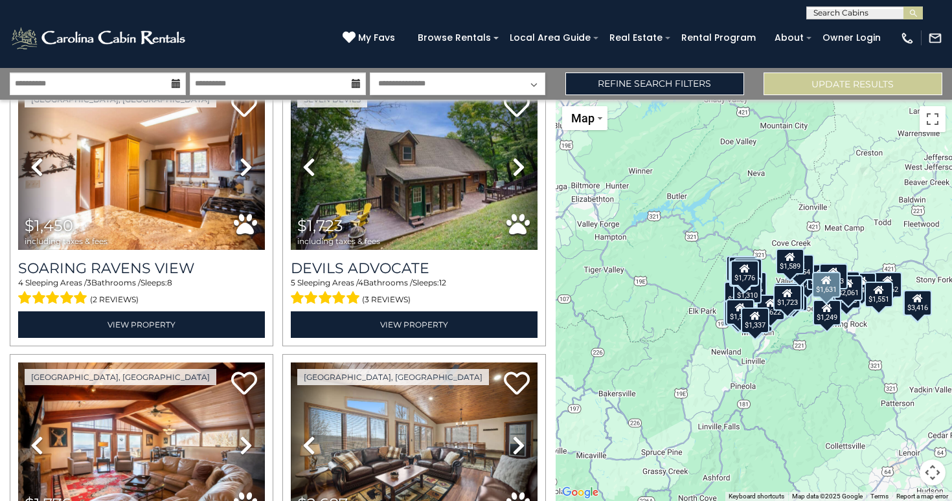
scroll to position [4228, 0]
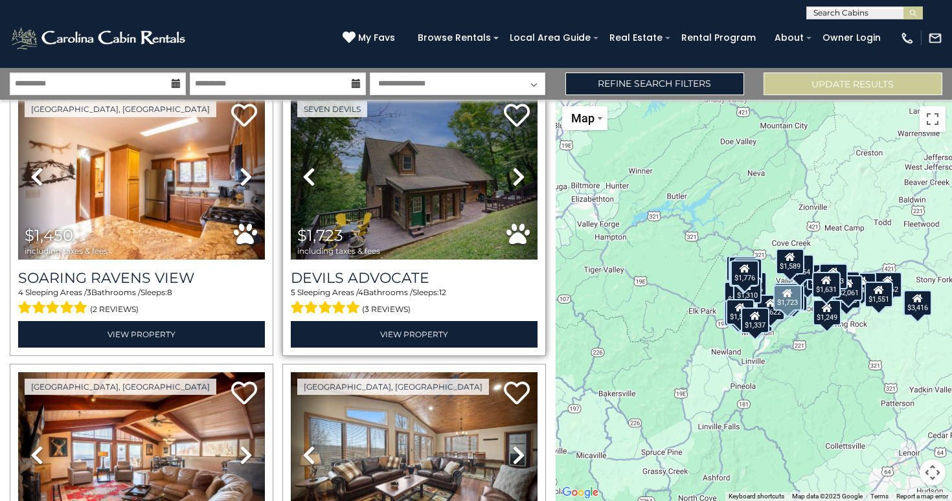
click at [510, 183] on link "Next" at bounding box center [518, 177] width 37 height 165
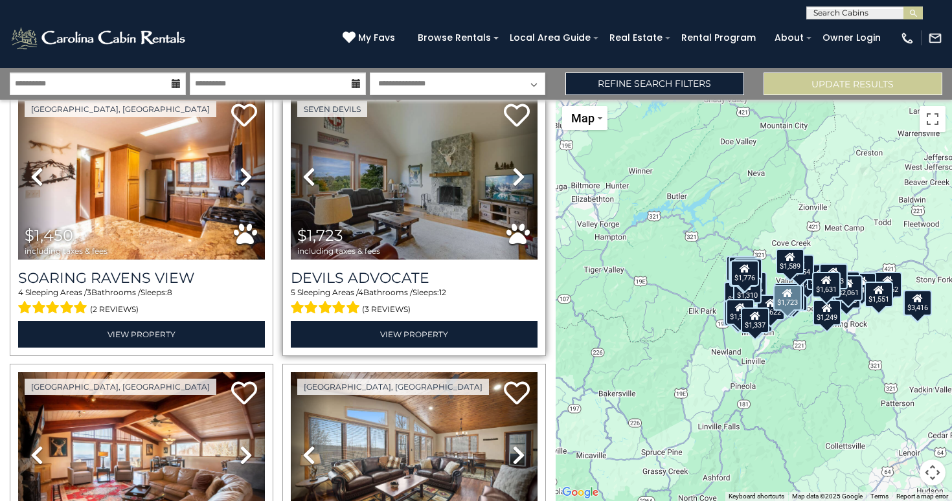
click at [510, 183] on link "Next" at bounding box center [518, 177] width 37 height 165
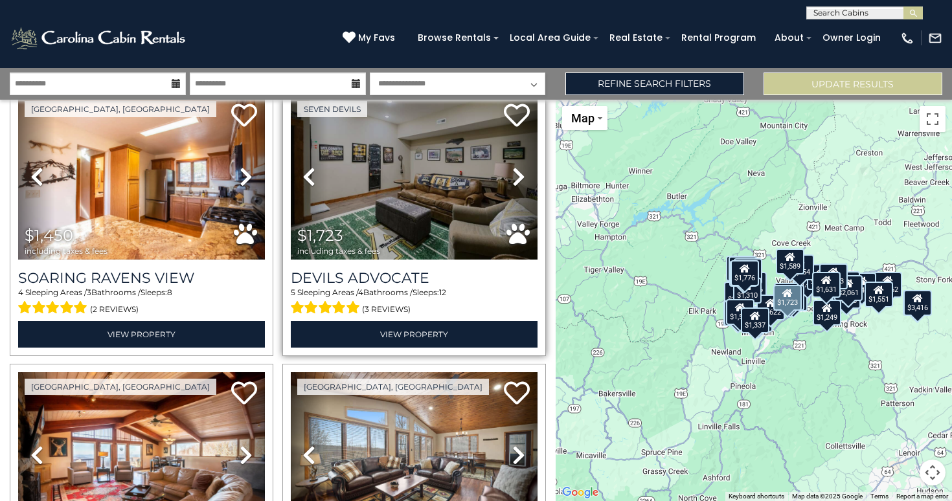
click at [510, 183] on link "Next" at bounding box center [518, 177] width 37 height 165
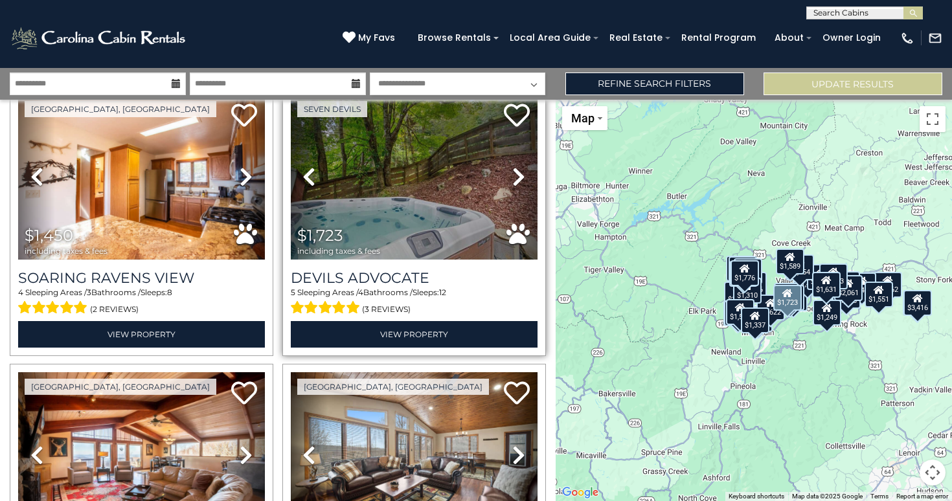
click at [510, 183] on link "Next" at bounding box center [518, 177] width 37 height 165
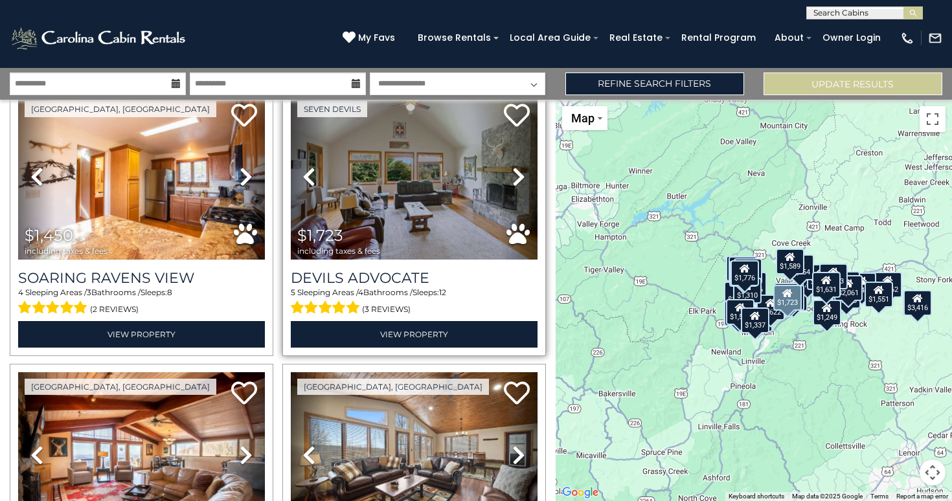
click at [510, 183] on link "Next" at bounding box center [518, 177] width 37 height 165
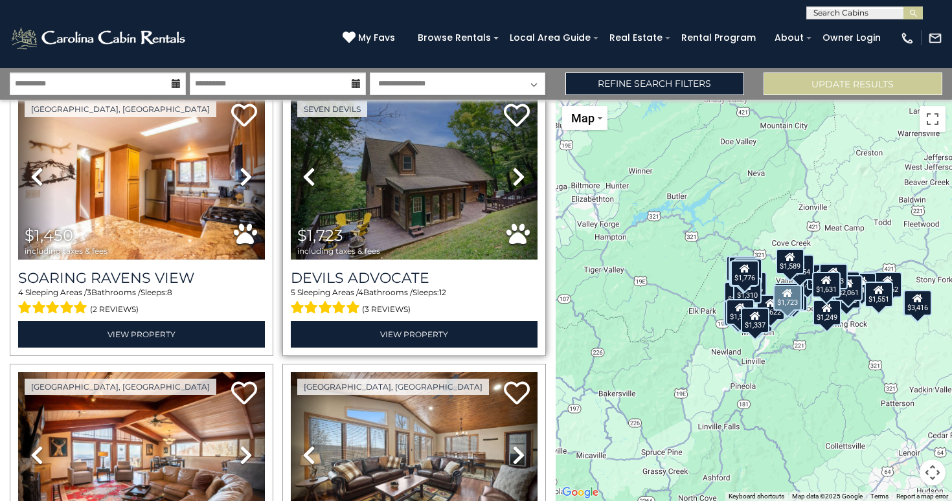
scroll to position [4234, 0]
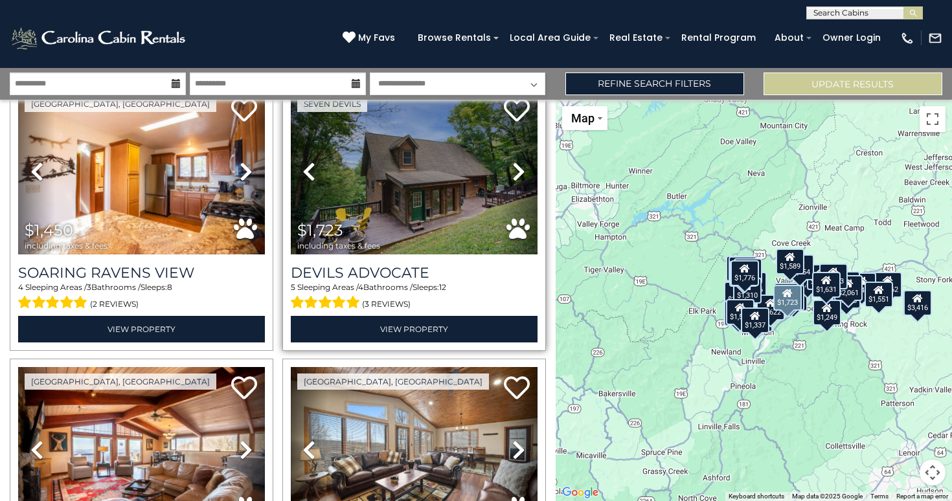
click at [510, 183] on link "Next" at bounding box center [518, 171] width 37 height 165
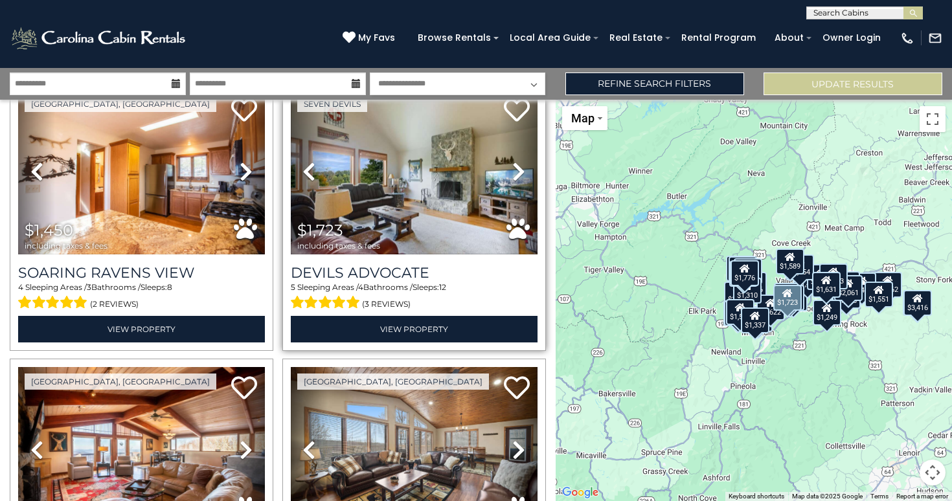
scroll to position [4461, 0]
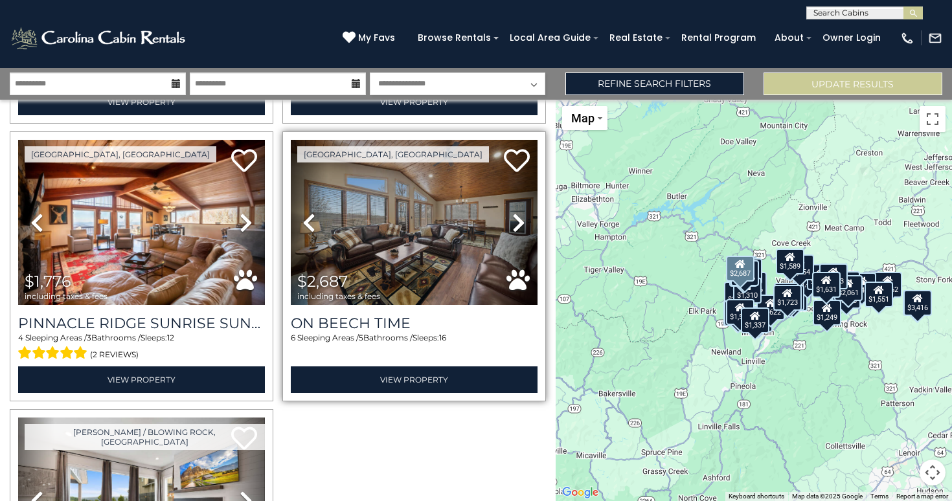
click at [512, 229] on icon at bounding box center [518, 222] width 13 height 21
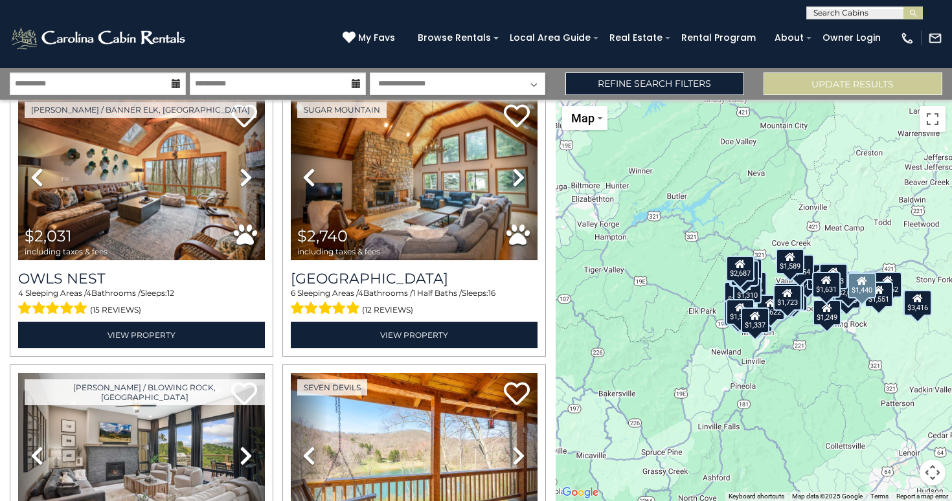
scroll to position [0, 0]
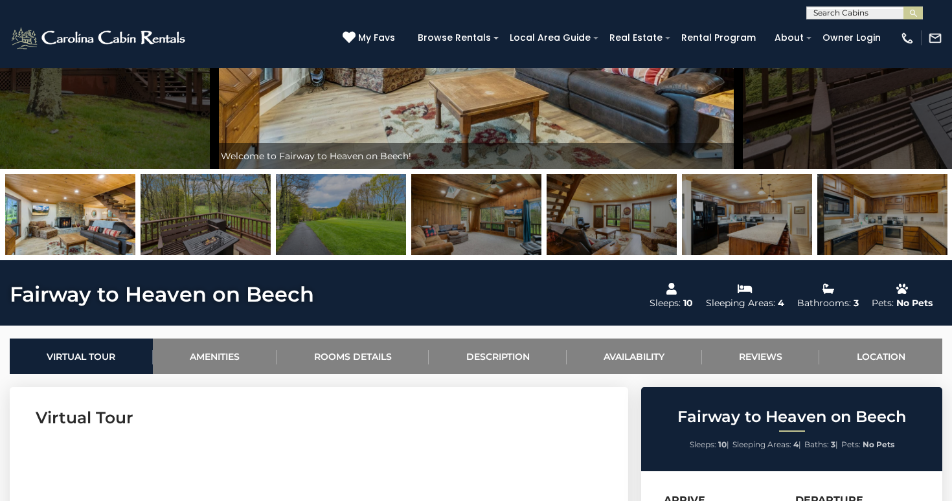
scroll to position [114, 0]
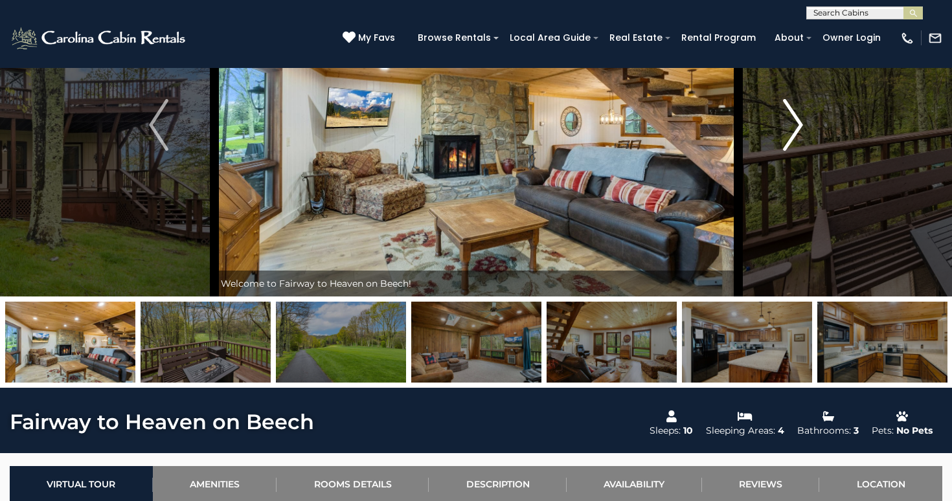
click at [782, 126] on button "Next" at bounding box center [793, 124] width 111 height 343
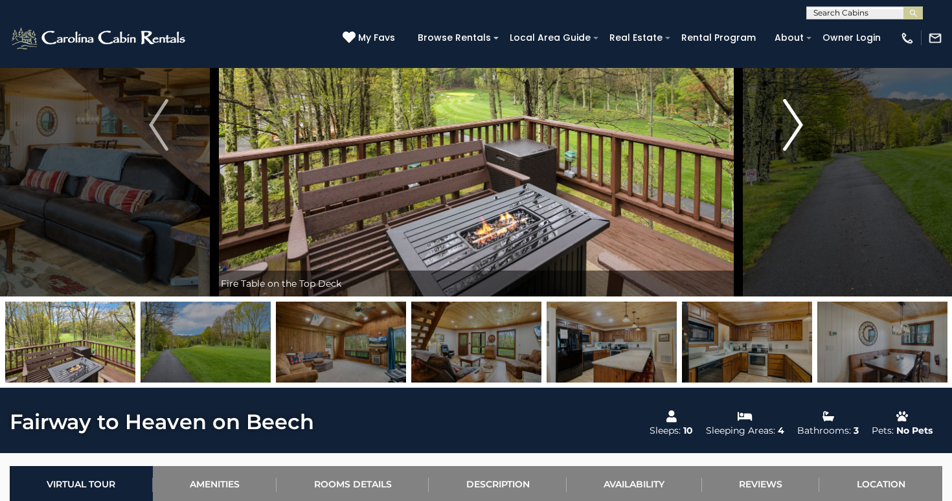
click at [782, 126] on button "Next" at bounding box center [793, 124] width 111 height 343
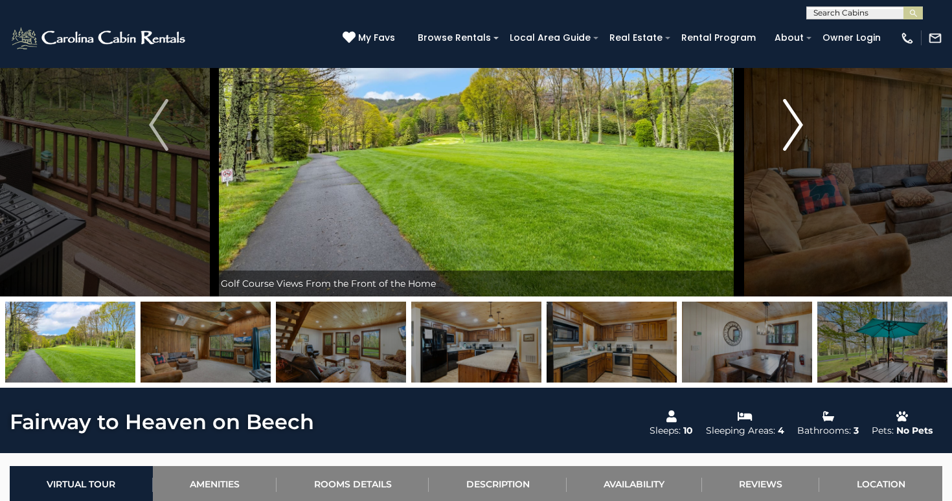
click at [782, 126] on button "Next" at bounding box center [793, 124] width 111 height 343
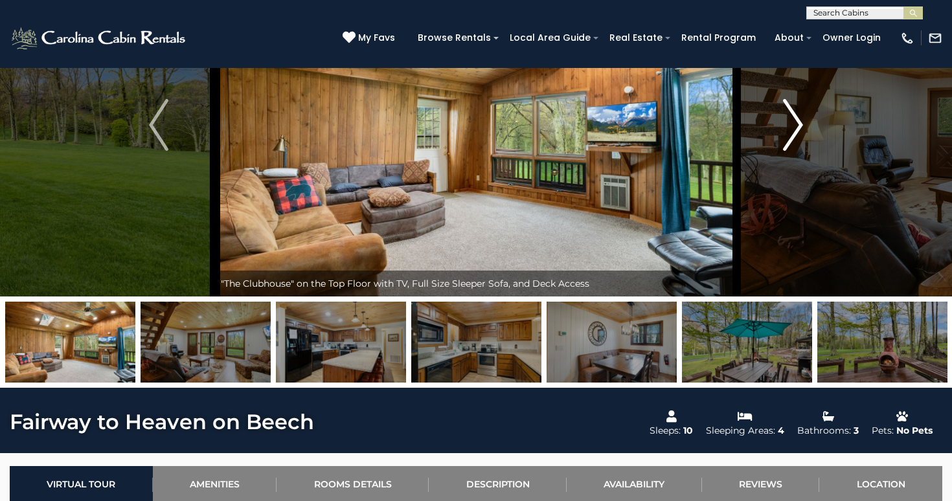
click at [782, 126] on button "Next" at bounding box center [793, 124] width 111 height 343
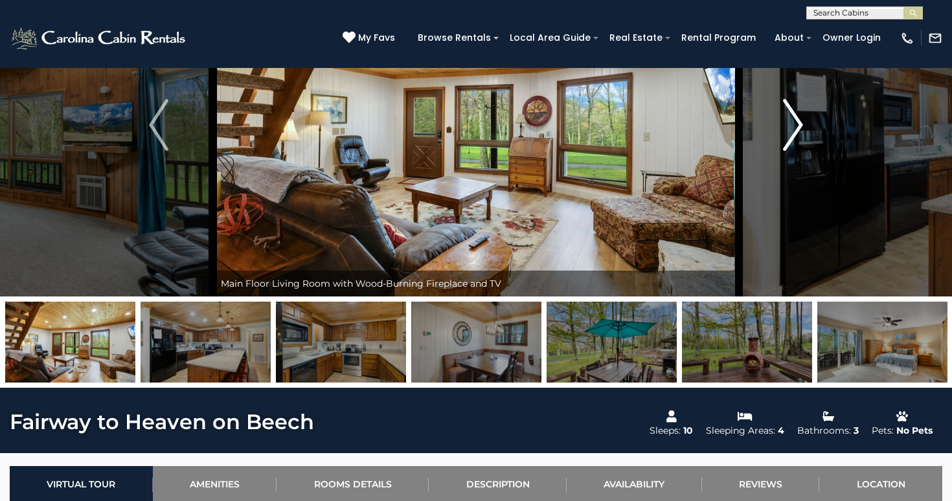
click at [782, 126] on button "Next" at bounding box center [793, 124] width 111 height 343
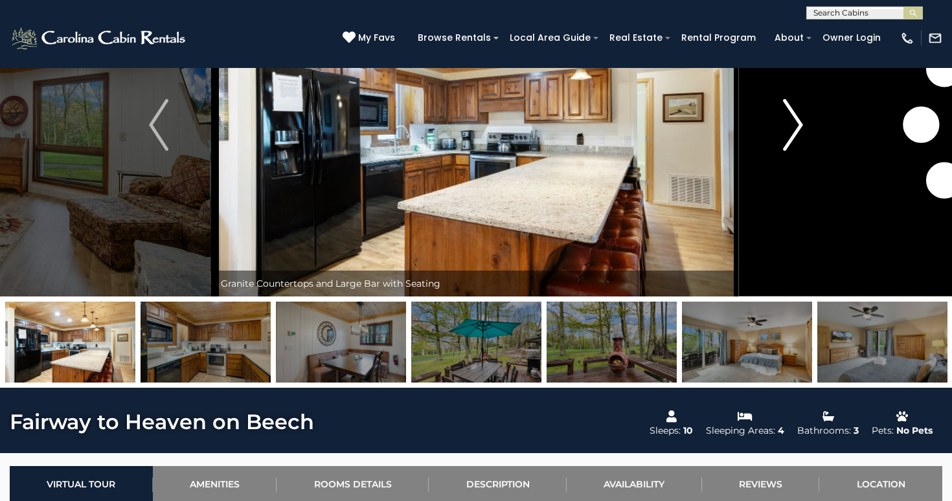
click at [782, 126] on button "Next" at bounding box center [793, 124] width 111 height 343
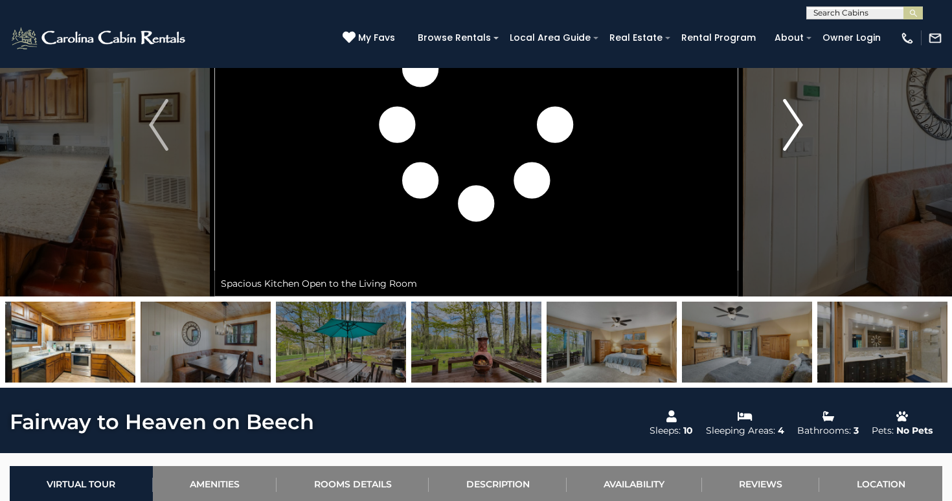
click at [782, 126] on button "Next" at bounding box center [793, 124] width 111 height 343
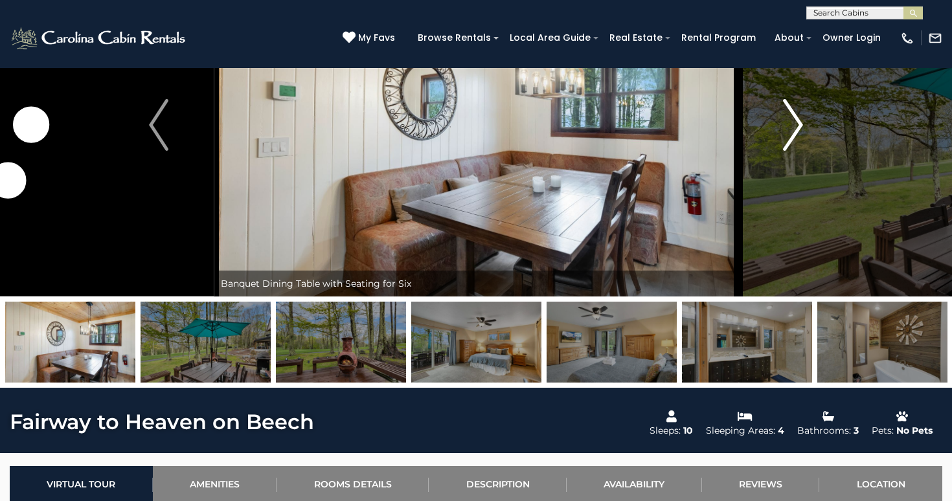
click at [782, 126] on button "Next" at bounding box center [793, 124] width 111 height 343
